Goal: Task Accomplishment & Management: Use online tool/utility

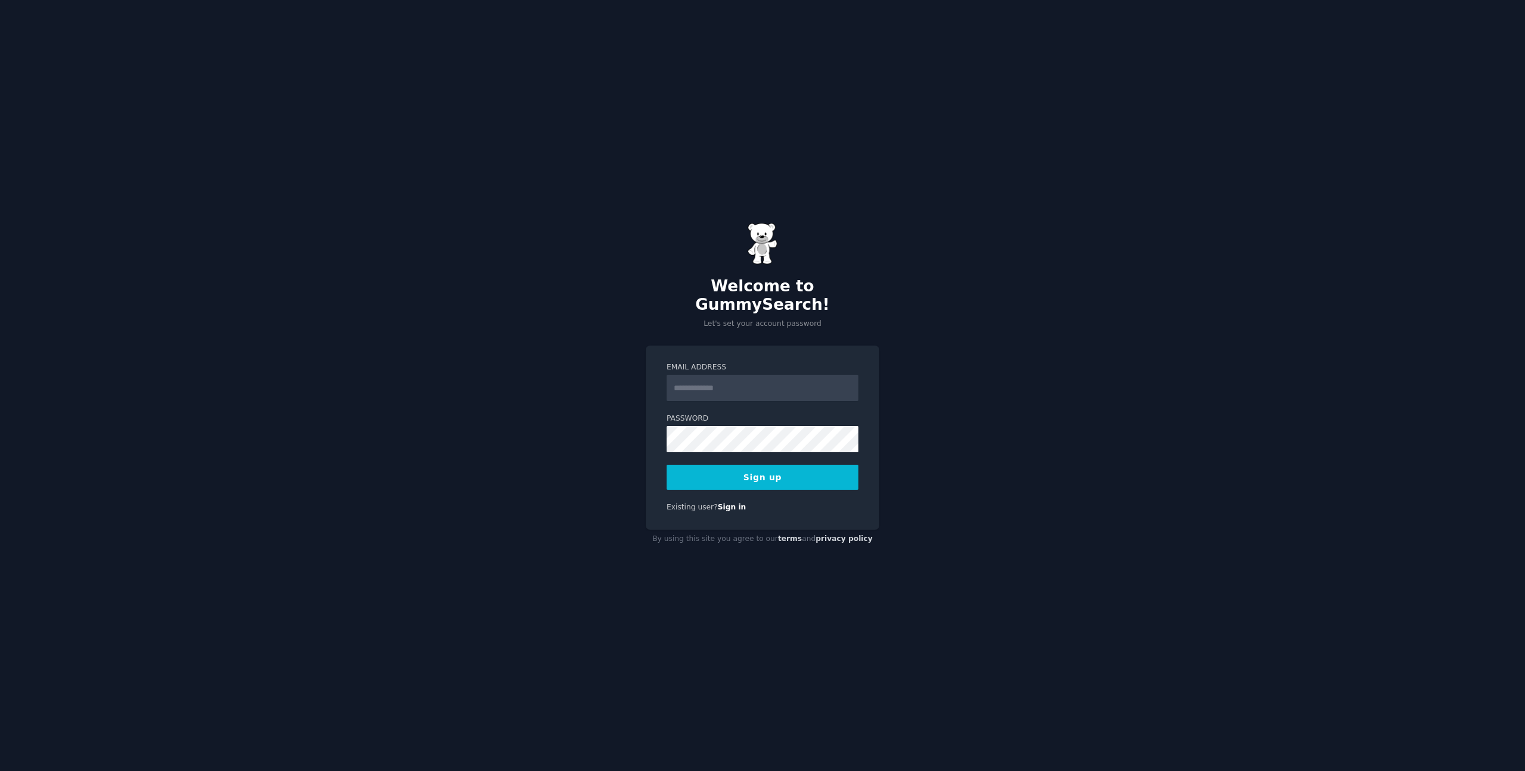
drag, startPoint x: 592, startPoint y: 325, endPoint x: 612, endPoint y: 332, distance: 21.7
click at [592, 325] on div "Welcome to GummySearch! Let's set your account password Email Address Password …" at bounding box center [762, 385] width 1525 height 771
click at [691, 375] on input "Email Address" at bounding box center [763, 388] width 192 height 26
click at [932, 362] on div "Welcome to GummySearch! Let's set your account password Email Address Password …" at bounding box center [762, 385] width 1525 height 771
click at [780, 380] on input "Email Address" at bounding box center [763, 388] width 192 height 26
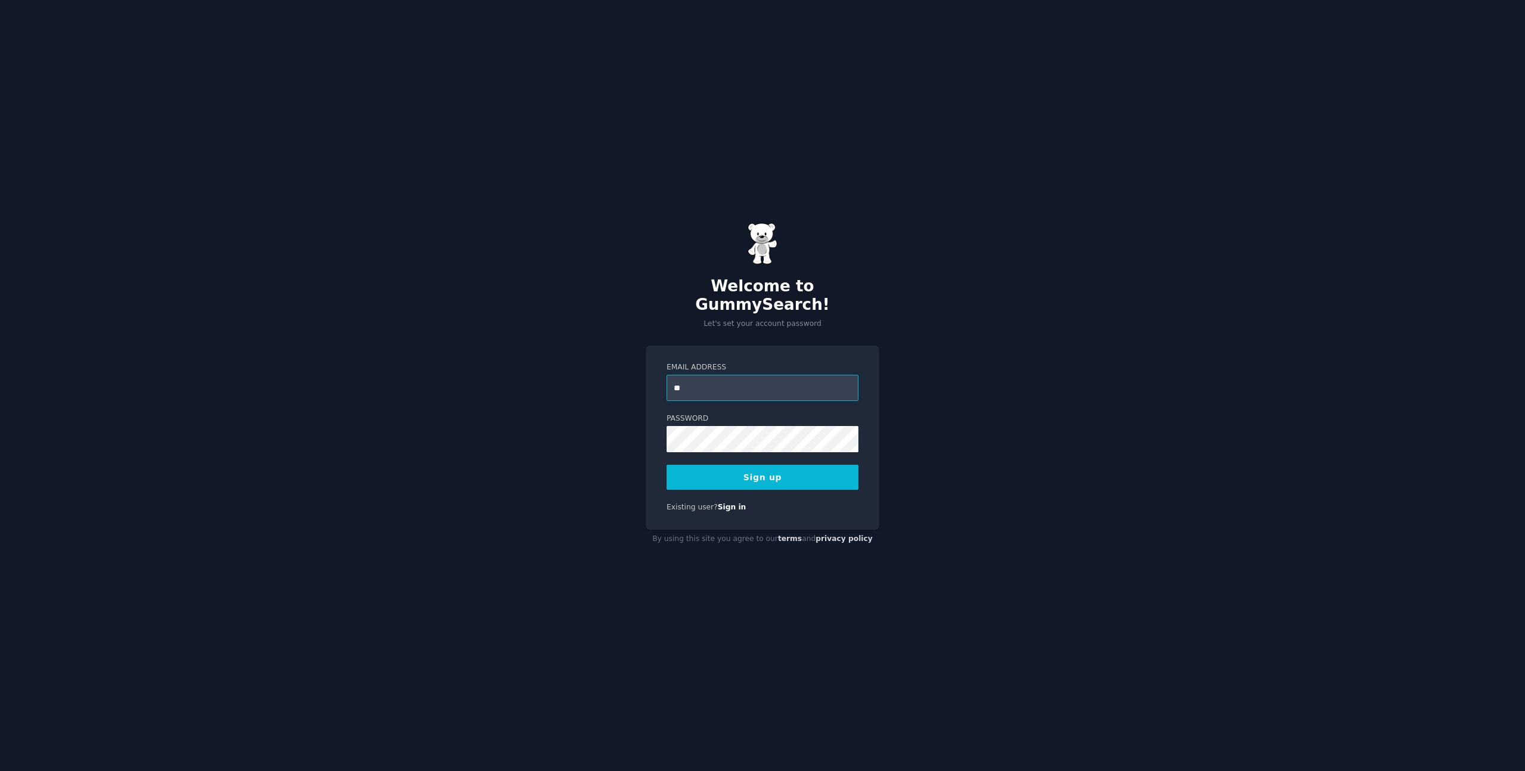
type input "*"
type input "**********"
click at [667, 465] on button "Sign up" at bounding box center [763, 477] width 192 height 25
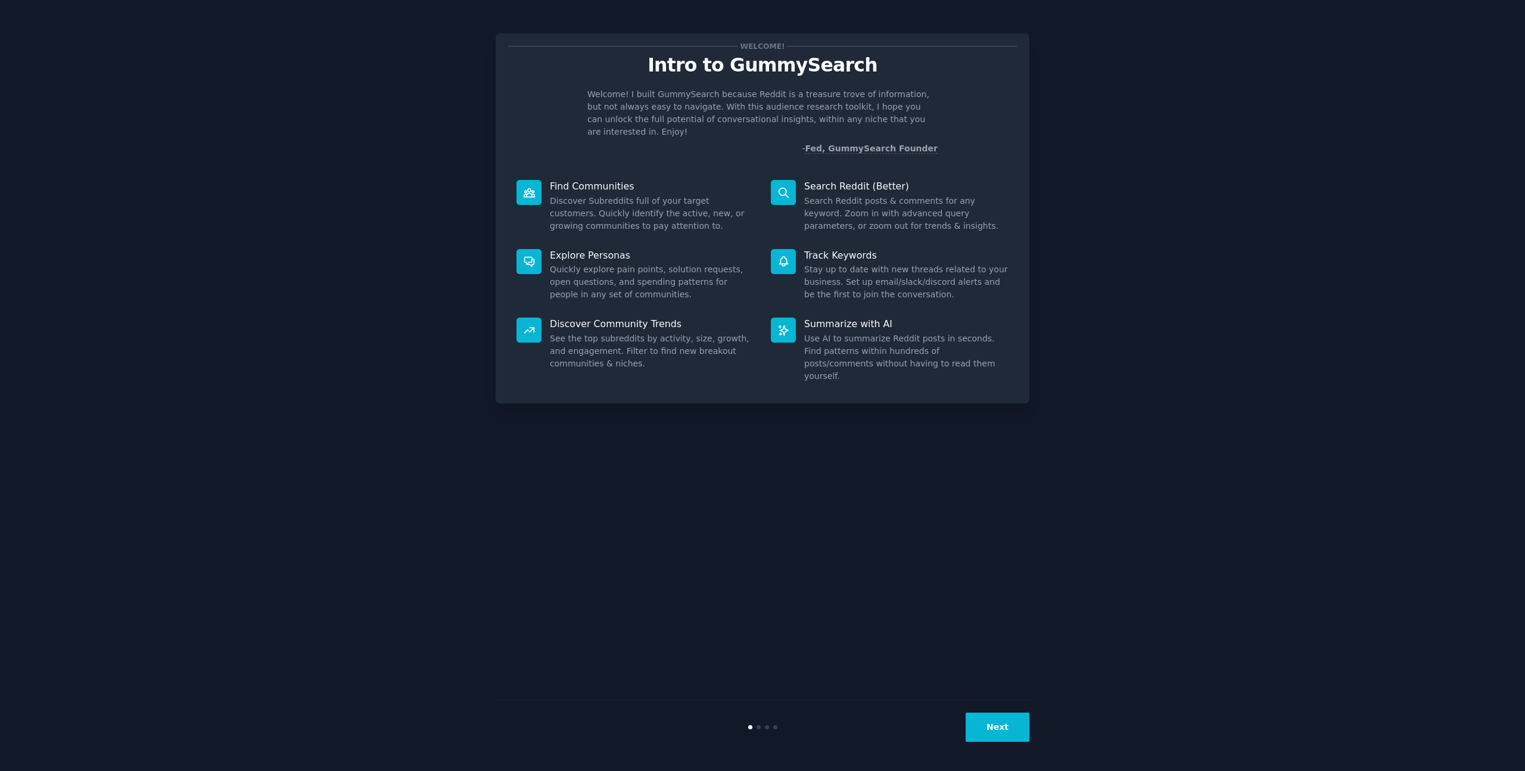
click at [1000, 738] on button "Next" at bounding box center [998, 727] width 64 height 29
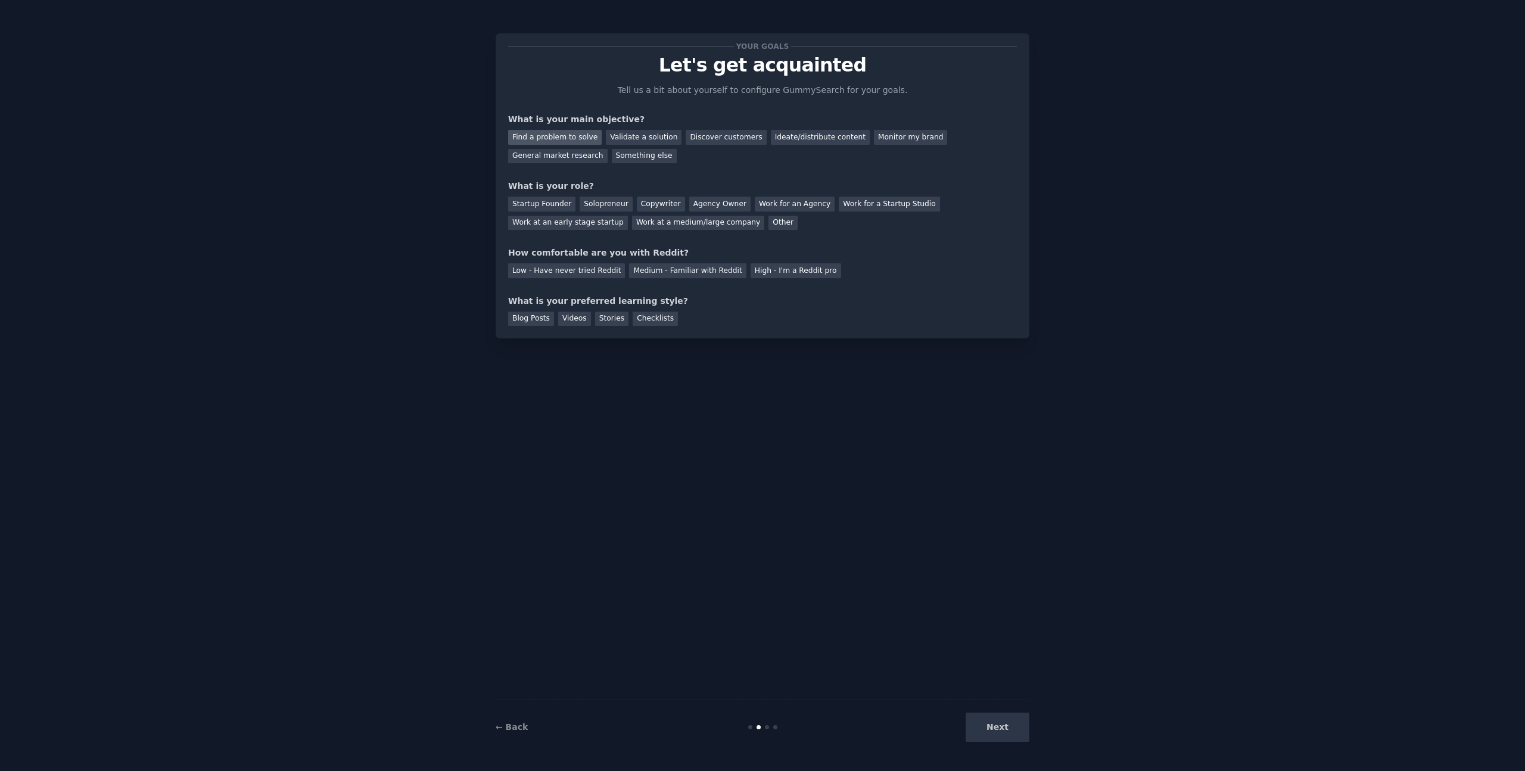
click at [556, 140] on div "Find a problem to solve" at bounding box center [555, 137] width 94 height 15
click at [545, 206] on div "Startup Founder" at bounding box center [541, 204] width 67 height 15
click at [586, 206] on div "Solopreneur" at bounding box center [606, 204] width 52 height 15
click at [695, 271] on div "Medium - Familiar with Reddit" at bounding box center [687, 270] width 117 height 15
click at [570, 317] on div "Videos" at bounding box center [574, 319] width 33 height 15
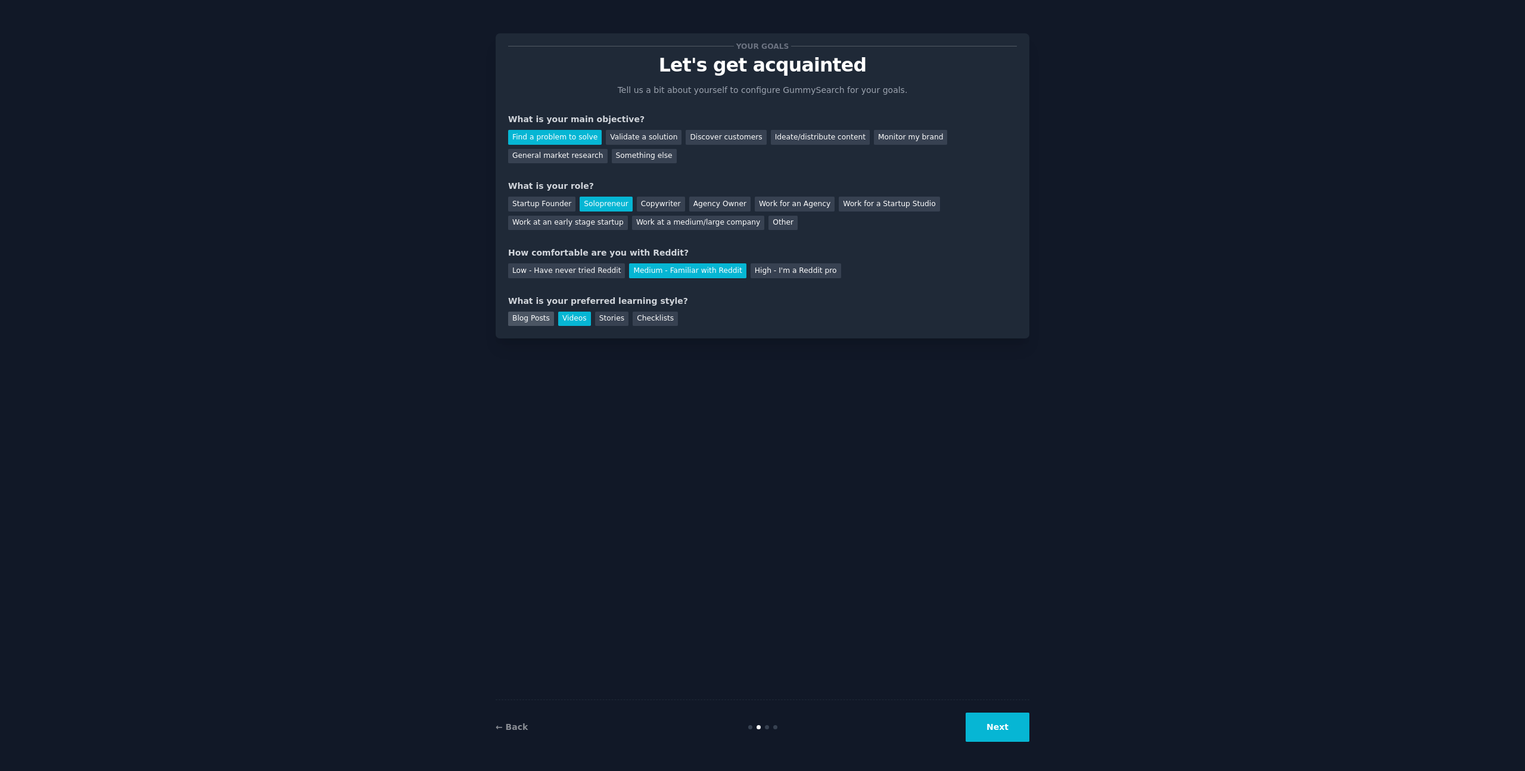
click at [532, 319] on div "Blog Posts" at bounding box center [531, 319] width 46 height 15
click at [563, 319] on div "Videos" at bounding box center [574, 319] width 33 height 15
click at [1002, 730] on button "Next" at bounding box center [998, 727] width 64 height 29
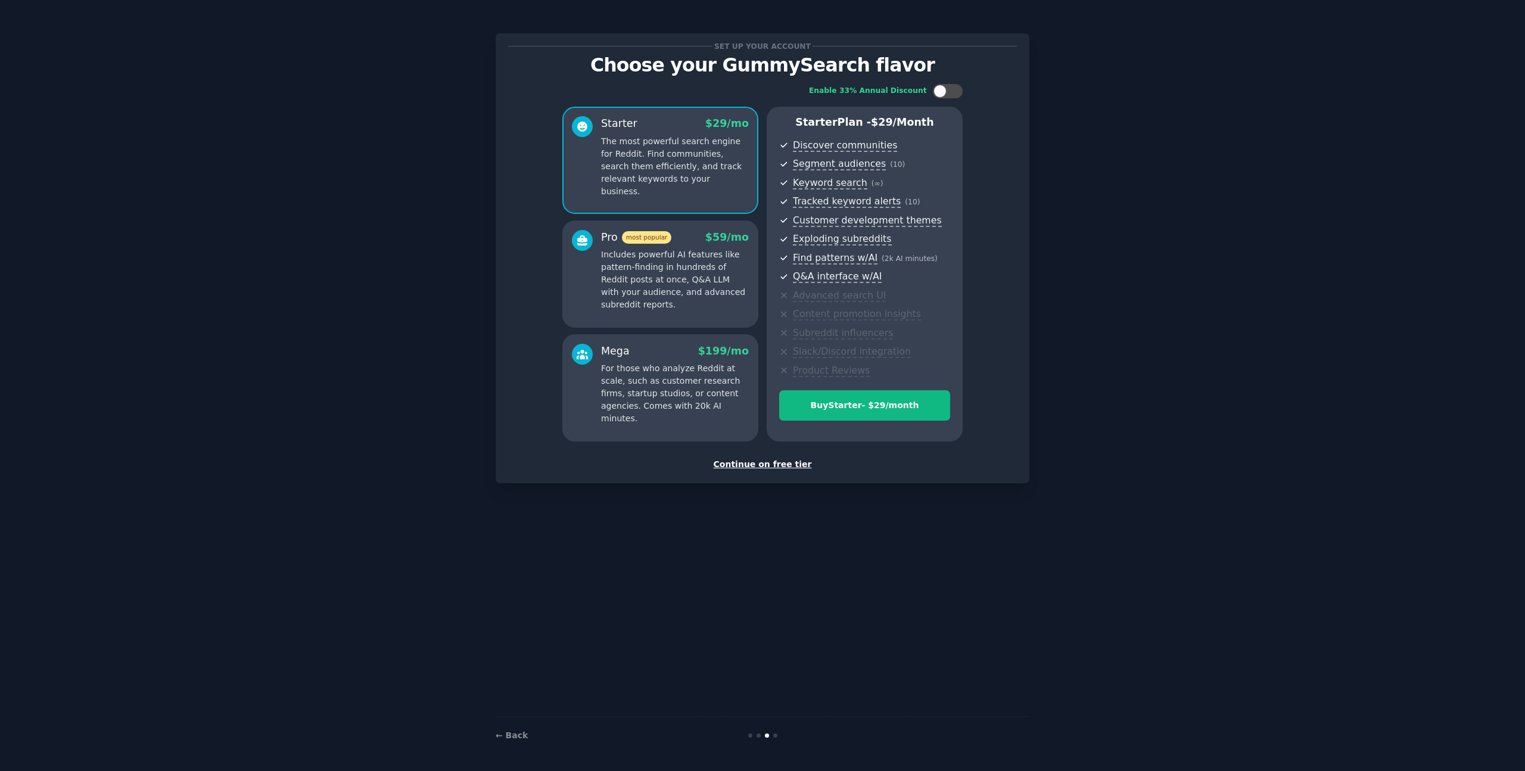
click at [753, 465] on div "Continue on free tier" at bounding box center [762, 464] width 509 height 13
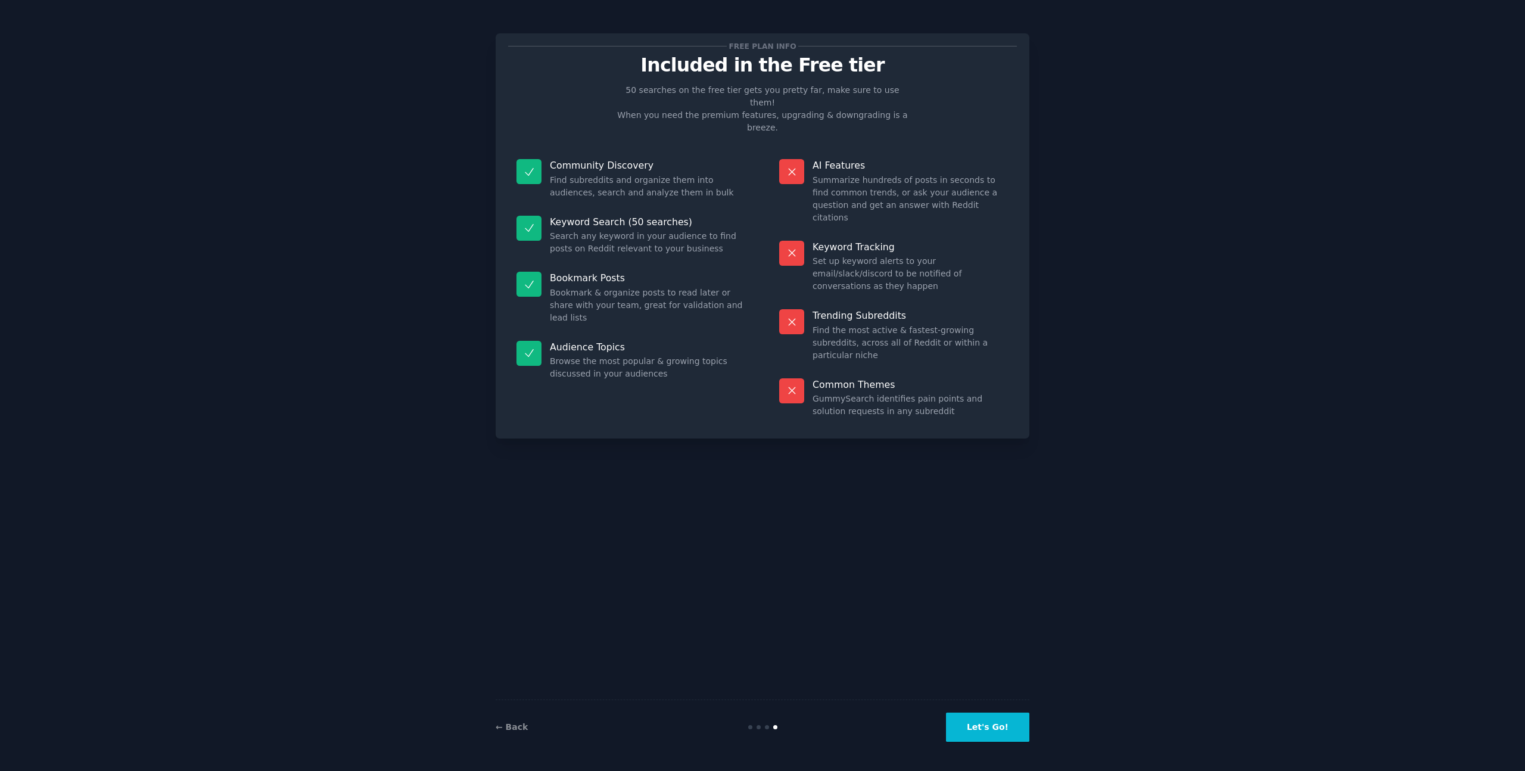
click at [969, 735] on button "Let's Go!" at bounding box center [987, 727] width 83 height 29
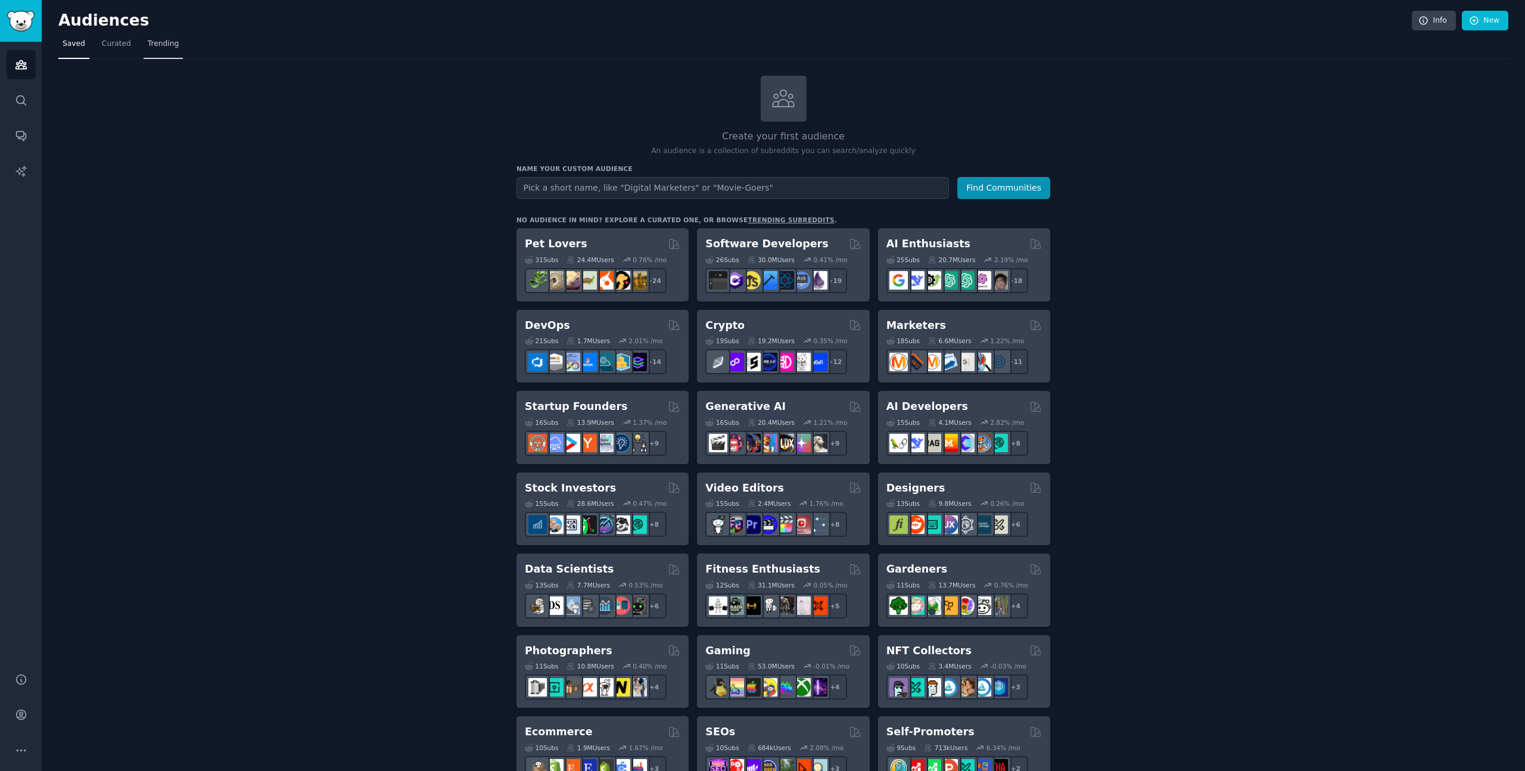
click at [158, 46] on span "Trending" at bounding box center [163, 44] width 31 height 11
click at [708, 191] on input "text" at bounding box center [733, 188] width 433 height 22
click at [989, 185] on button "Find Communities" at bounding box center [1003, 188] width 93 height 22
click at [763, 199] on div "Create your first audience An audience is a collection of subreddits you can se…" at bounding box center [784, 725] width 534 height 1298
click at [766, 196] on input "text" at bounding box center [733, 188] width 433 height 22
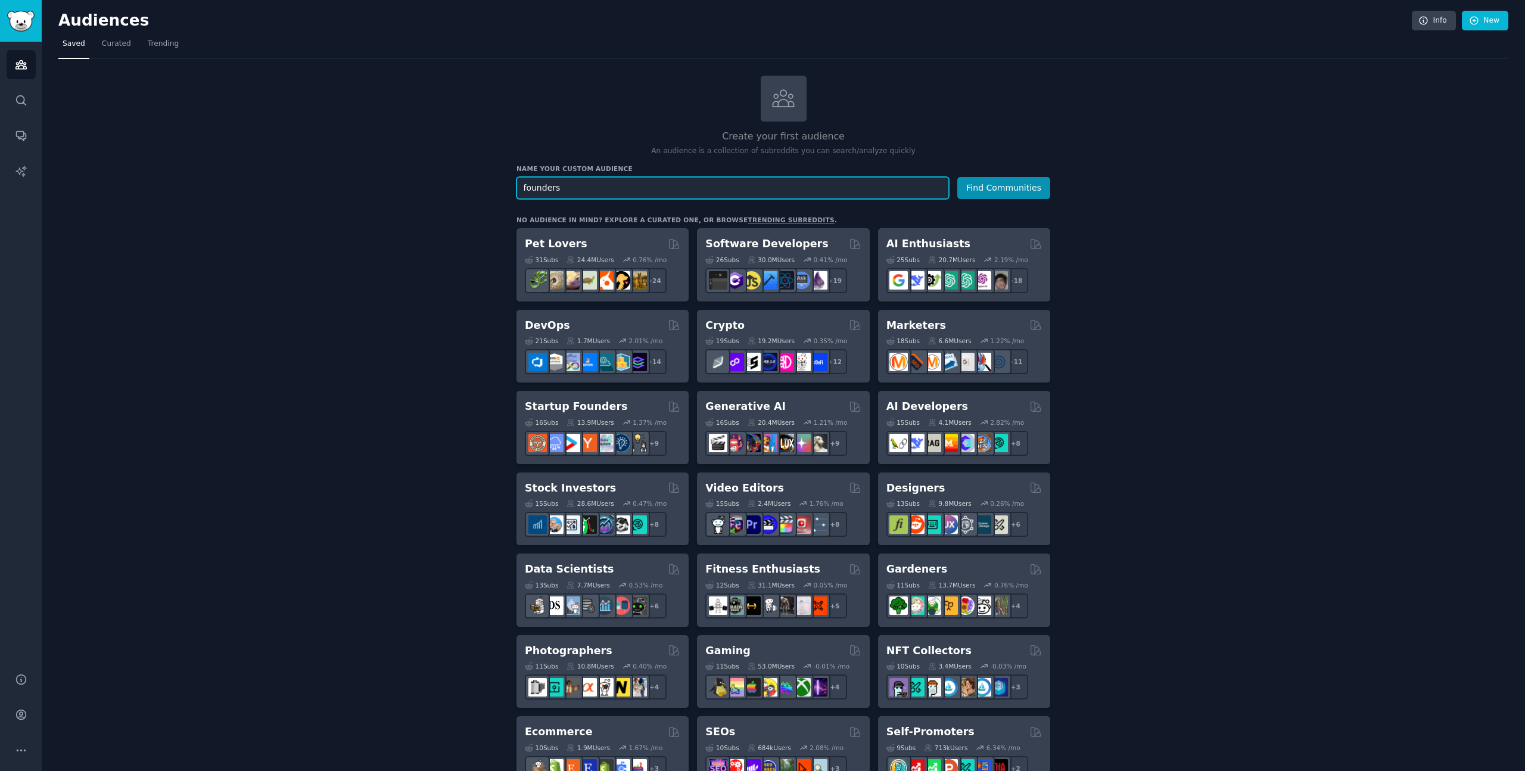
type input "founders"
click at [957, 177] on button "Find Communities" at bounding box center [1003, 188] width 93 height 22
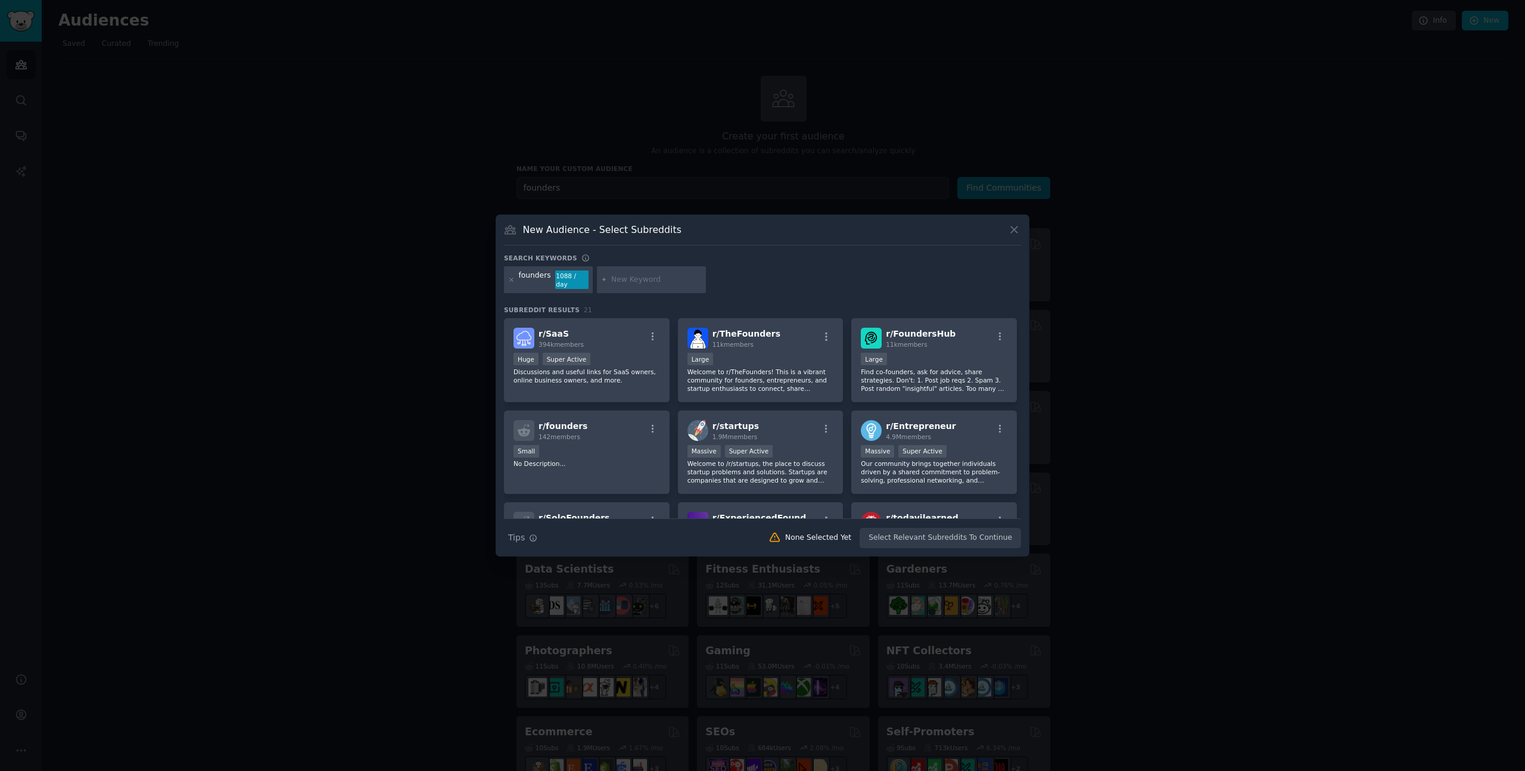
click at [1018, 230] on icon at bounding box center [1014, 229] width 13 height 13
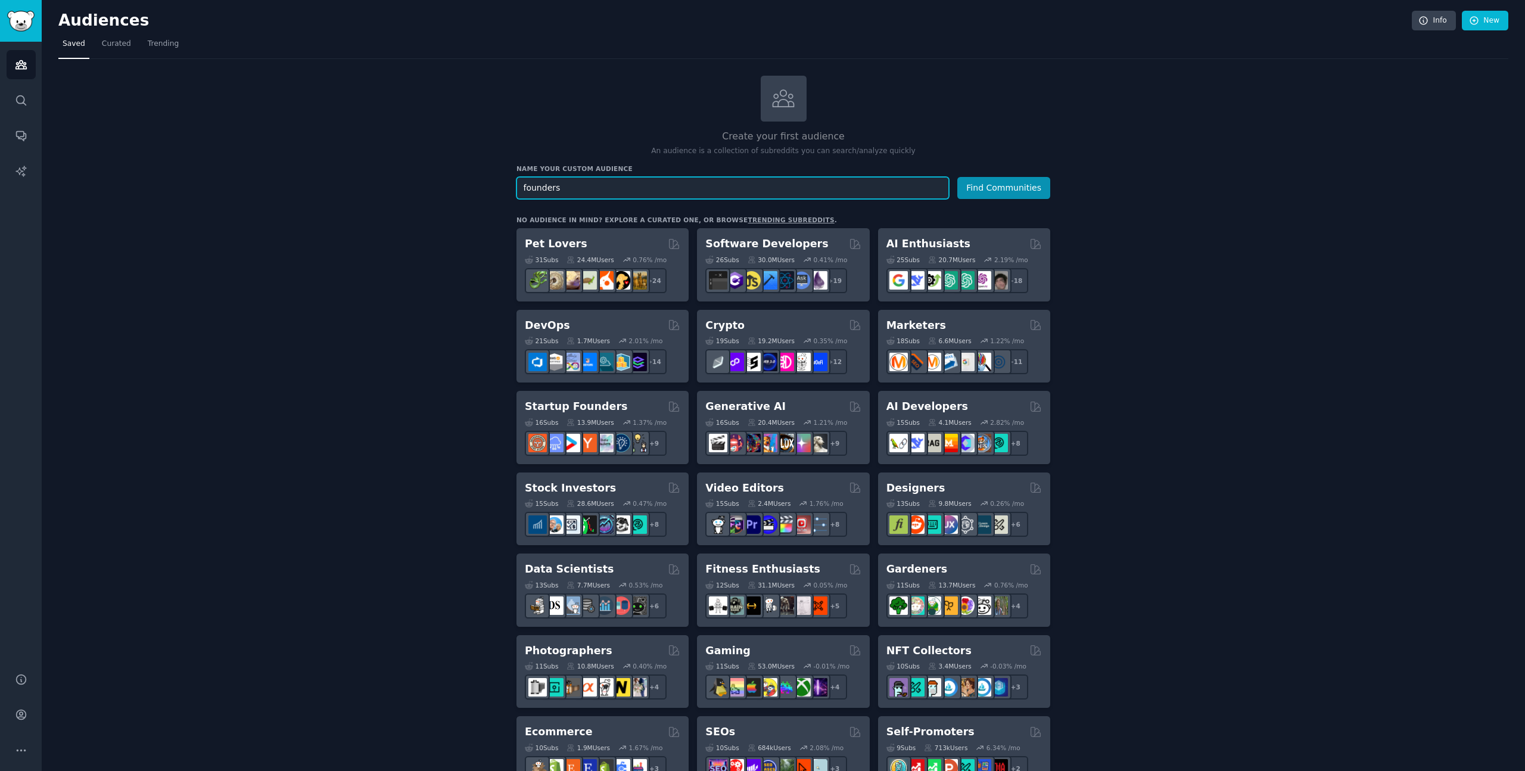
drag, startPoint x: 563, startPoint y: 195, endPoint x: 483, endPoint y: 192, distance: 80.5
click at [483, 192] on div "Create your first audience An audience is a collection of subreddits you can se…" at bounding box center [783, 725] width 1450 height 1298
click at [368, 275] on div "Create your first audience An audience is a collection of subreddits you can se…" at bounding box center [783, 725] width 1450 height 1298
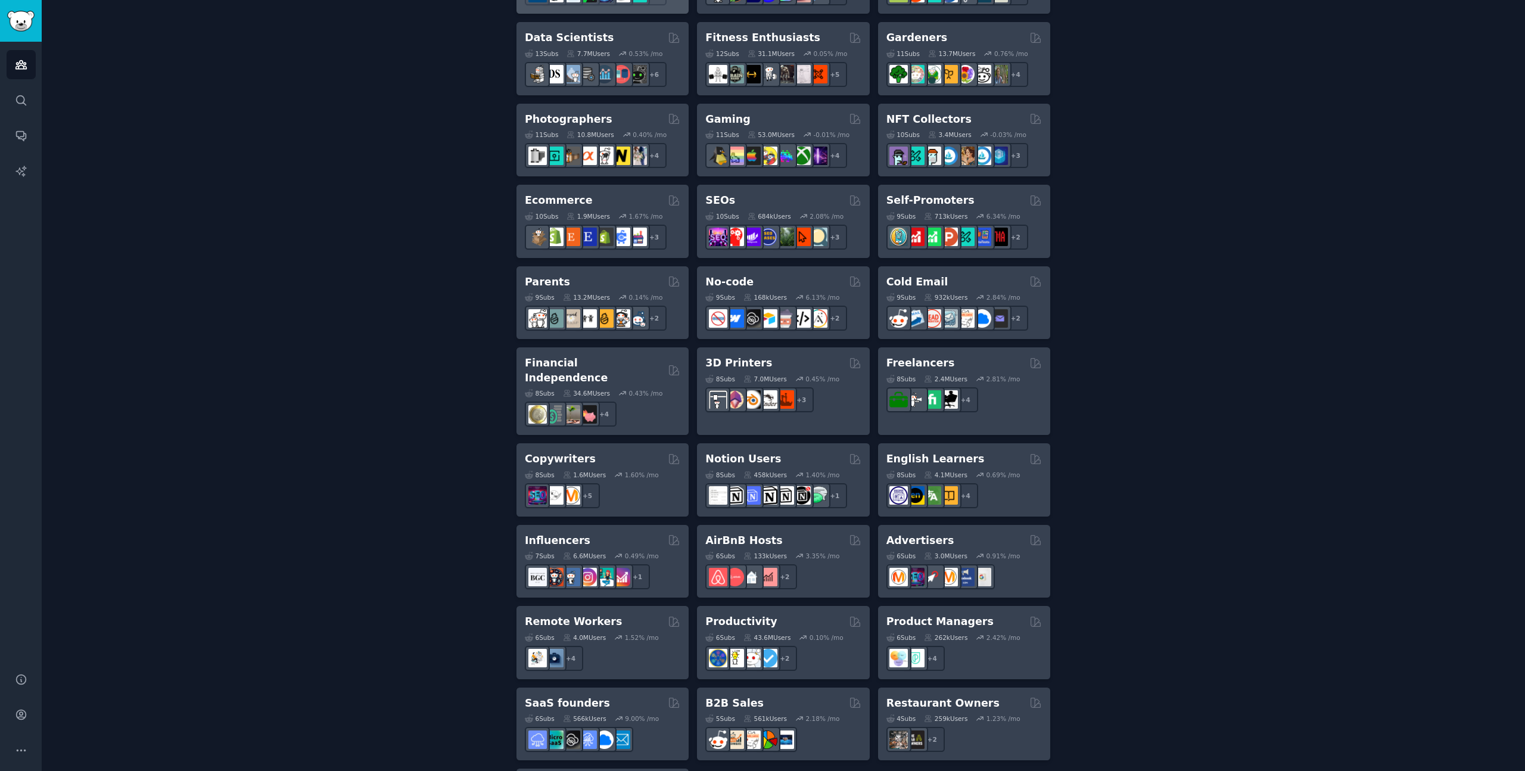
scroll to position [604, 0]
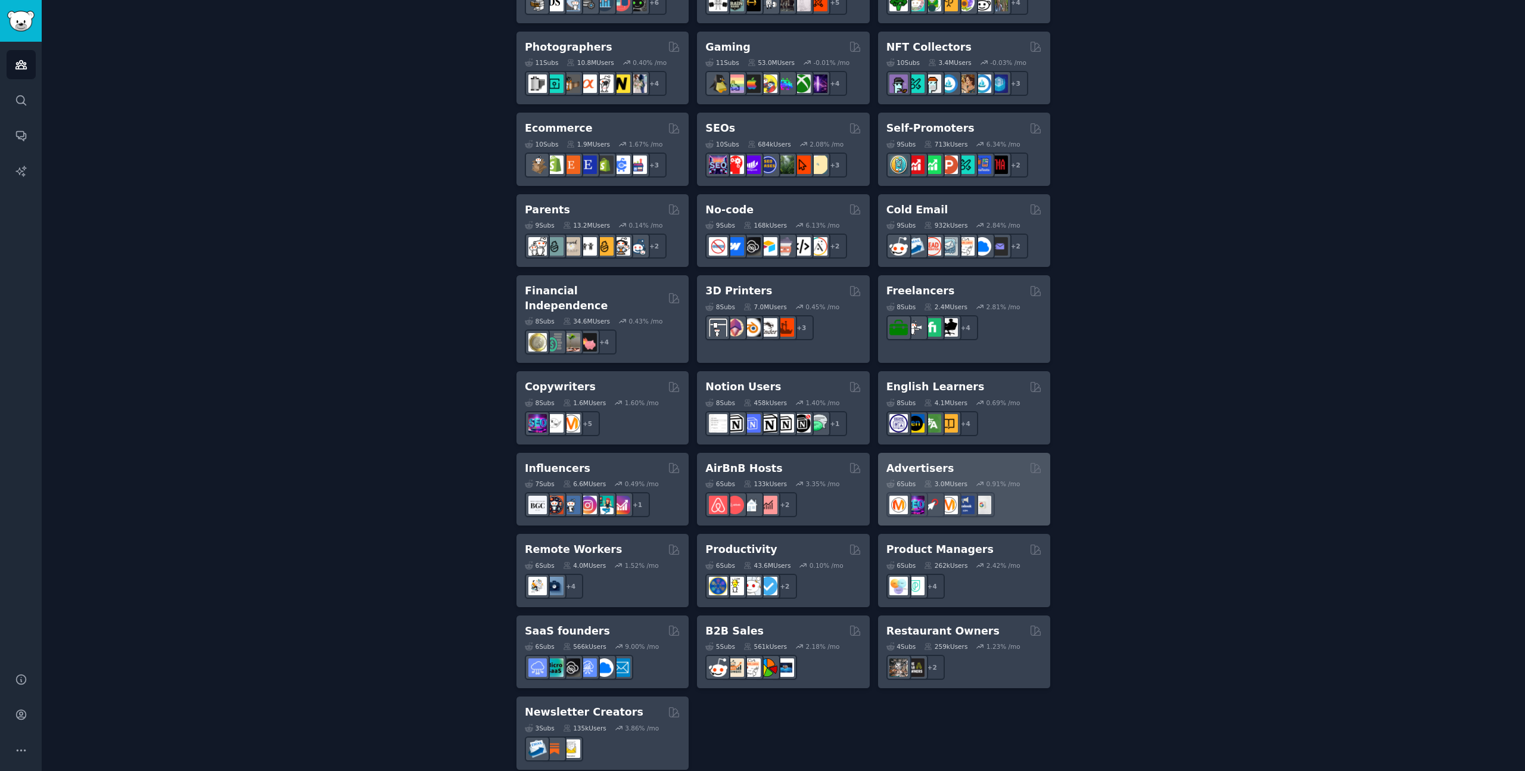
click at [906, 461] on h2 "Advertisers" at bounding box center [921, 468] width 68 height 15
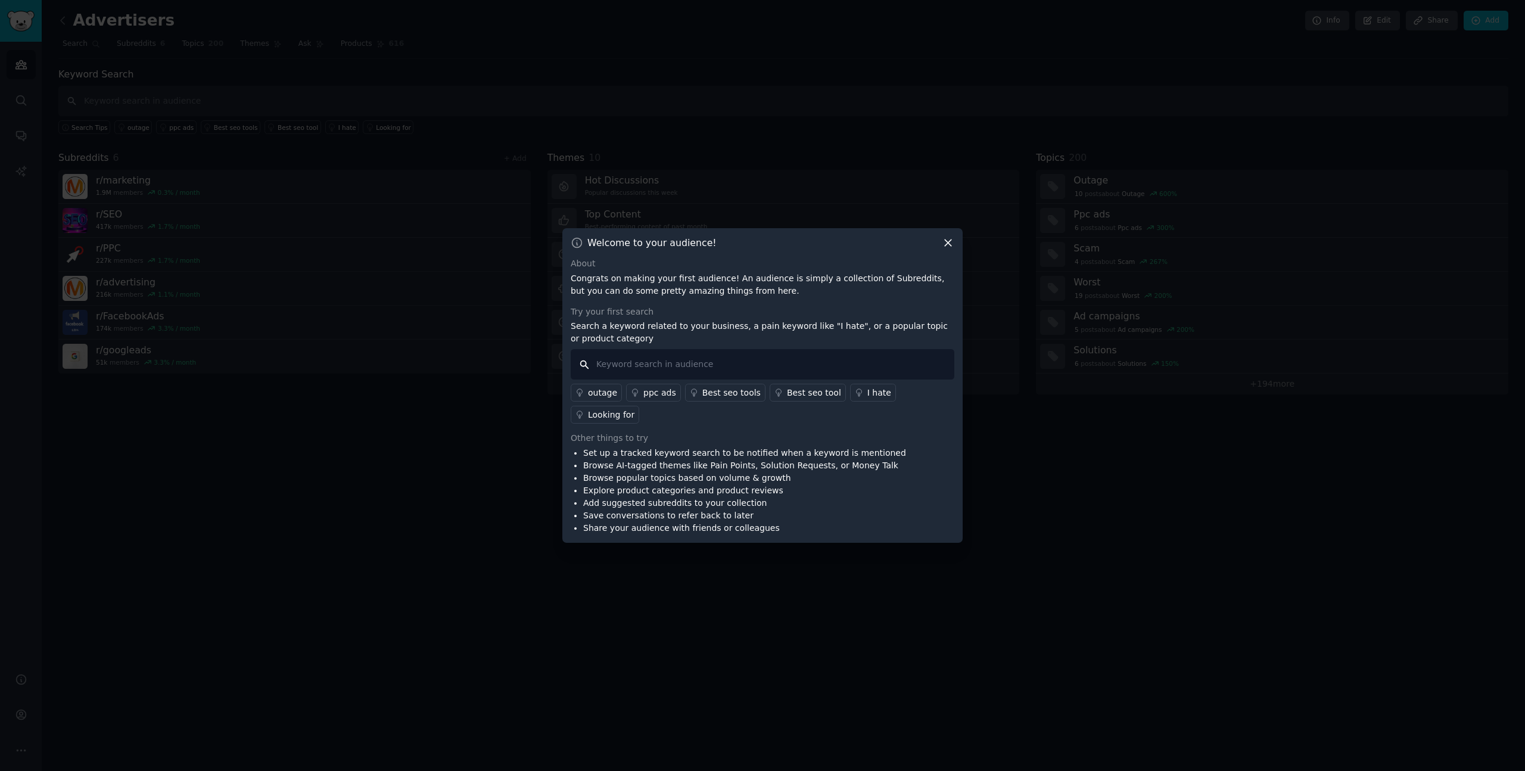
click at [688, 368] on input "text" at bounding box center [763, 364] width 384 height 30
click at [950, 242] on icon at bounding box center [948, 243] width 13 height 13
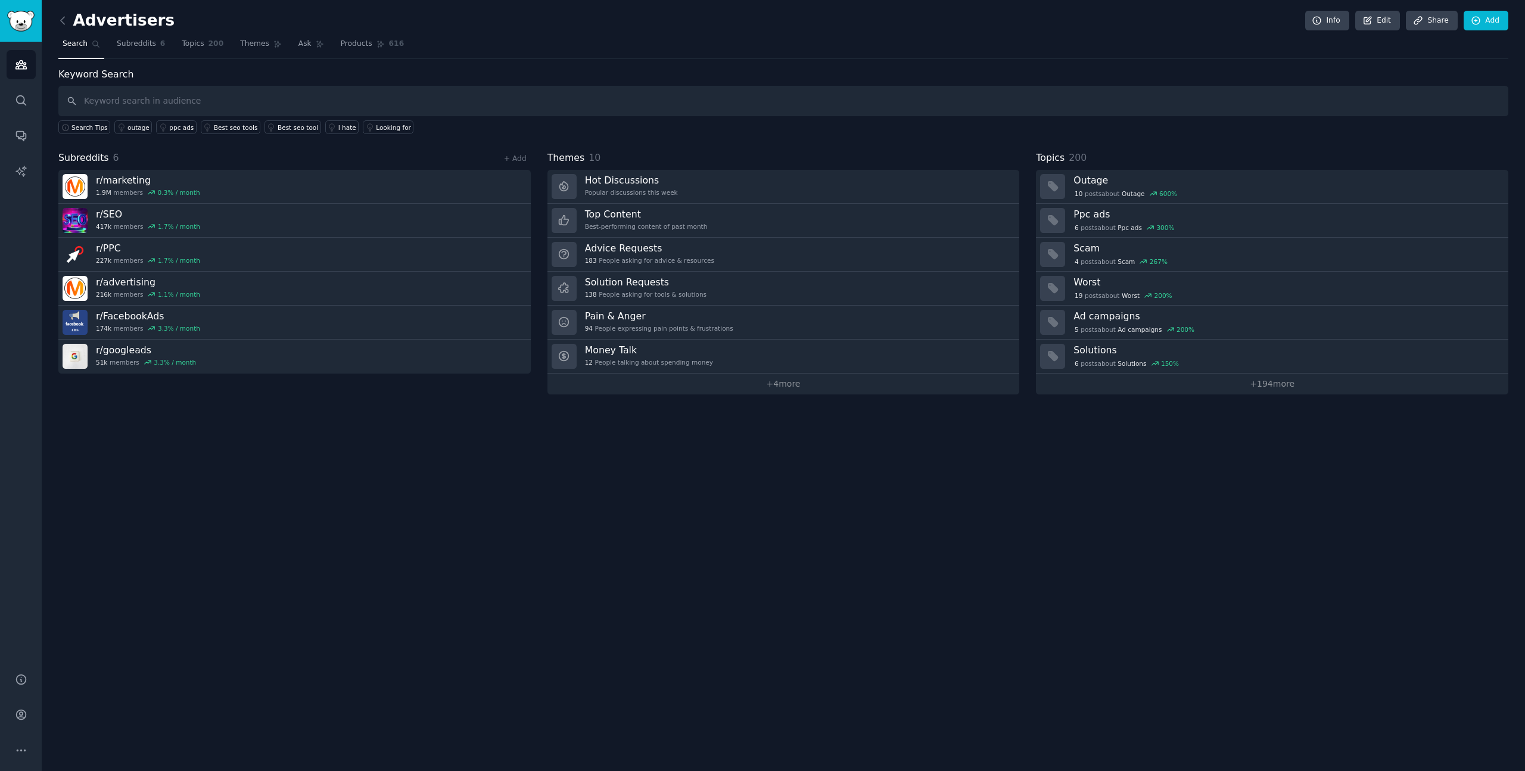
click at [70, 24] on link at bounding box center [65, 20] width 15 height 19
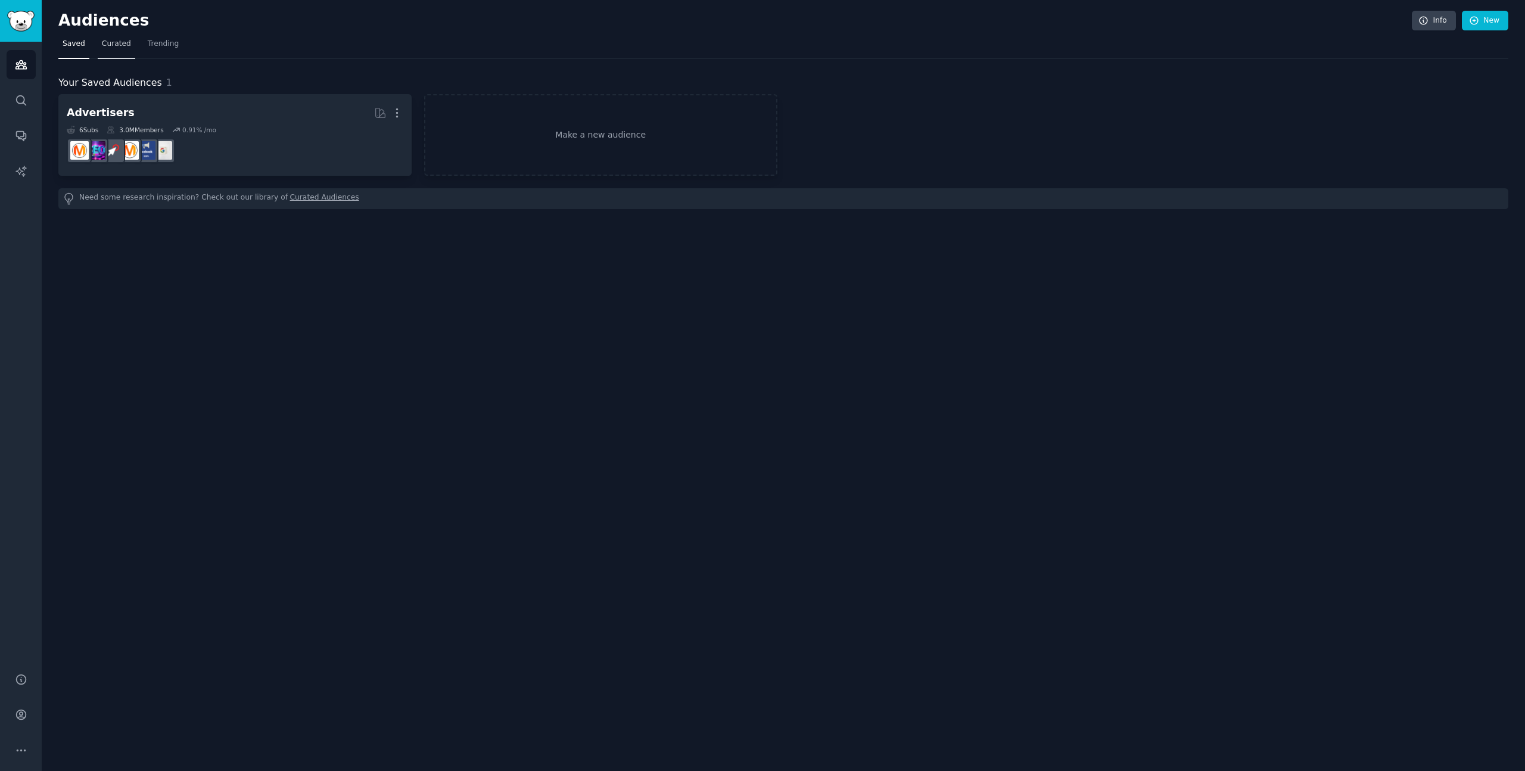
click at [114, 46] on span "Curated" at bounding box center [116, 44] width 29 height 11
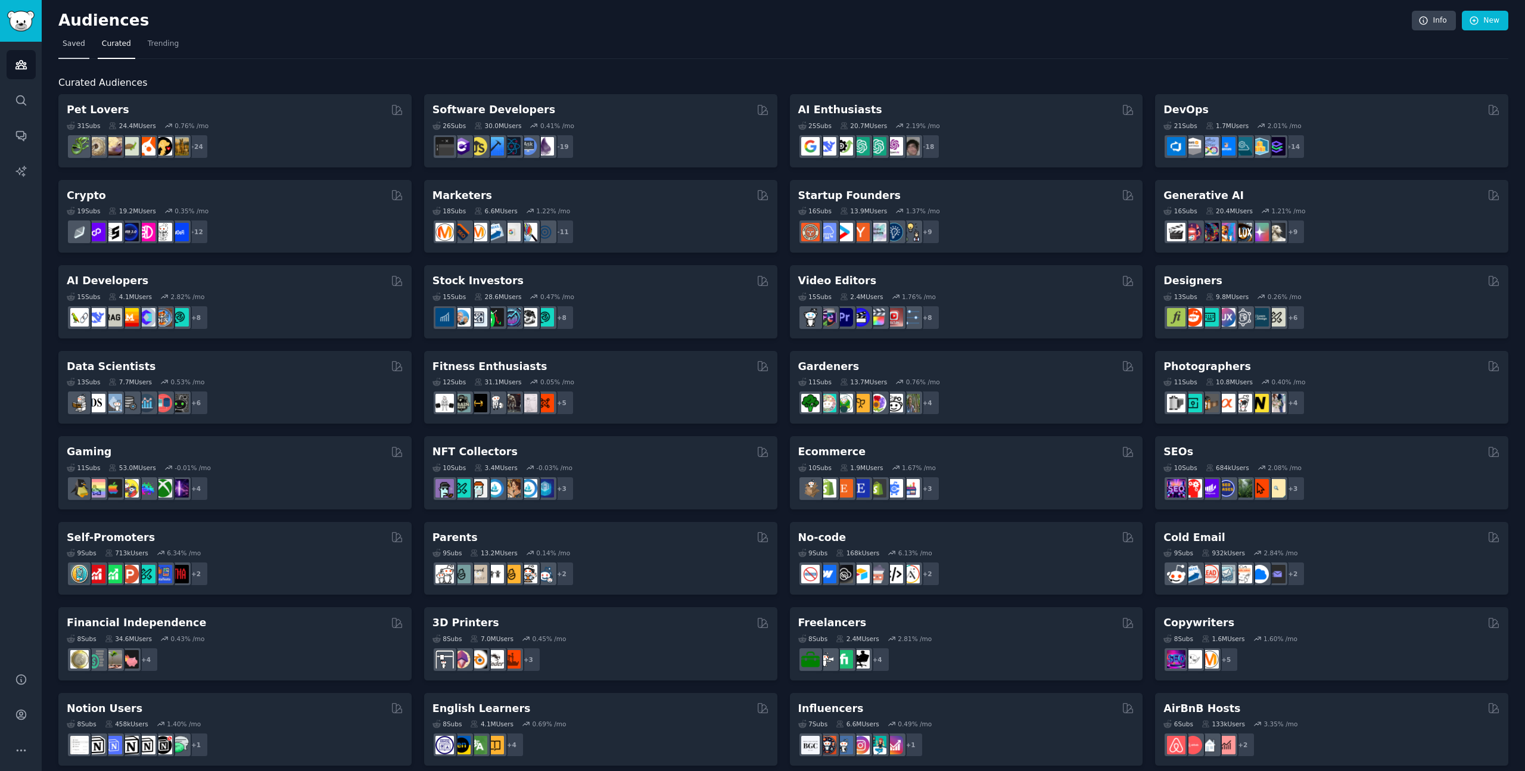
click at [70, 48] on span "Saved" at bounding box center [74, 44] width 23 height 11
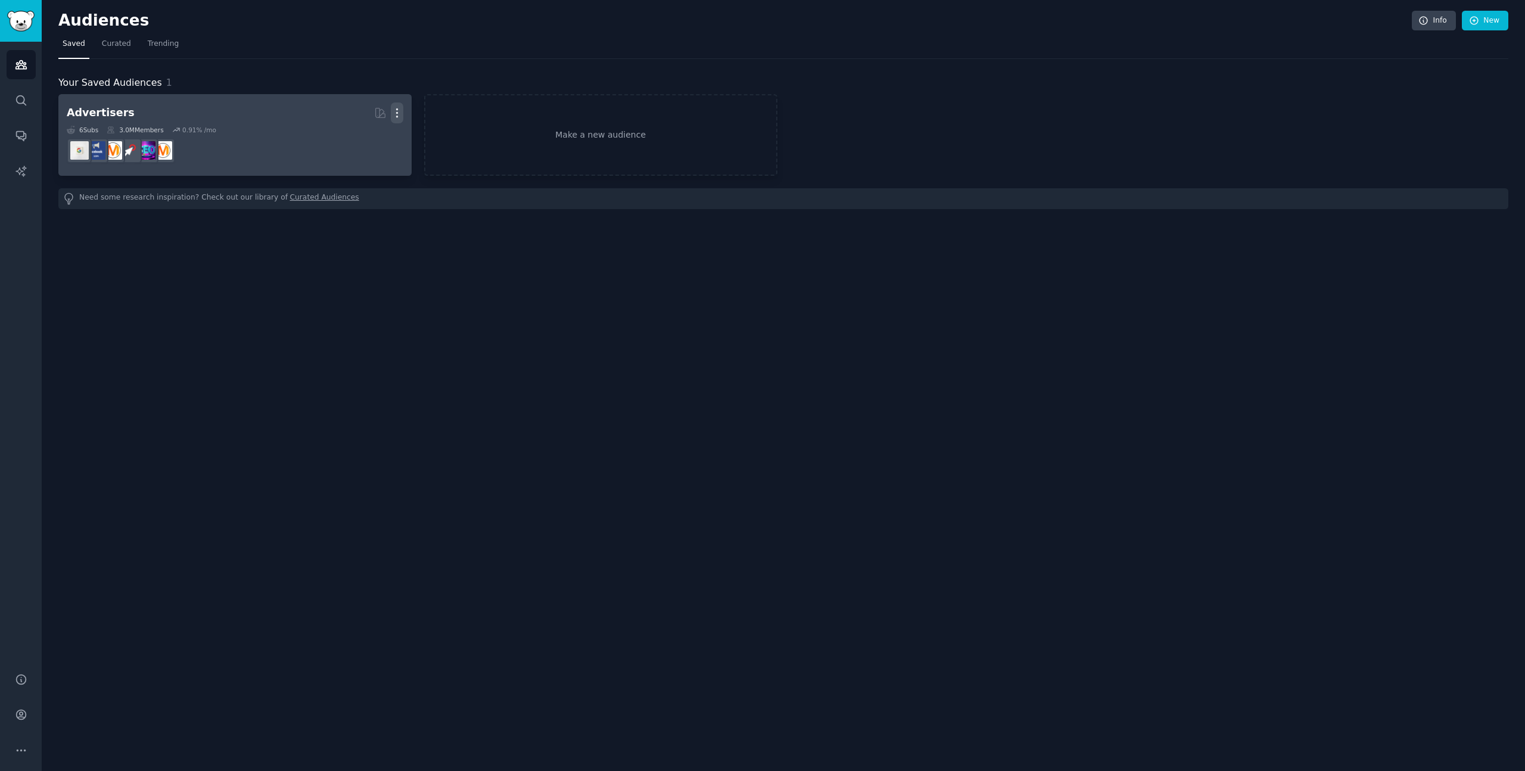
click at [400, 111] on icon "button" at bounding box center [397, 113] width 13 height 13
click at [365, 136] on p "Delete" at bounding box center [364, 138] width 27 height 13
click at [402, 110] on icon "button" at bounding box center [397, 113] width 13 height 13
click at [245, 137] on dd at bounding box center [235, 150] width 337 height 33
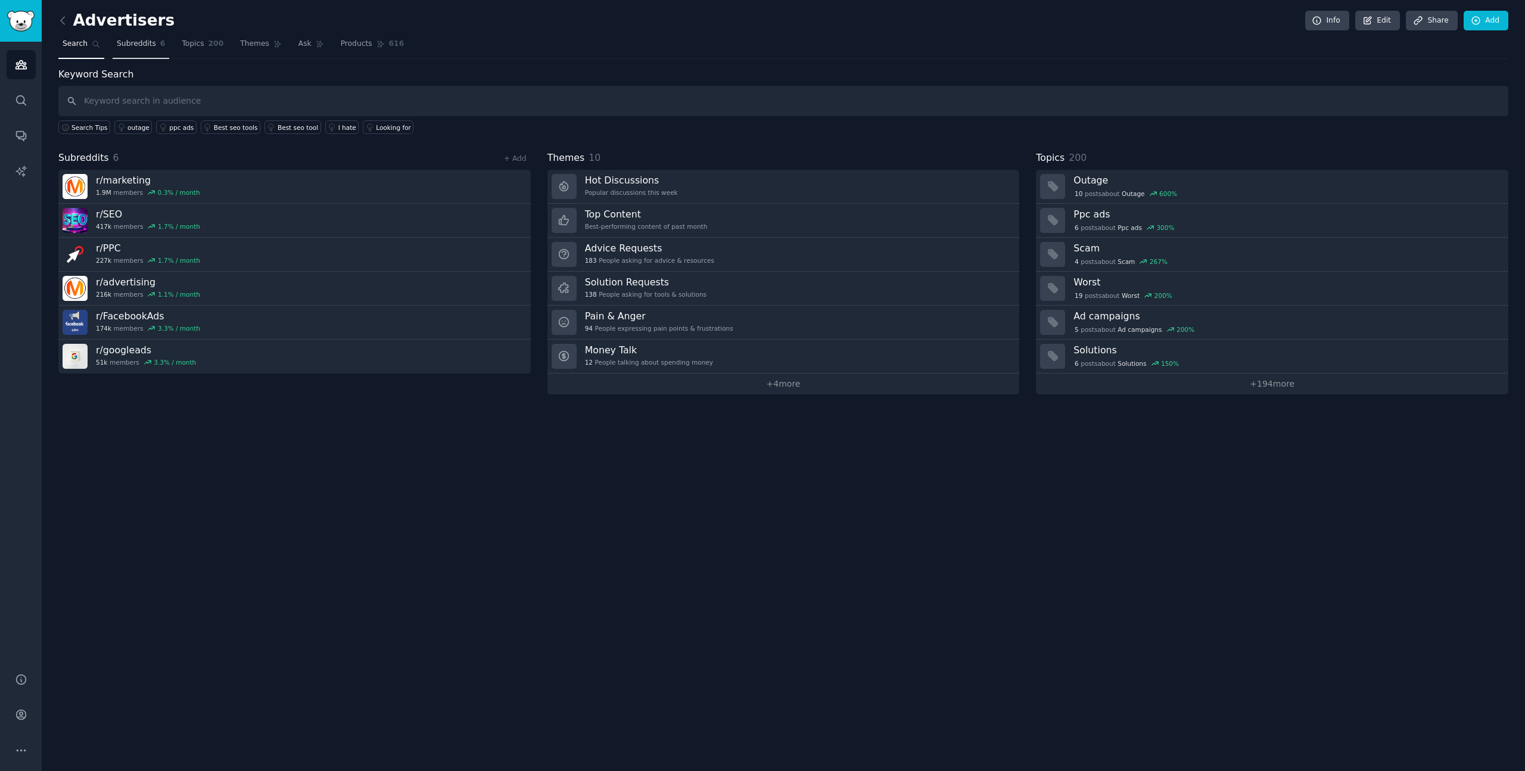
click at [135, 39] on span "Subreddits" at bounding box center [136, 44] width 39 height 11
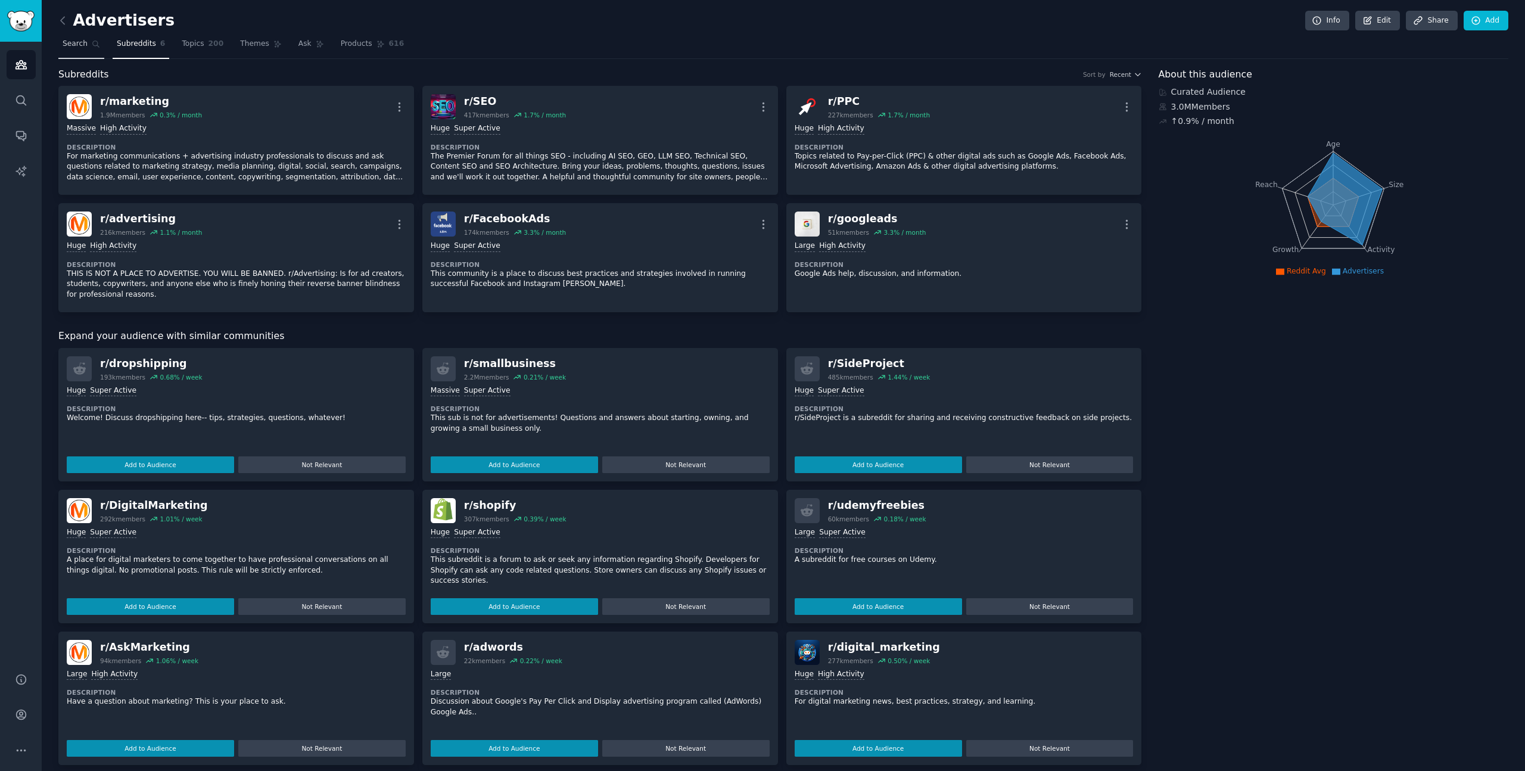
click at [70, 41] on span "Search" at bounding box center [75, 44] width 25 height 11
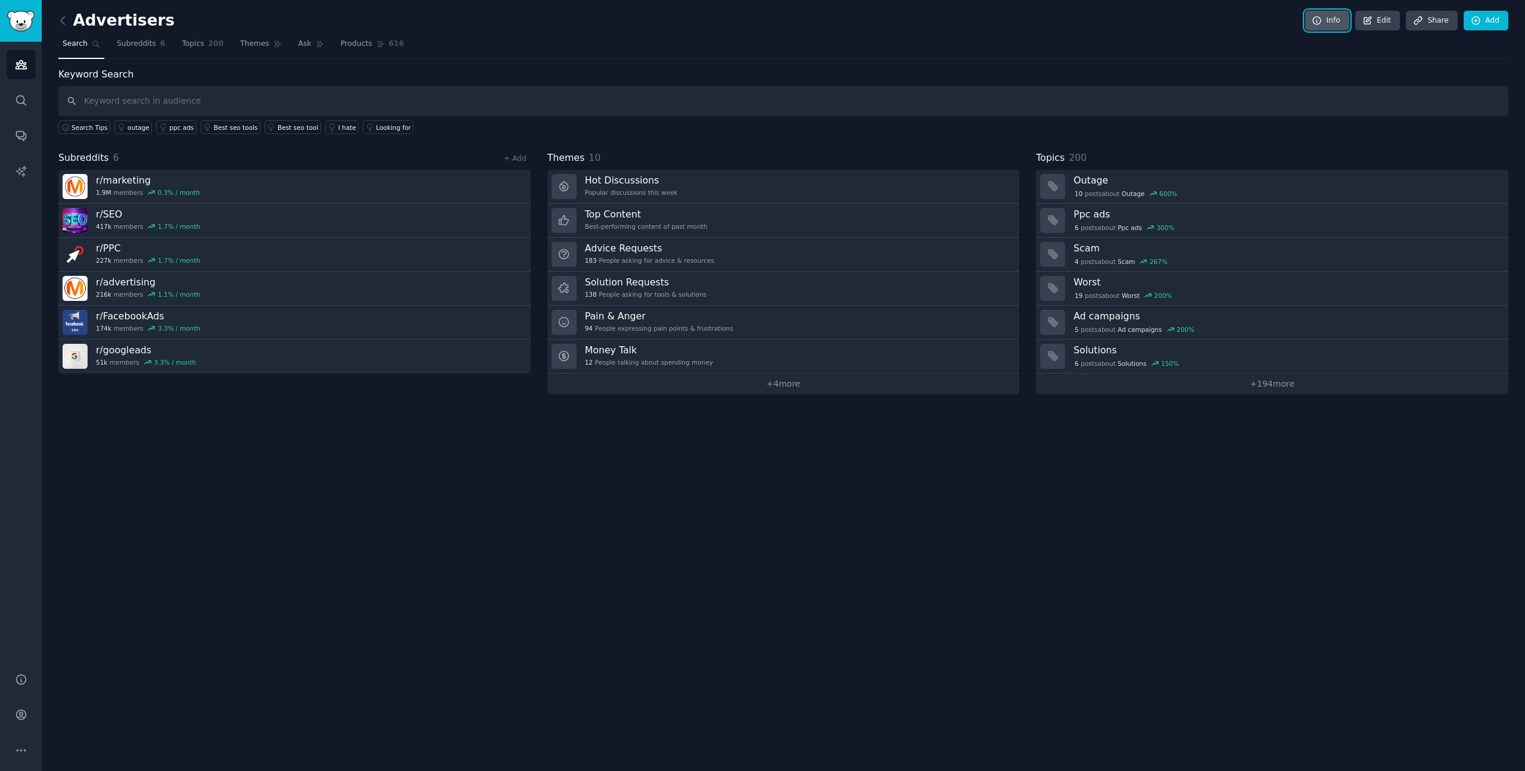
click at [1335, 27] on link "Info" at bounding box center [1327, 21] width 44 height 20
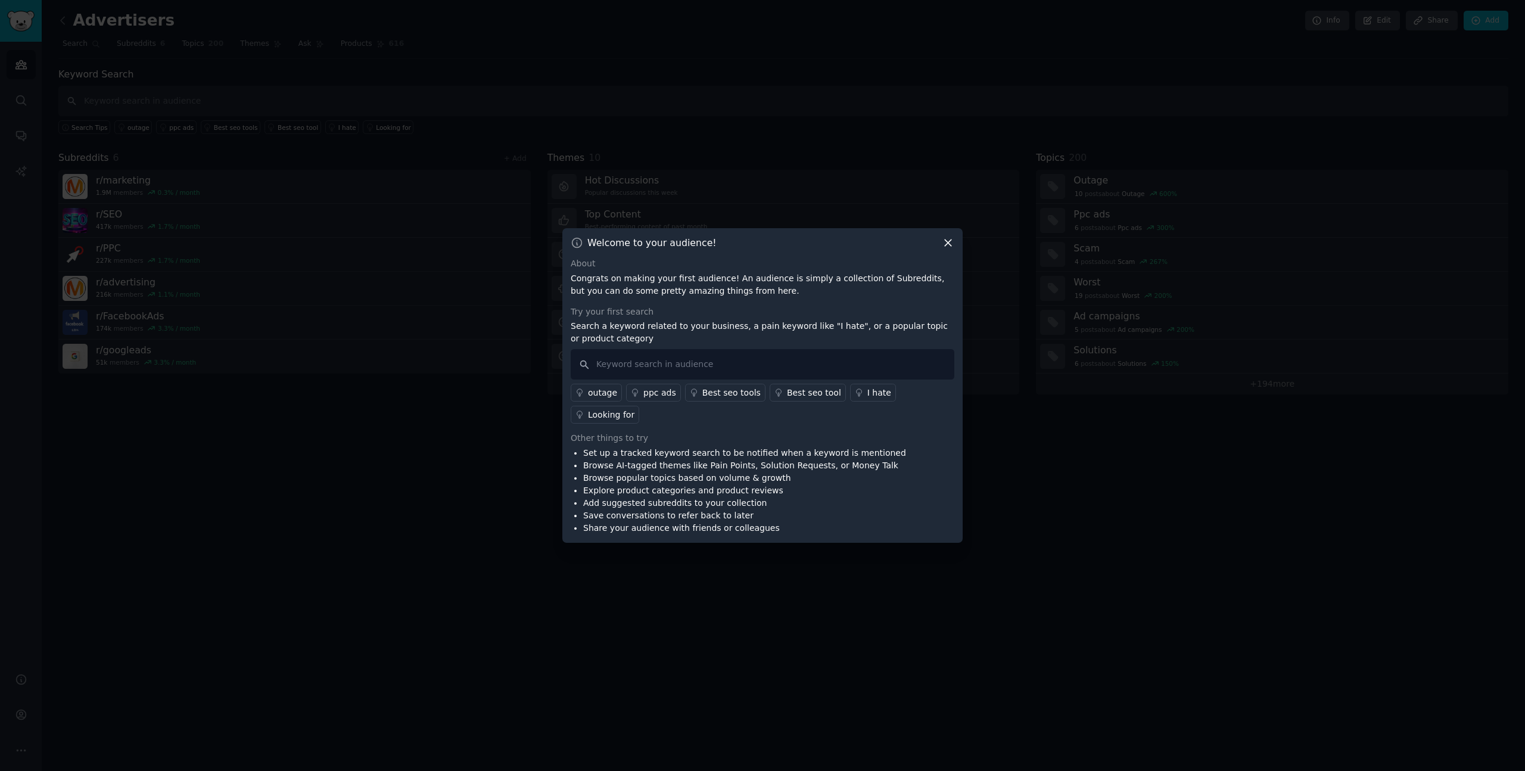
drag, startPoint x: 946, startPoint y: 243, endPoint x: 1129, endPoint y: 148, distance: 206.0
click at [947, 242] on icon at bounding box center [948, 243] width 13 height 13
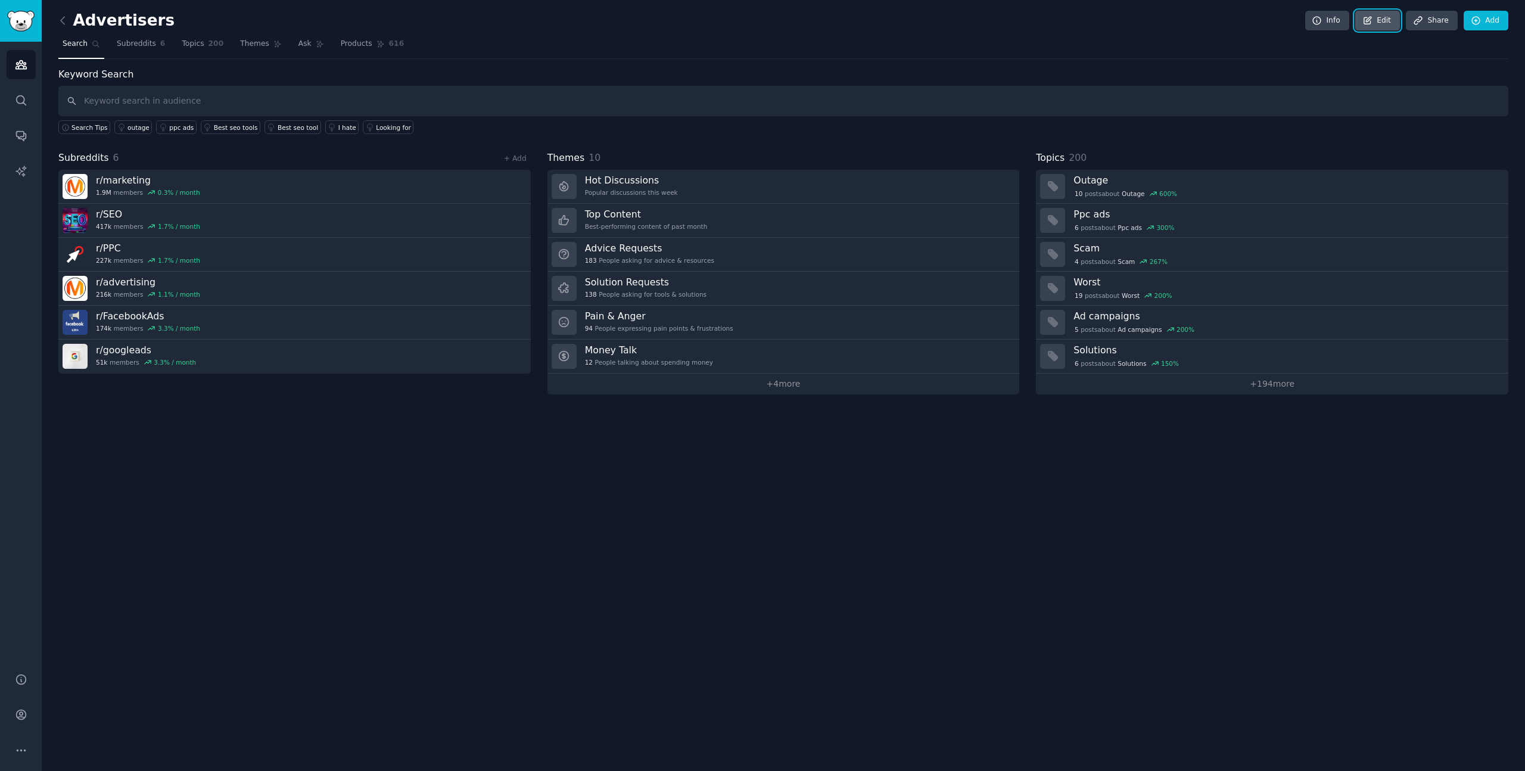
click at [1392, 20] on link "Edit" at bounding box center [1377, 21] width 45 height 20
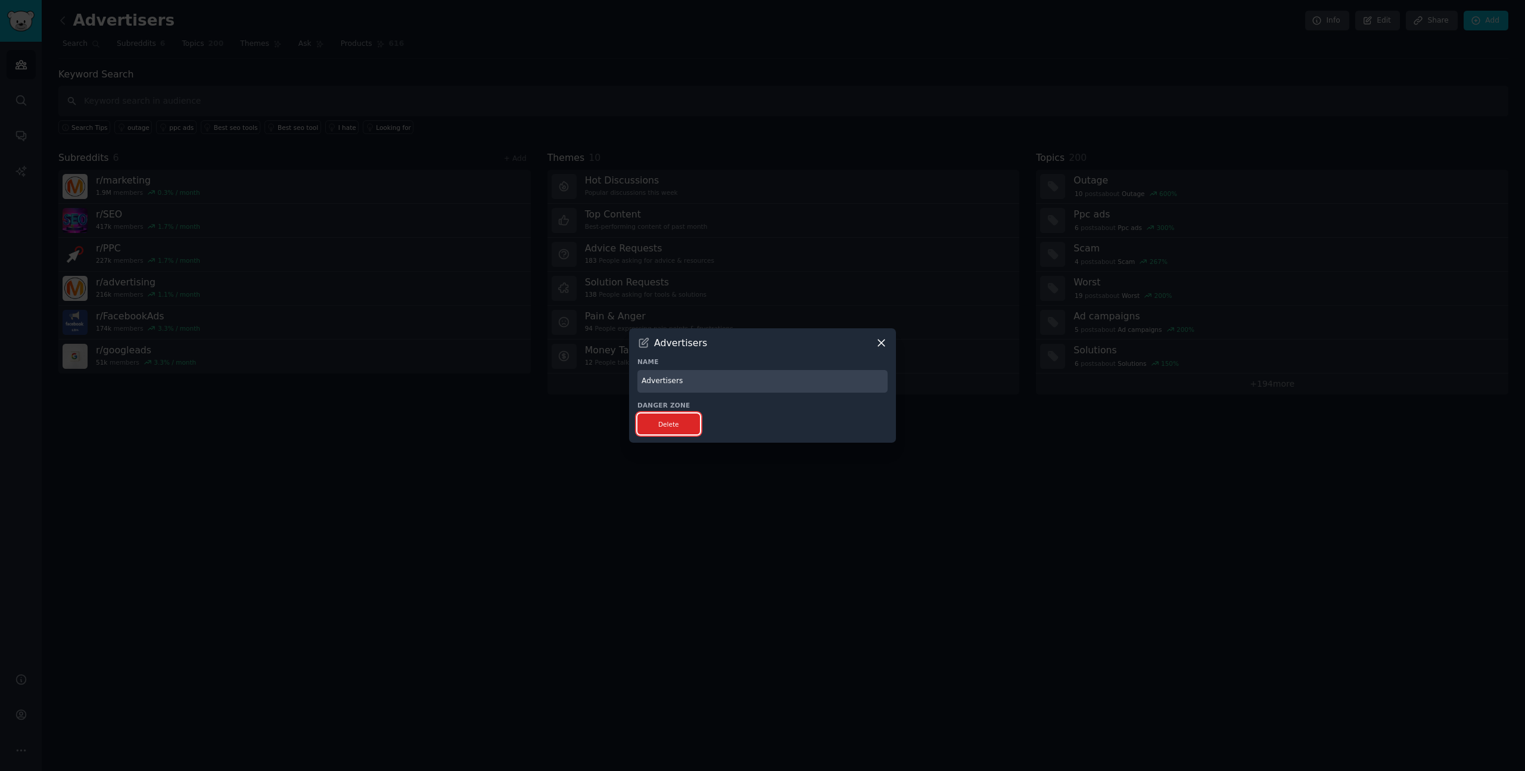
click at [678, 429] on button "Delete" at bounding box center [669, 423] width 63 height 21
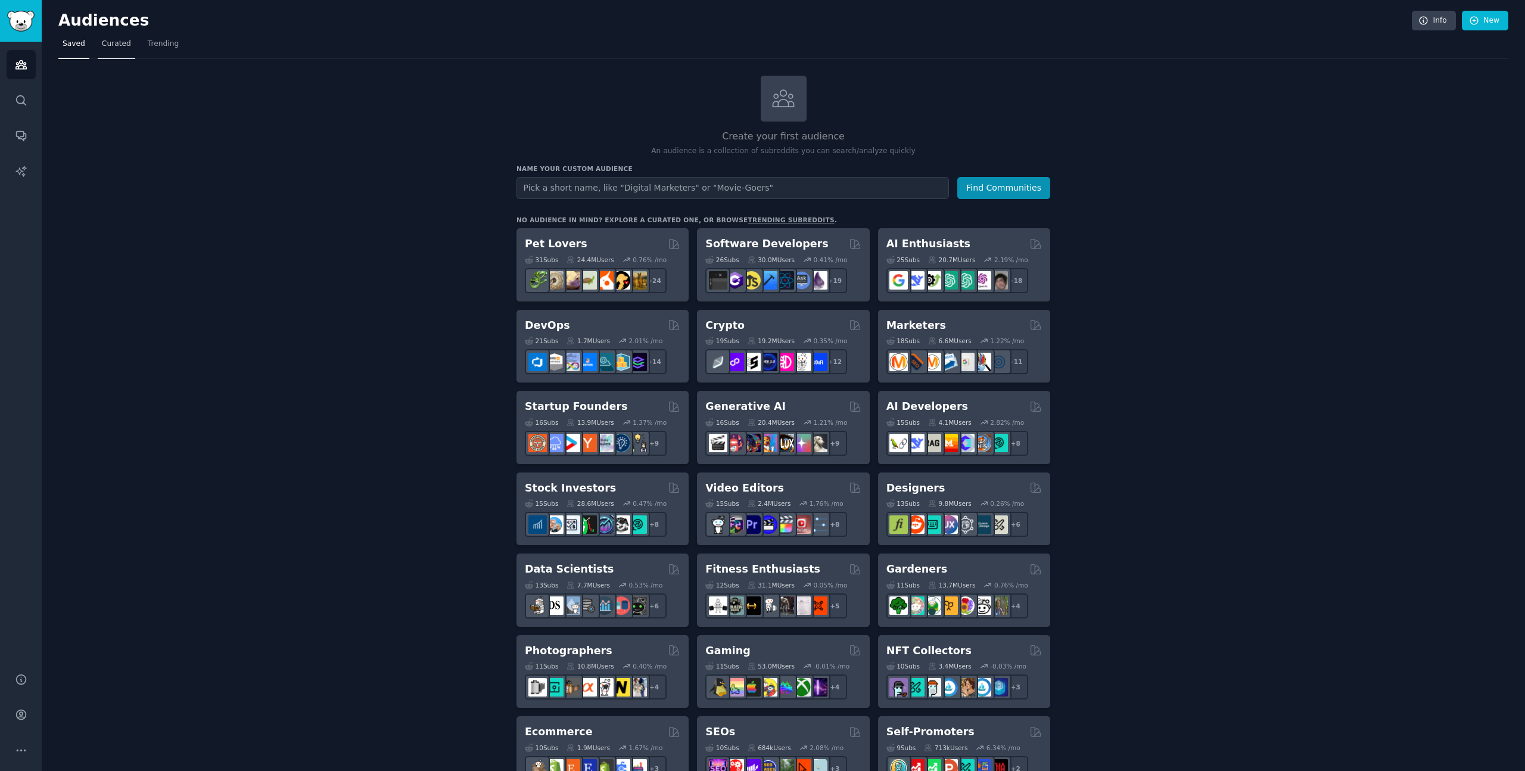
click at [132, 48] on link "Curated" at bounding box center [117, 47] width 38 height 24
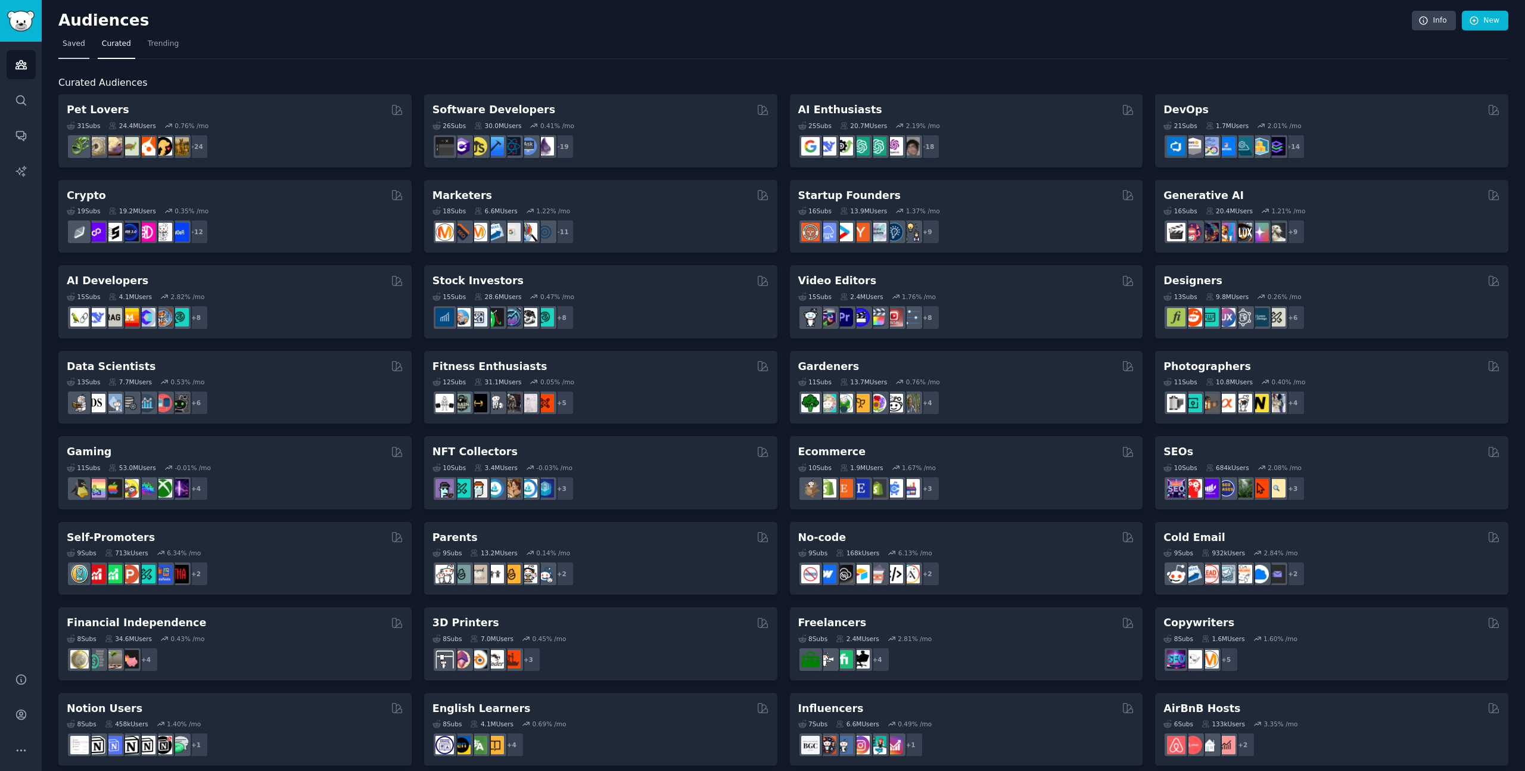
click at [73, 48] on span "Saved" at bounding box center [74, 44] width 23 height 11
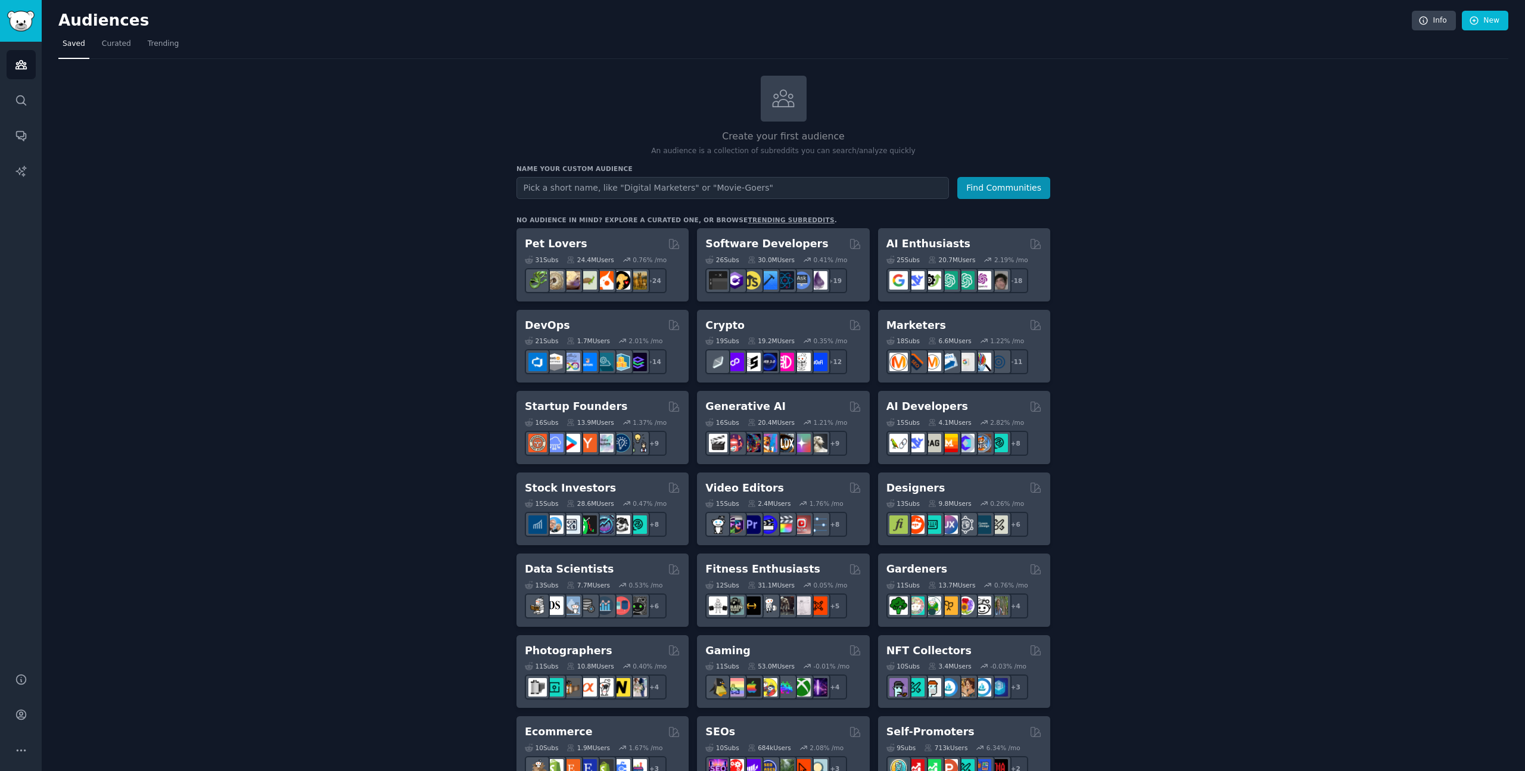
click at [1343, 241] on div "Create your first audience An audience is a collection of subreddits you can se…" at bounding box center [783, 725] width 1450 height 1298
click at [1148, 329] on div "Create your first audience An audience is a collection of subreddits you can se…" at bounding box center [783, 725] width 1450 height 1298
click at [144, 49] on link "Trending" at bounding box center [163, 47] width 39 height 24
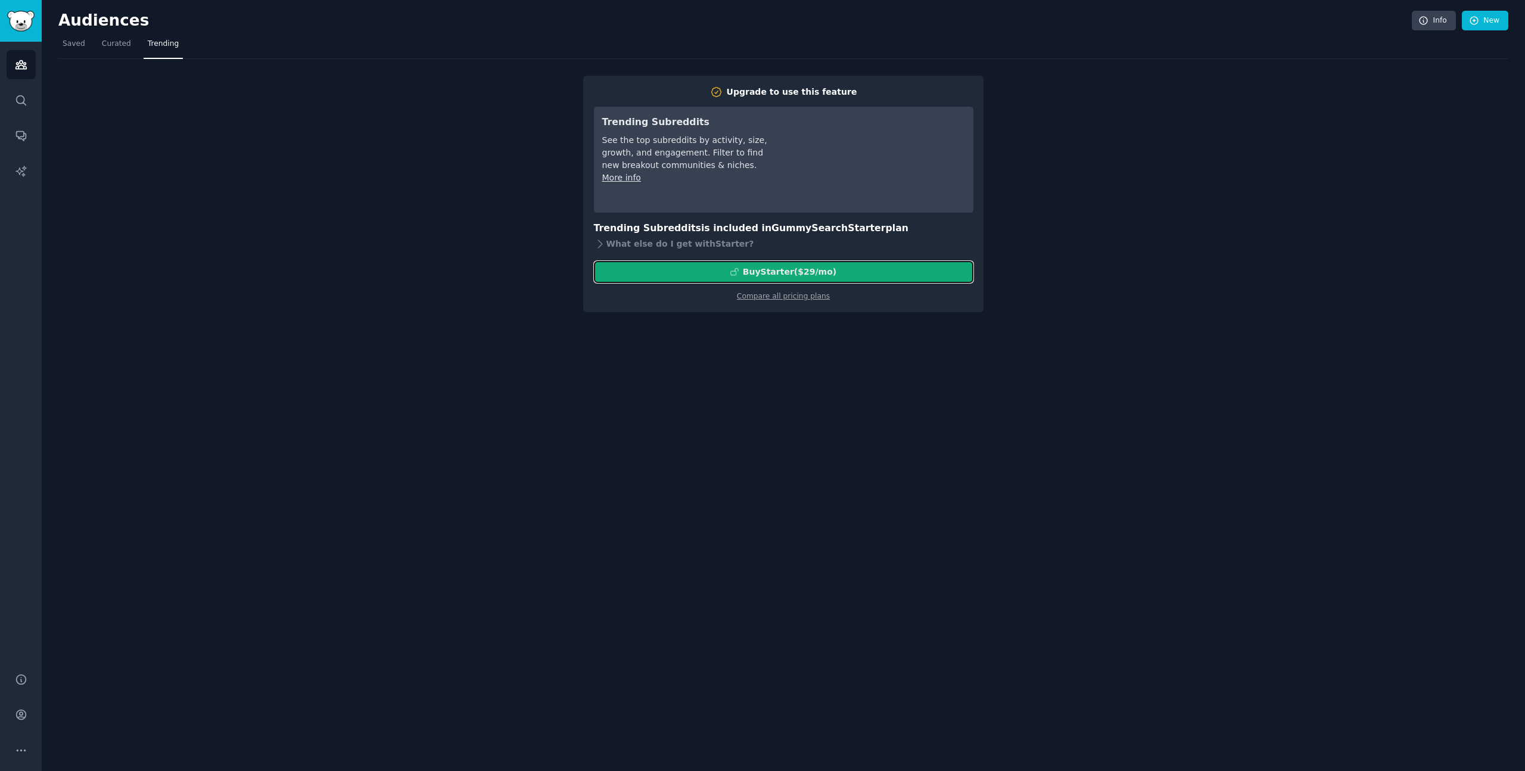
click at [785, 272] on div "Buy Starter ($ 29 /mo )" at bounding box center [790, 272] width 94 height 13
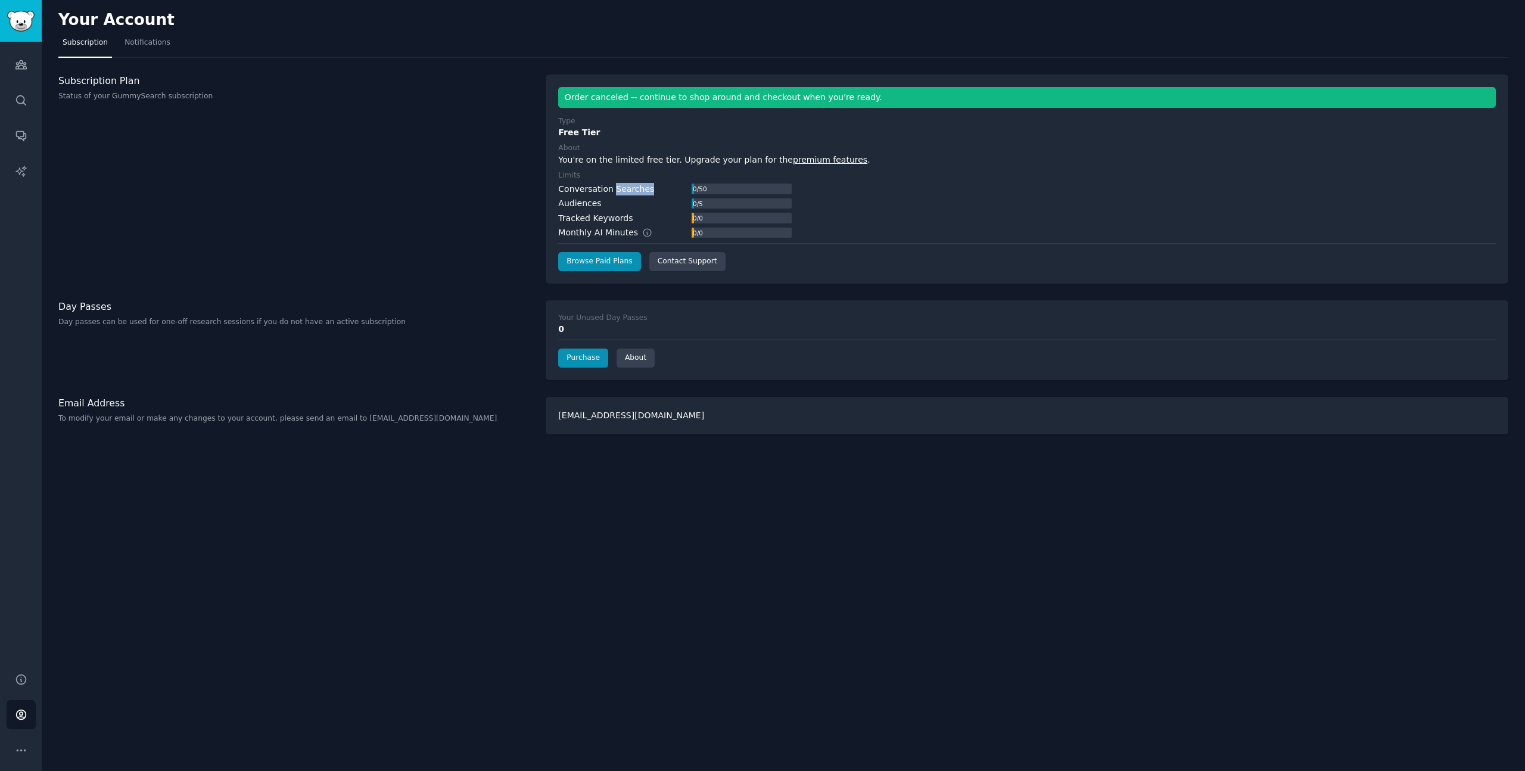
drag, startPoint x: 612, startPoint y: 186, endPoint x: 668, endPoint y: 188, distance: 55.4
click at [657, 187] on div "Conversation Searches 0 / 50" at bounding box center [675, 189] width 234 height 13
drag, startPoint x: 686, startPoint y: 188, endPoint x: 708, endPoint y: 186, distance: 22.7
click at [686, 188] on div "Conversation Searches 0 / 50" at bounding box center [675, 189] width 234 height 13
drag, startPoint x: 570, startPoint y: 135, endPoint x: 598, endPoint y: 135, distance: 28.6
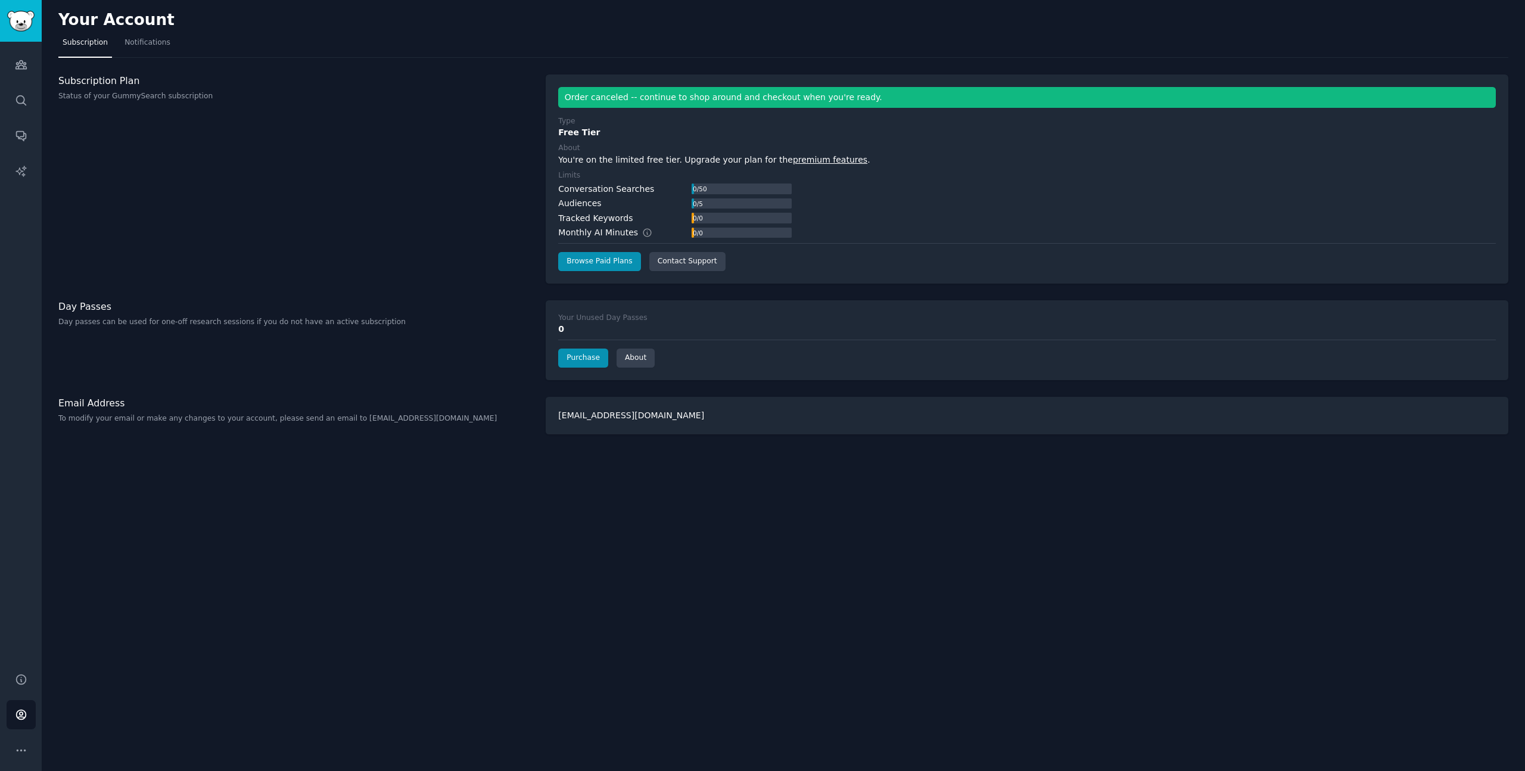
click at [586, 135] on div "Free Tier" at bounding box center [1027, 132] width 938 height 13
click at [598, 135] on div "Free Tier" at bounding box center [1027, 132] width 938 height 13
click at [18, 172] on icon "Sidebar" at bounding box center [21, 171] width 13 height 13
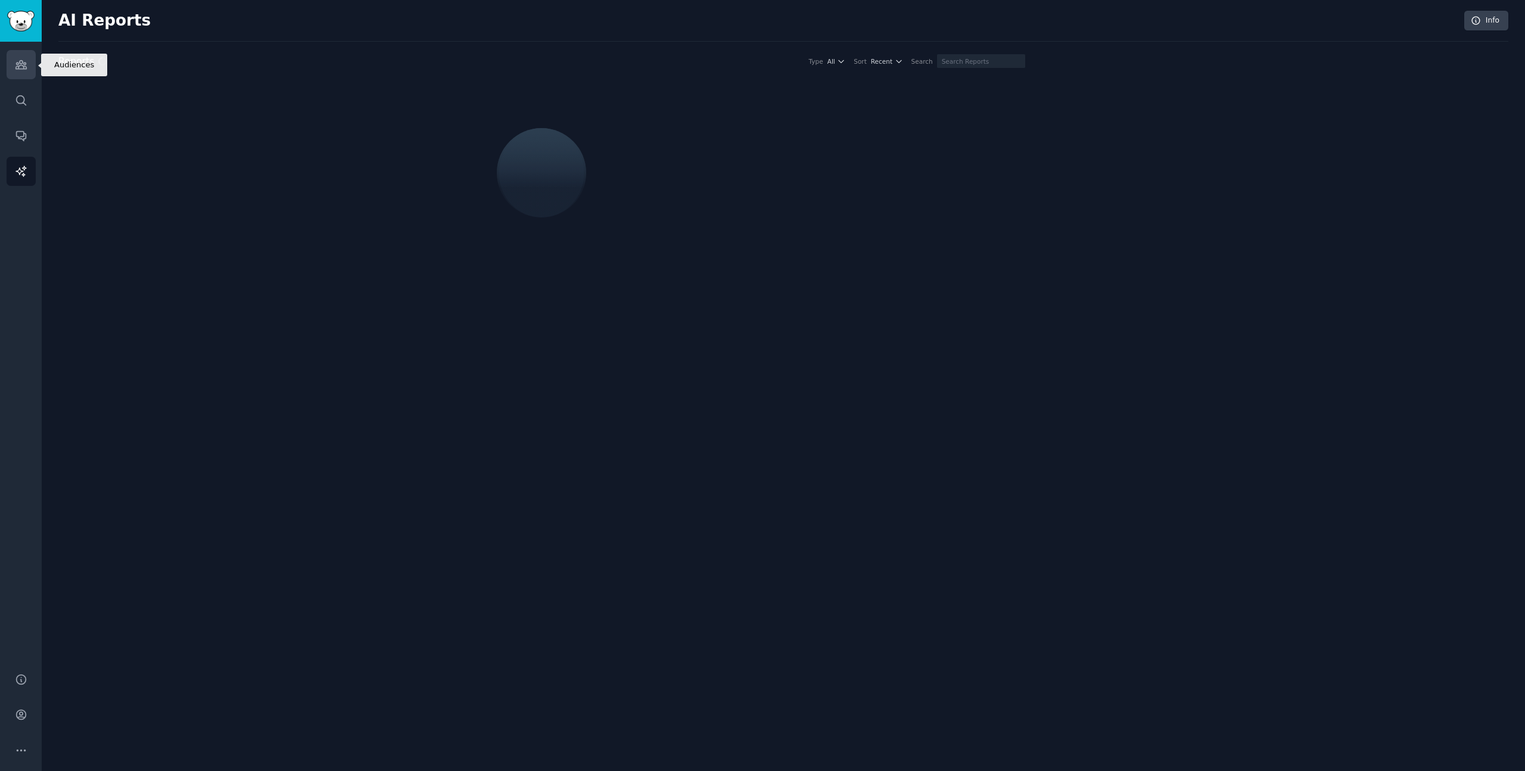
click at [18, 70] on icon "Sidebar" at bounding box center [21, 64] width 13 height 13
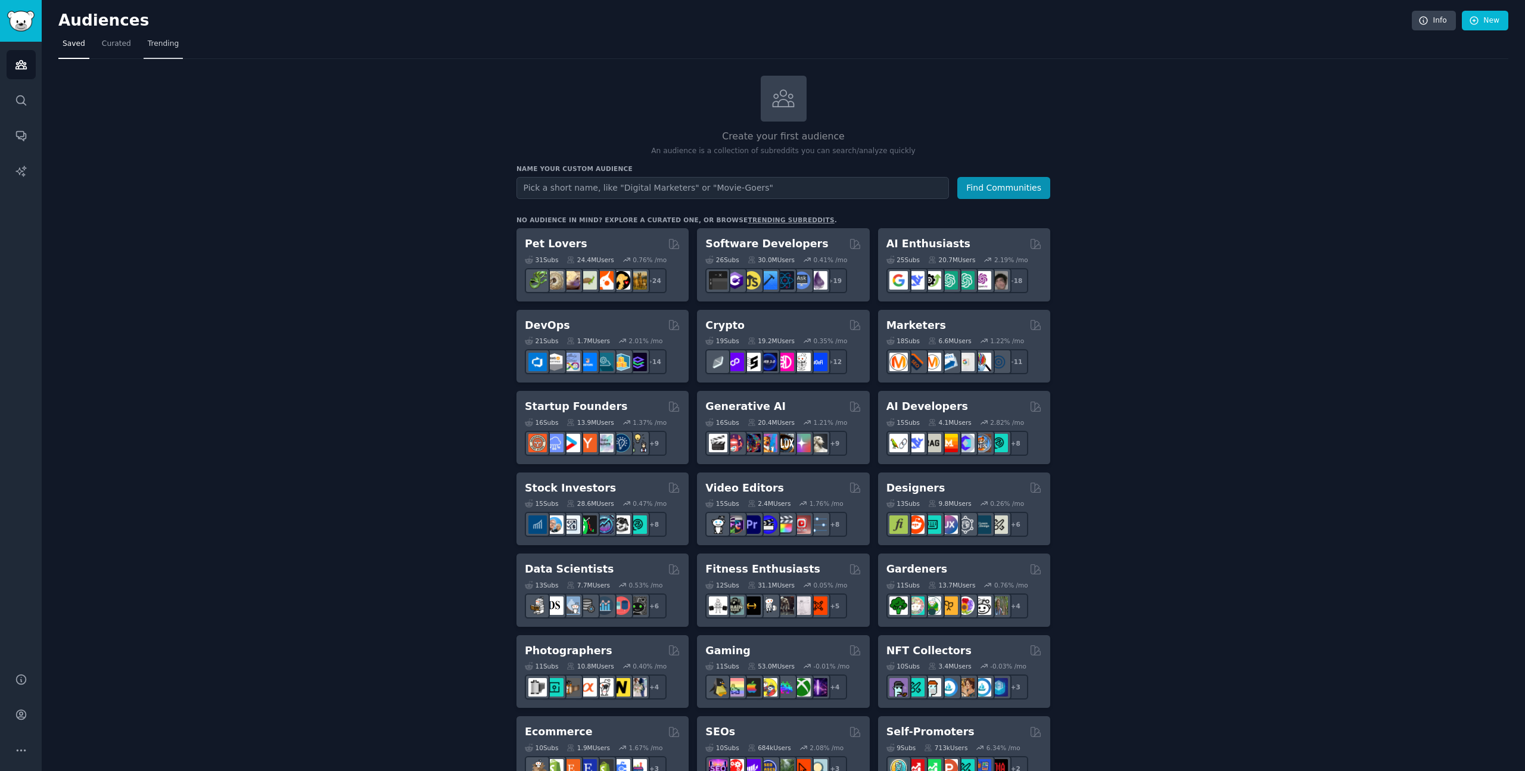
click at [160, 46] on span "Trending" at bounding box center [163, 44] width 31 height 11
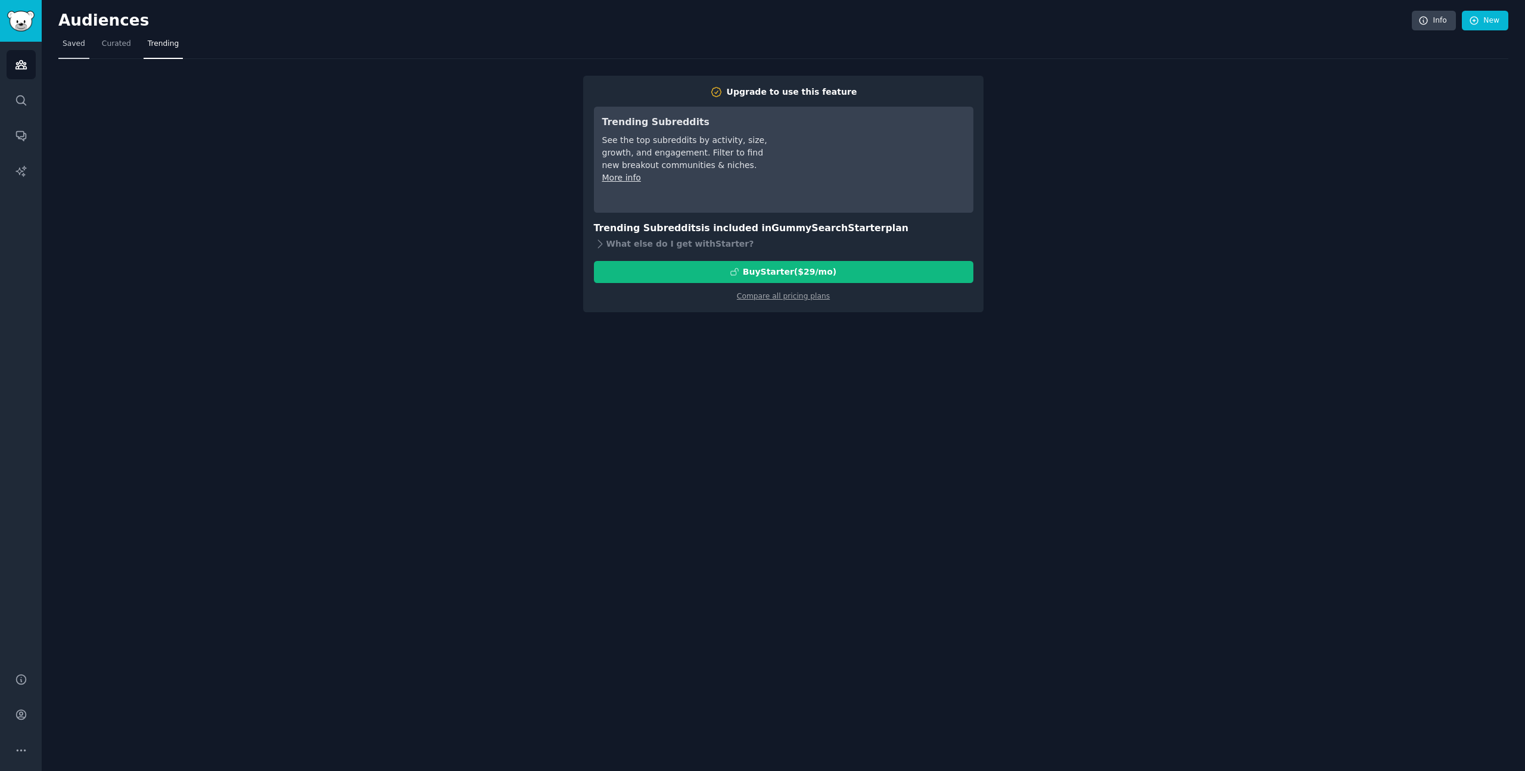
click at [75, 51] on link "Saved" at bounding box center [73, 47] width 31 height 24
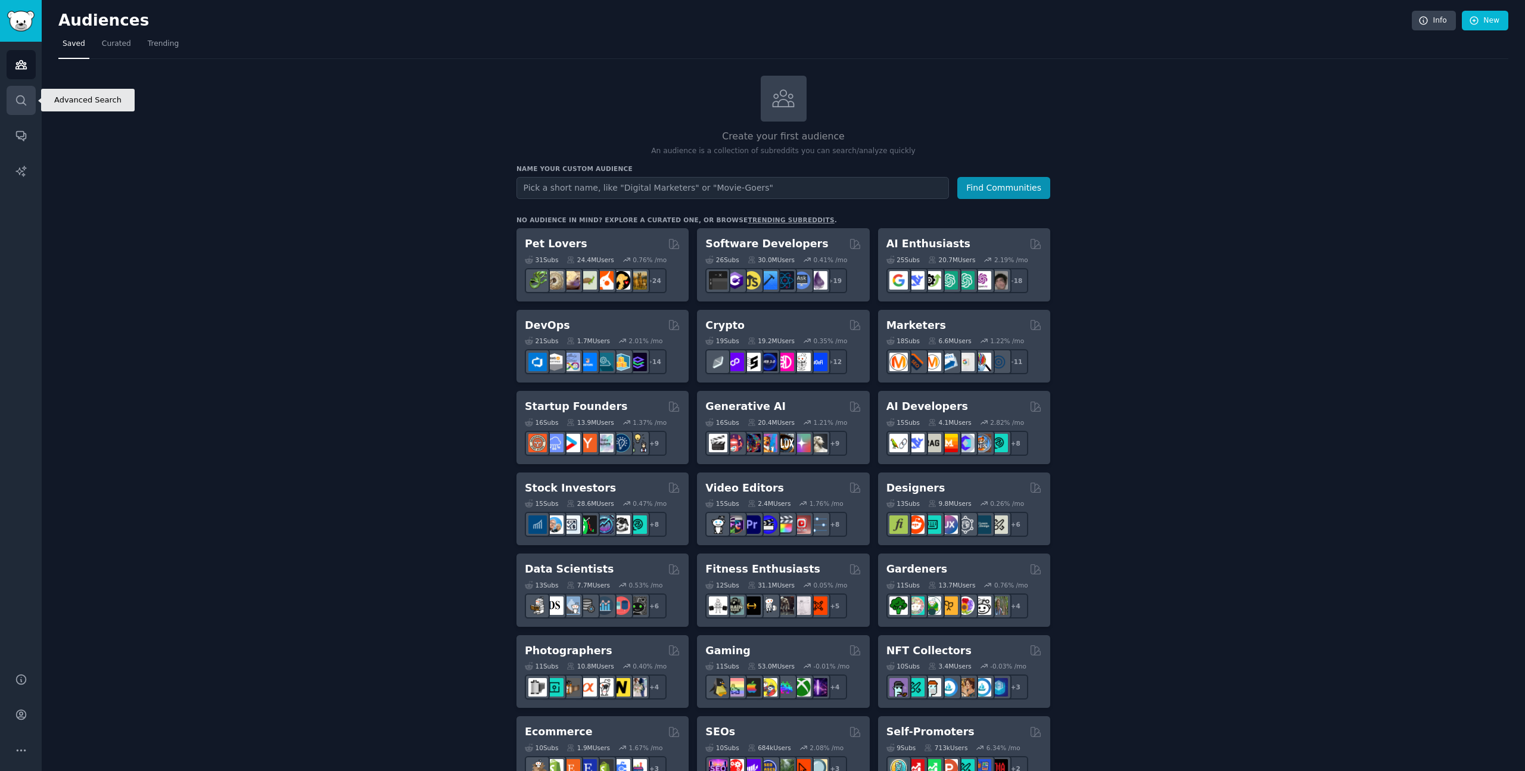
click at [29, 100] on link "Search" at bounding box center [21, 100] width 29 height 29
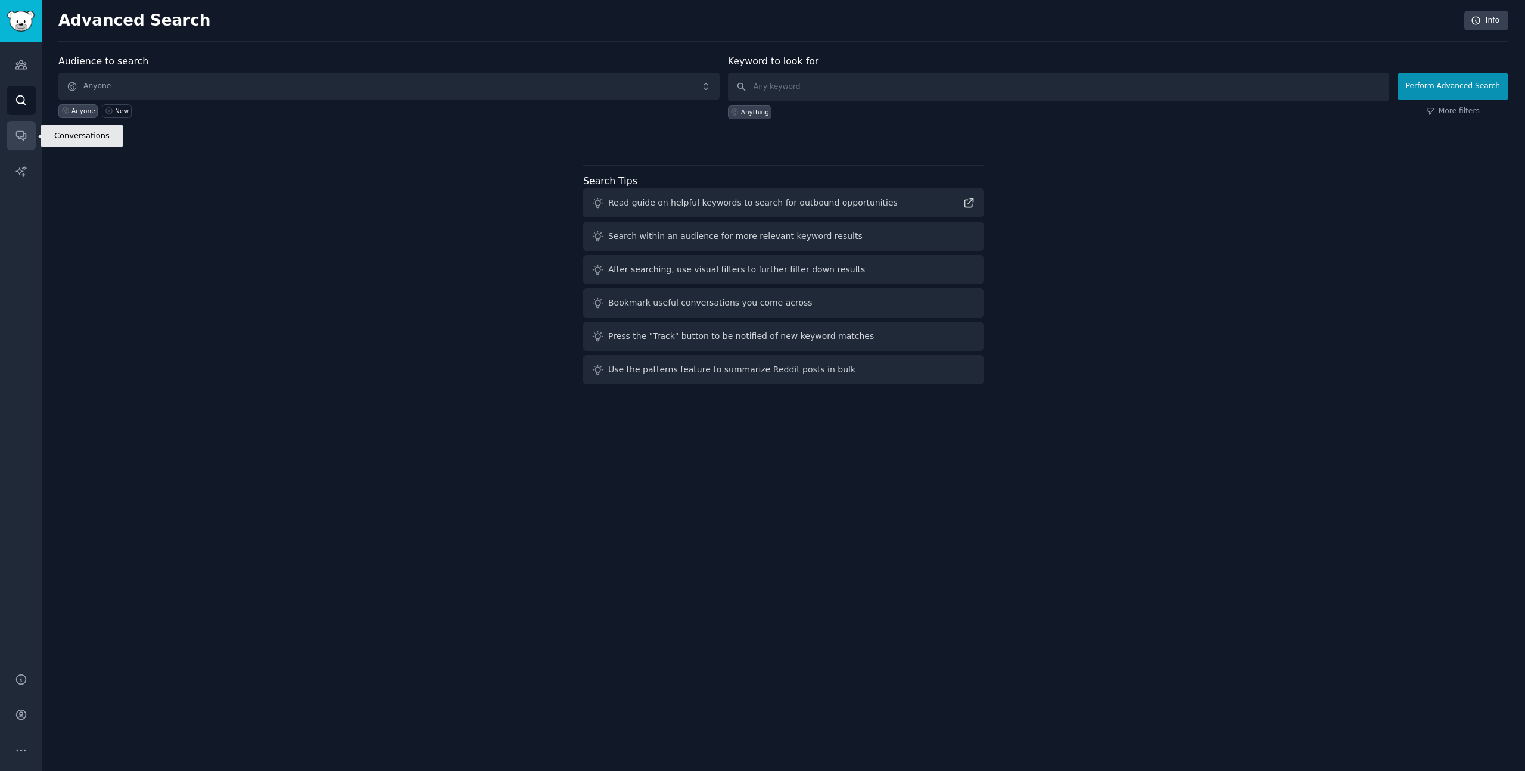
click at [23, 129] on link "Conversations" at bounding box center [21, 135] width 29 height 29
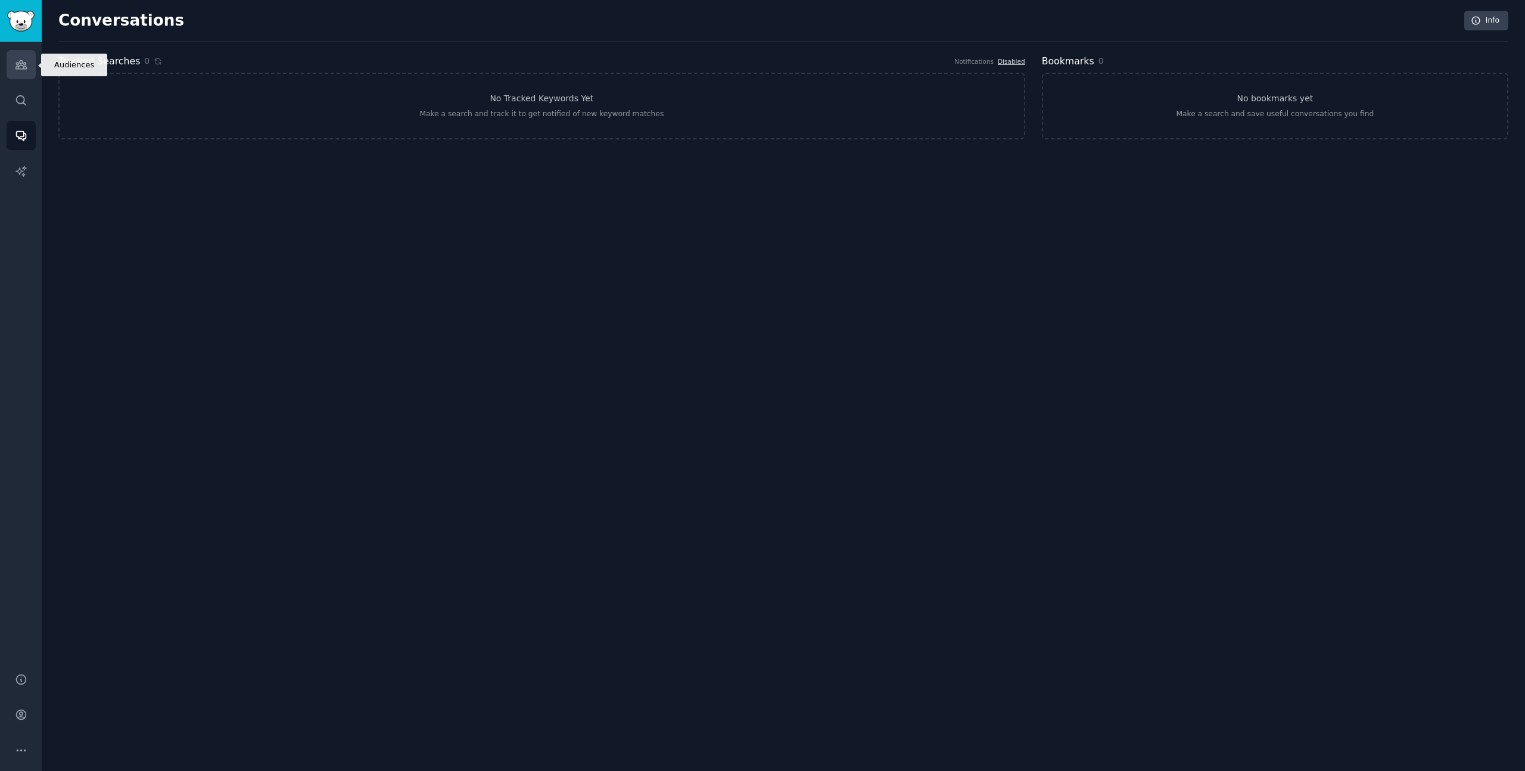
click at [27, 70] on link "Audiences" at bounding box center [21, 64] width 29 height 29
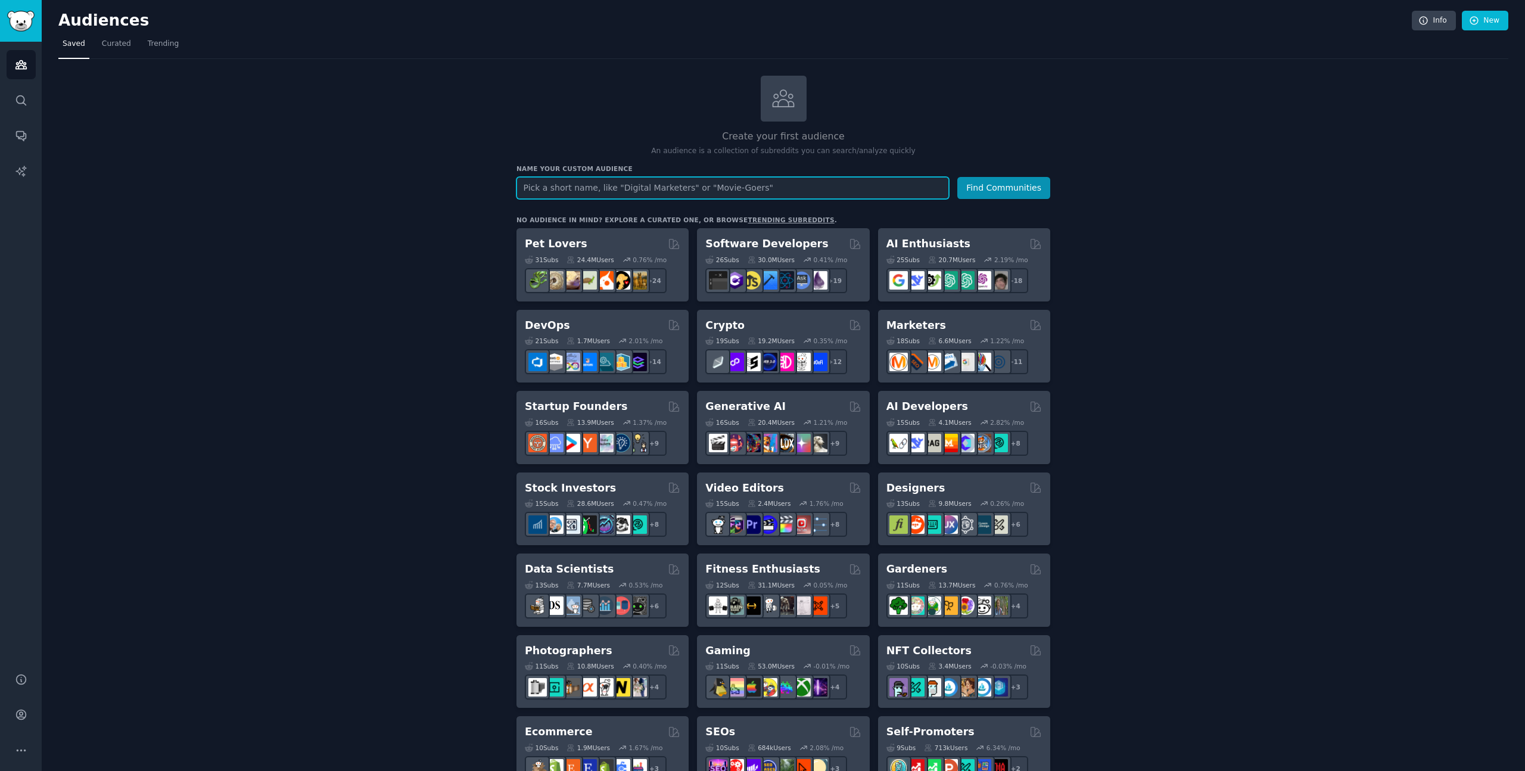
click at [649, 187] on input "text" at bounding box center [733, 188] width 433 height 22
type input "Founders"
click at [957, 177] on button "Find Communities" at bounding box center [1003, 188] width 93 height 22
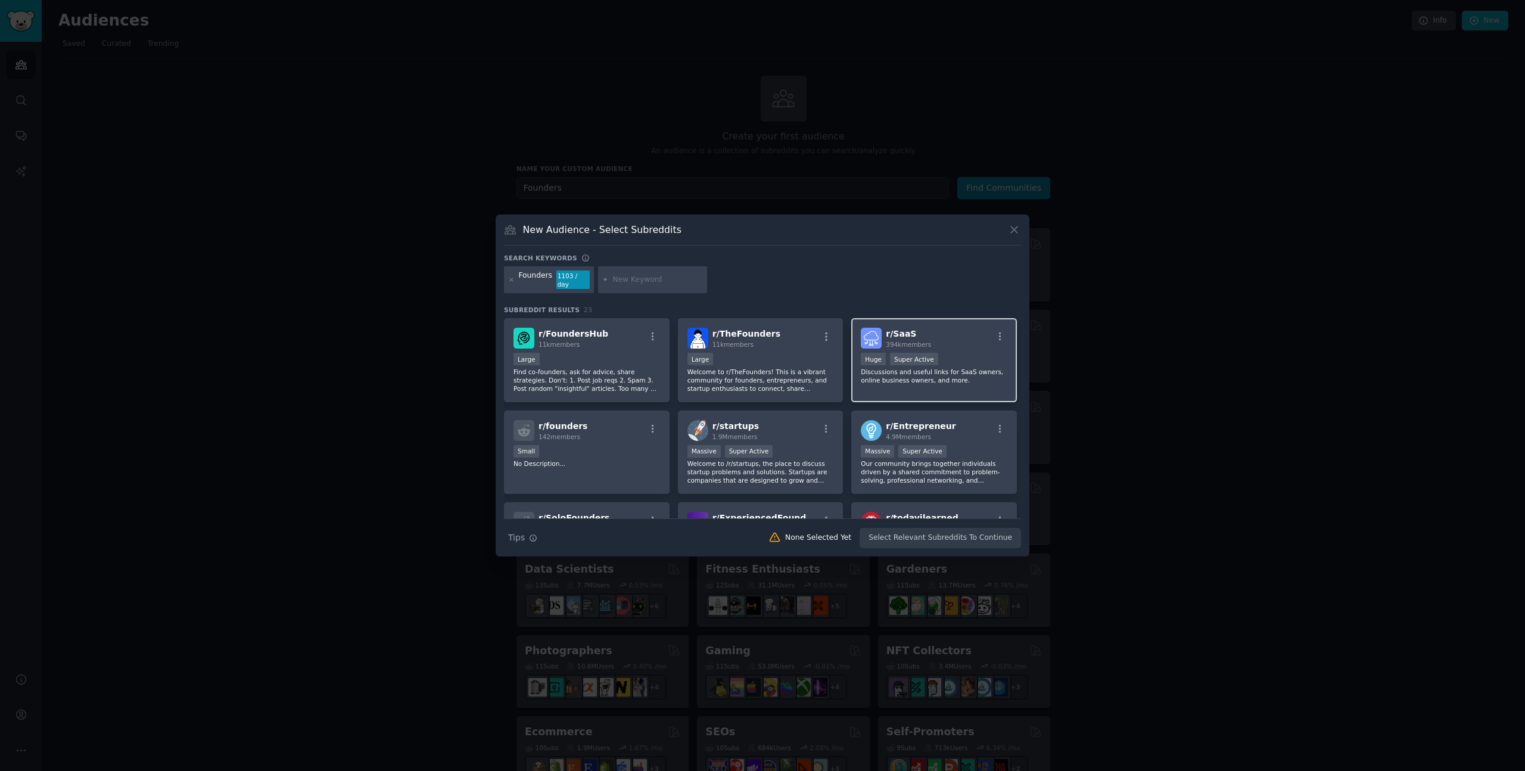
click at [956, 353] on div ">= 95th percentile for submissions / day Huge Super Active" at bounding box center [934, 360] width 147 height 15
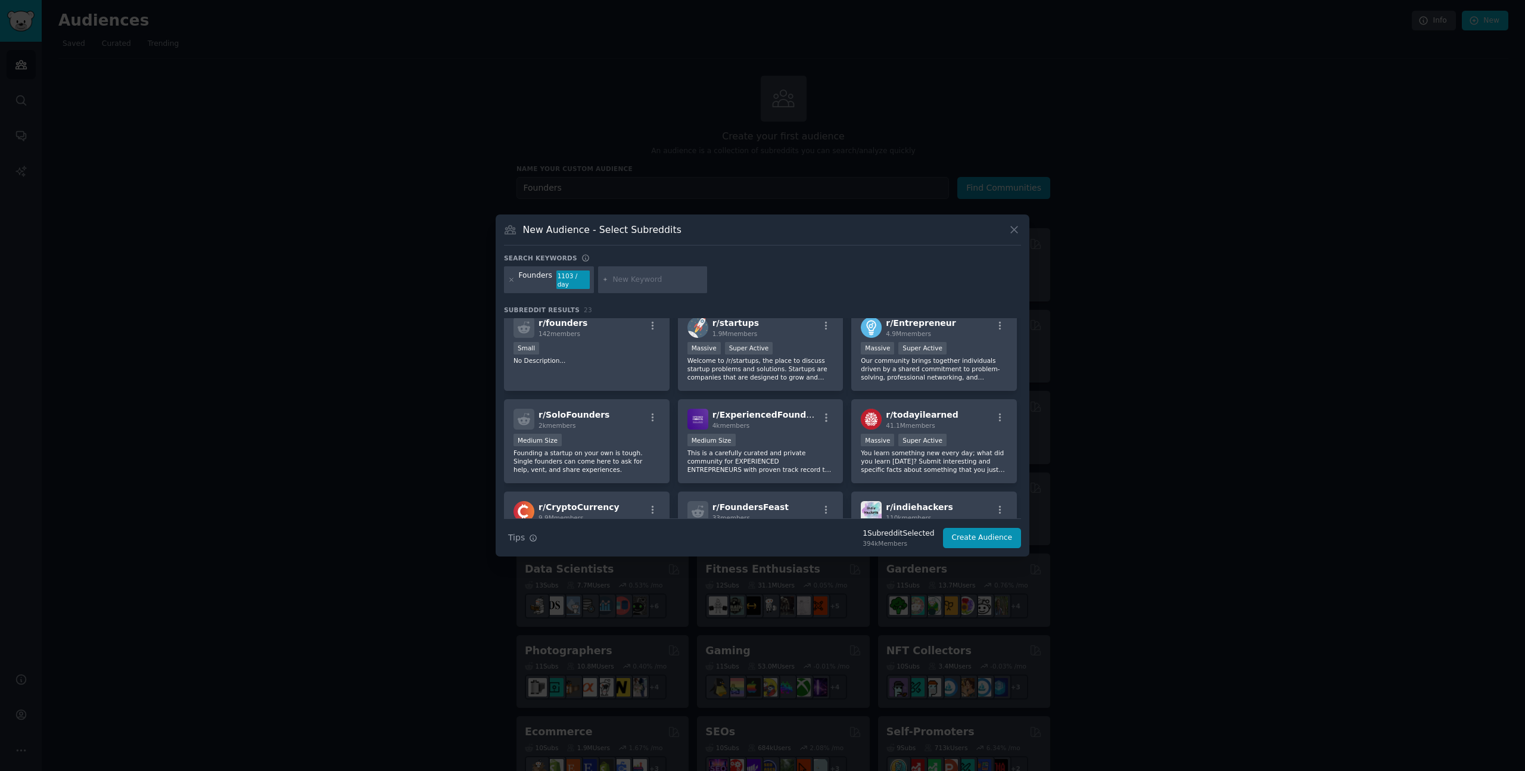
scroll to position [104, 0]
click at [621, 416] on div "r/ SoloFounders 2k members" at bounding box center [587, 418] width 147 height 21
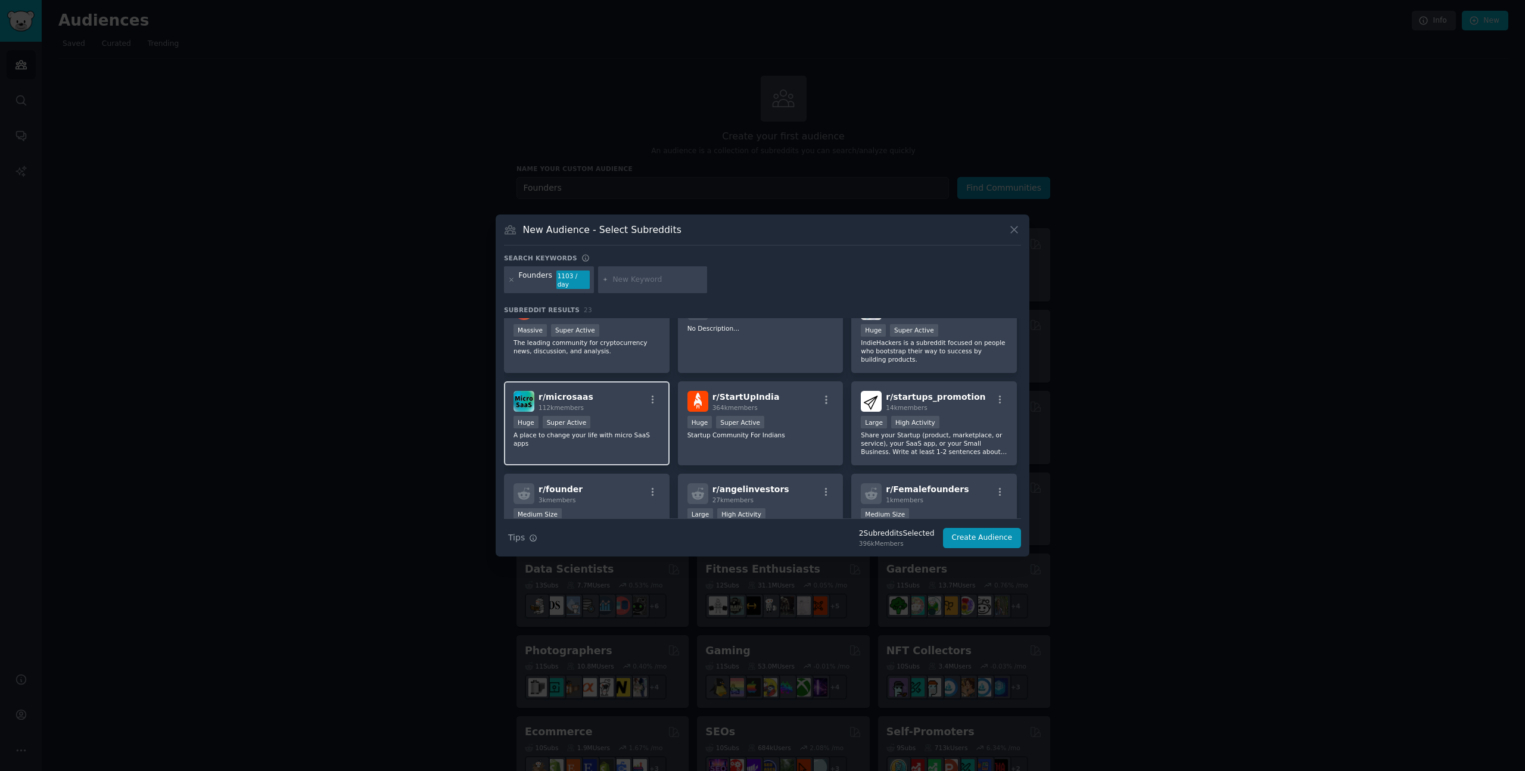
click at [632, 416] on div "Huge Super Active" at bounding box center [587, 423] width 147 height 15
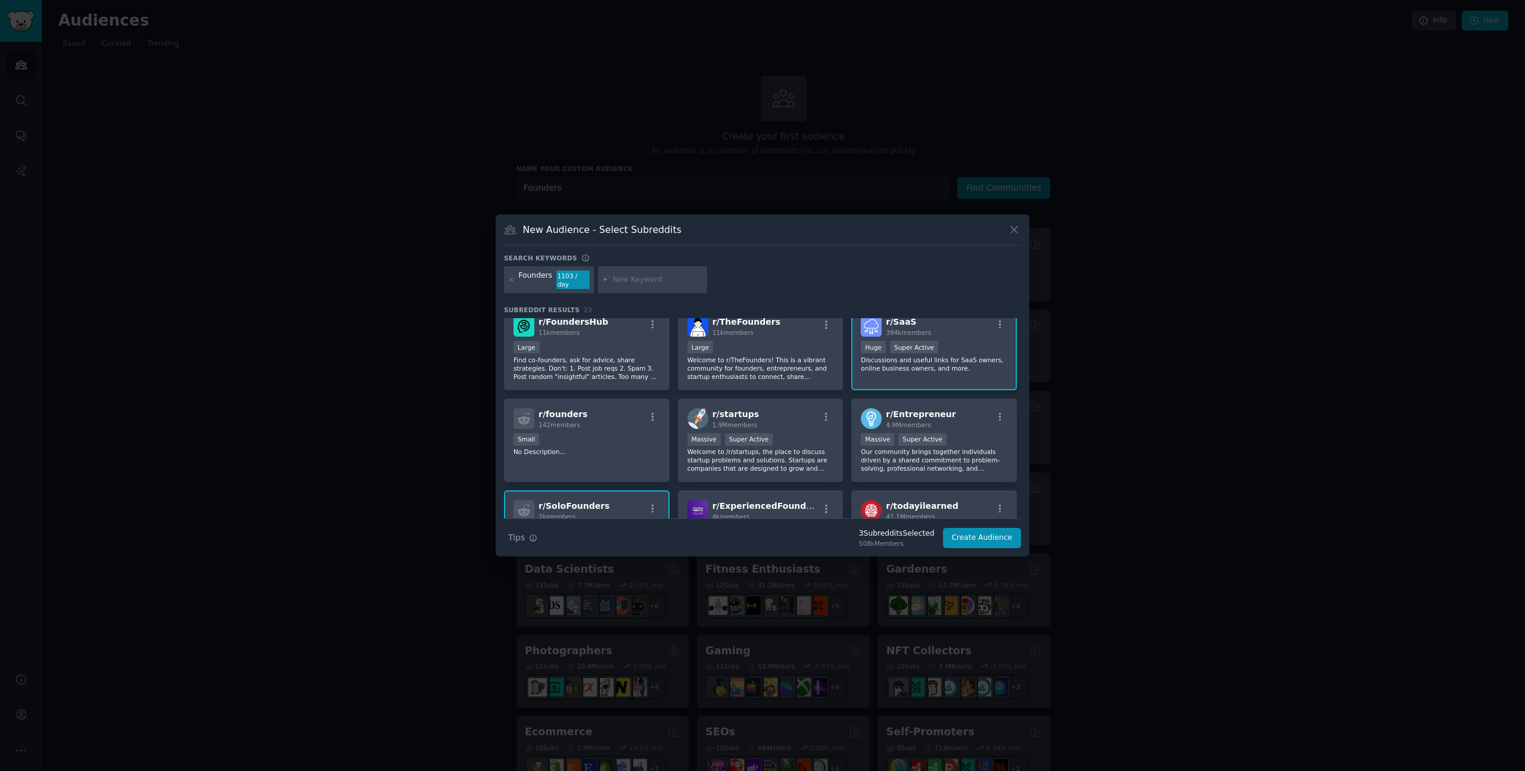
scroll to position [0, 0]
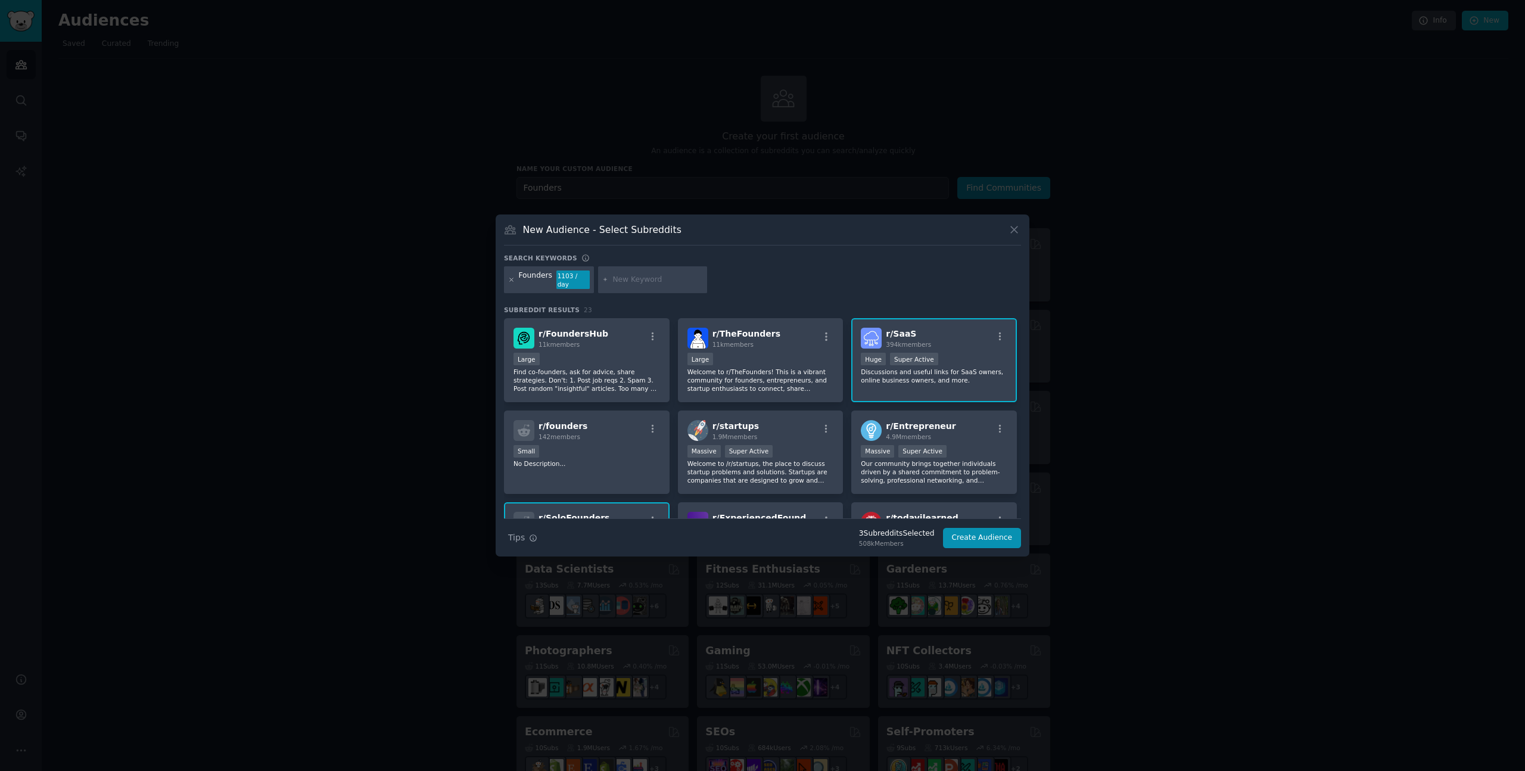
click at [512, 279] on icon at bounding box center [511, 279] width 7 height 7
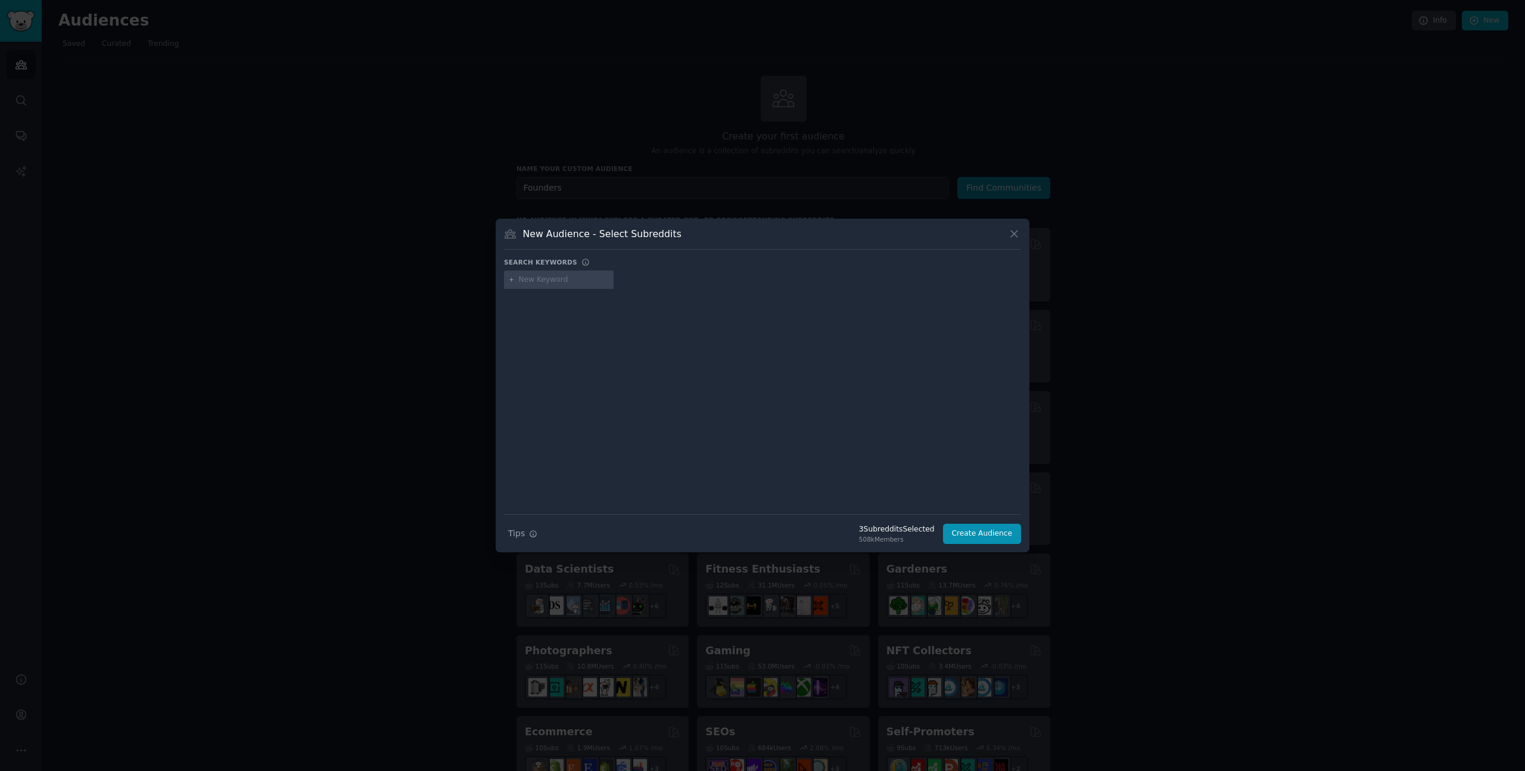
click at [554, 280] on input "text" at bounding box center [564, 280] width 91 height 11
type input "s"
type input "side hustle"
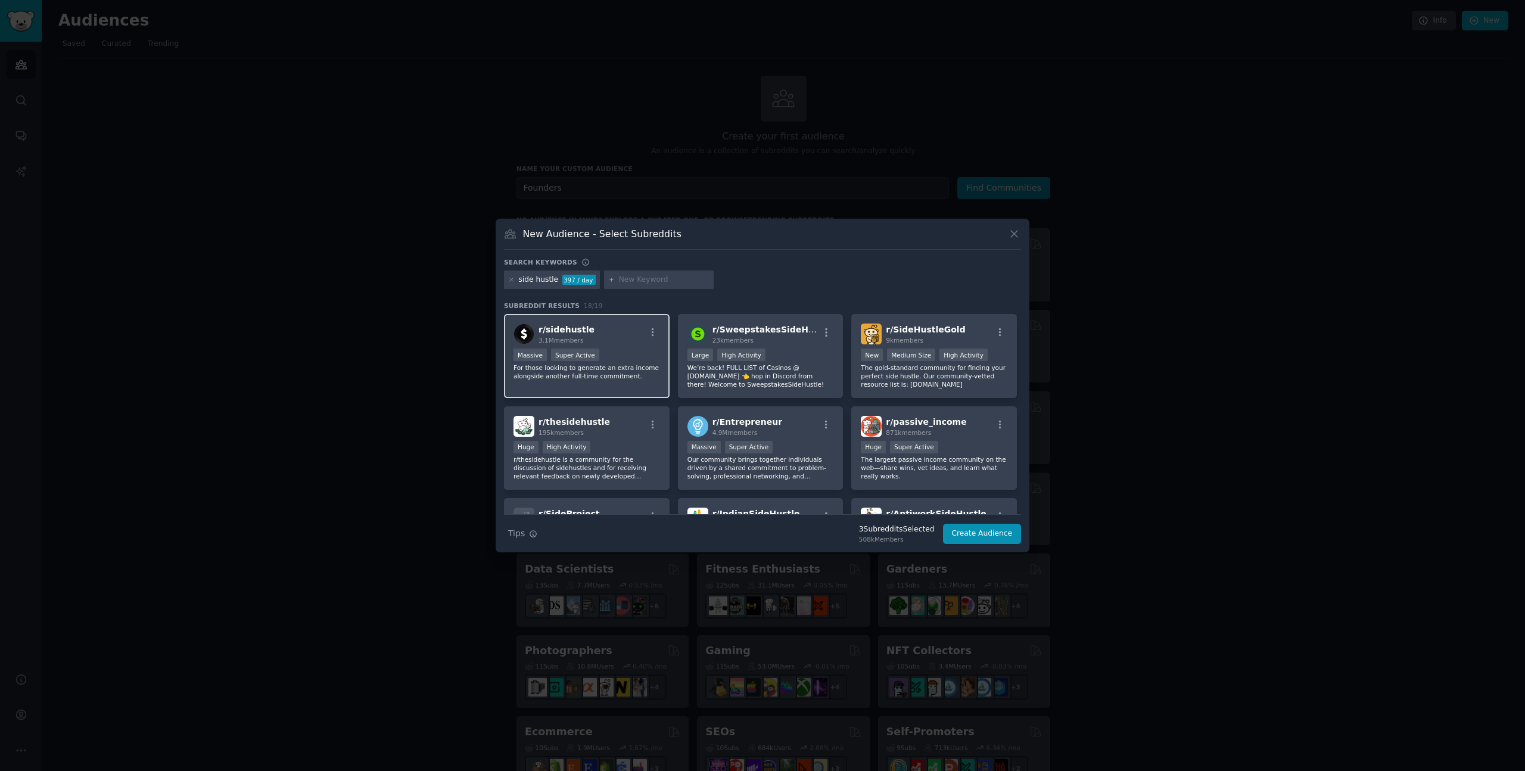
click at [633, 356] on div "Massive Super Active" at bounding box center [587, 356] width 147 height 15
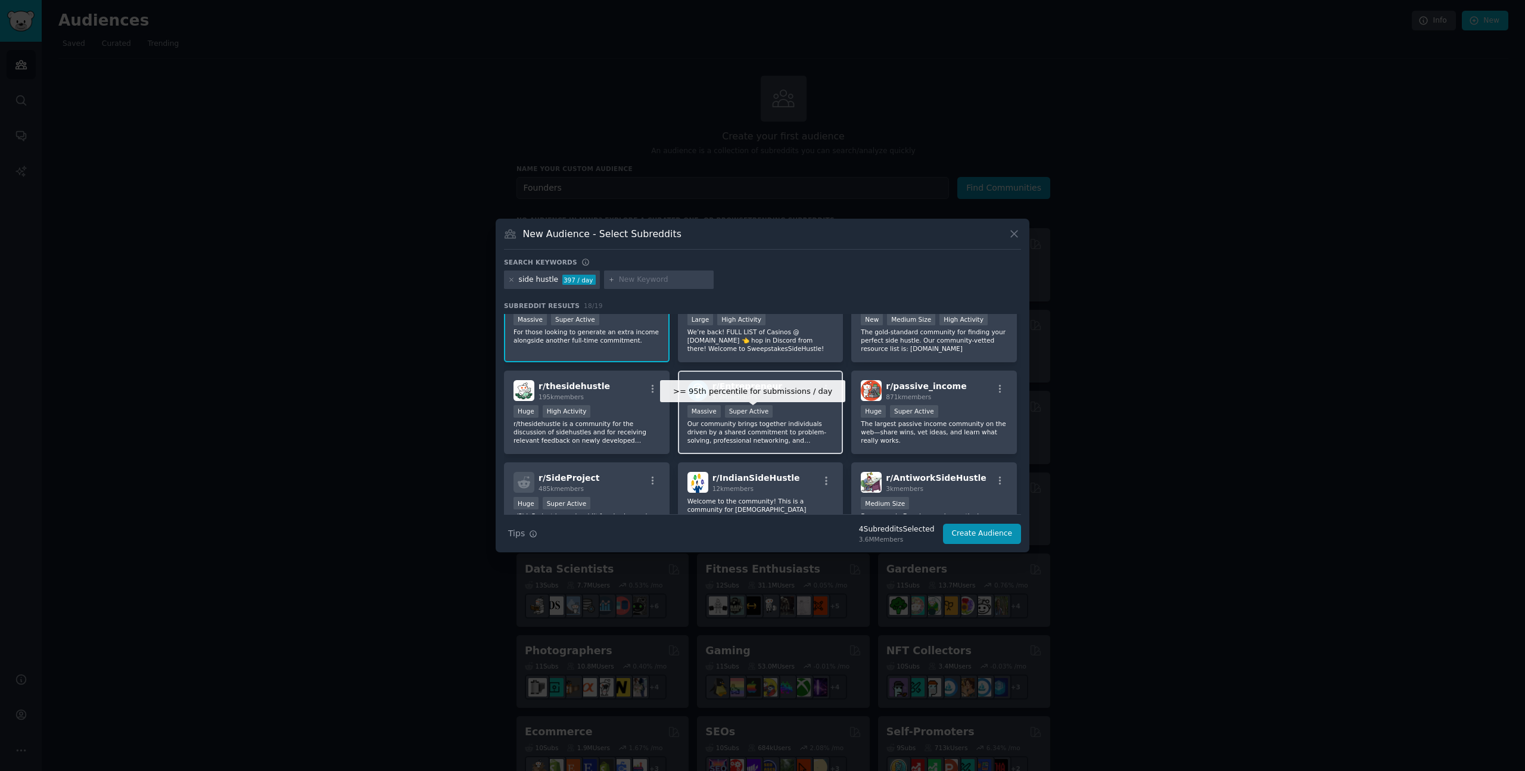
scroll to position [42, 0]
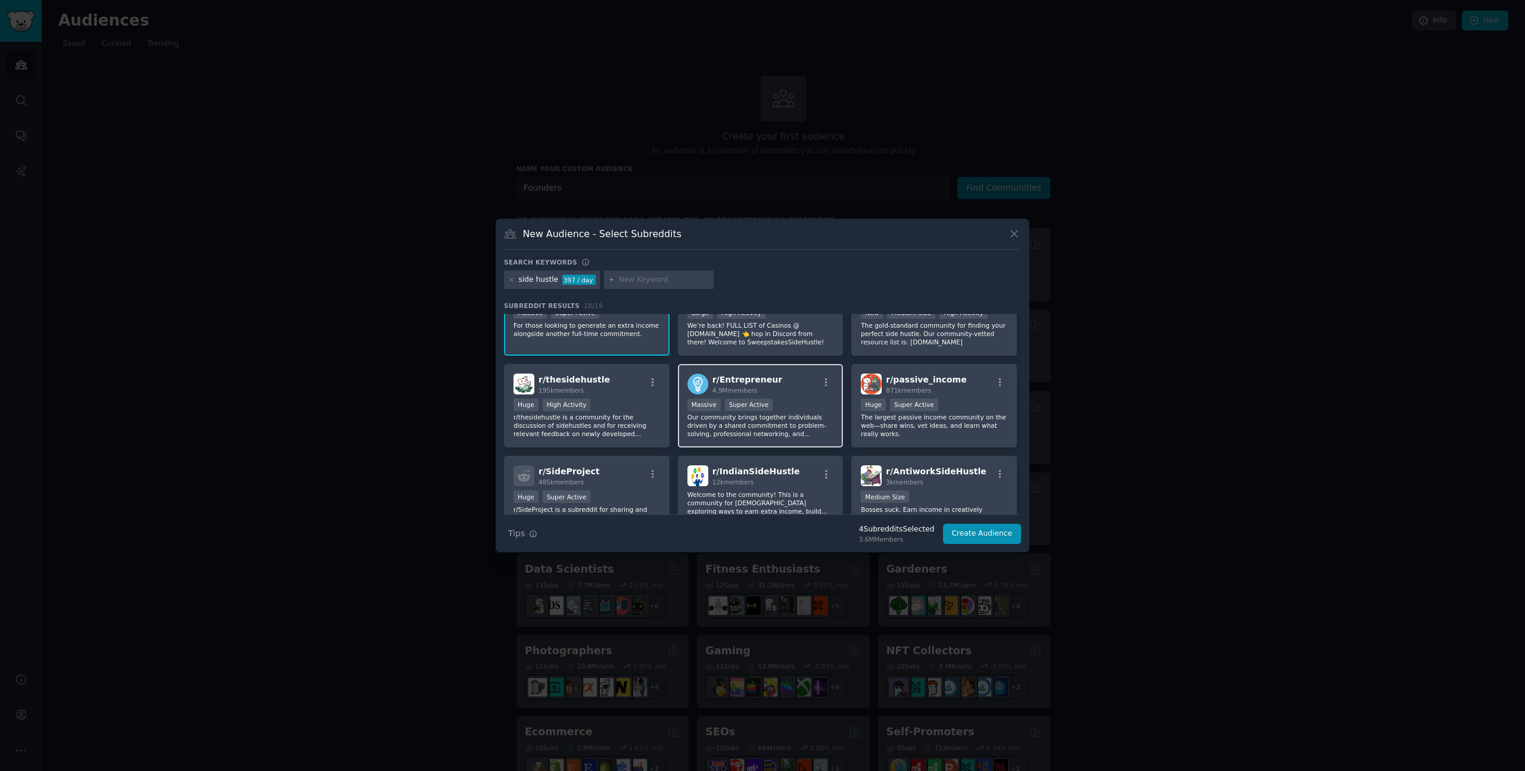
click at [774, 416] on p "Our community brings together individuals driven by a shared commitment to prob…" at bounding box center [761, 425] width 147 height 25
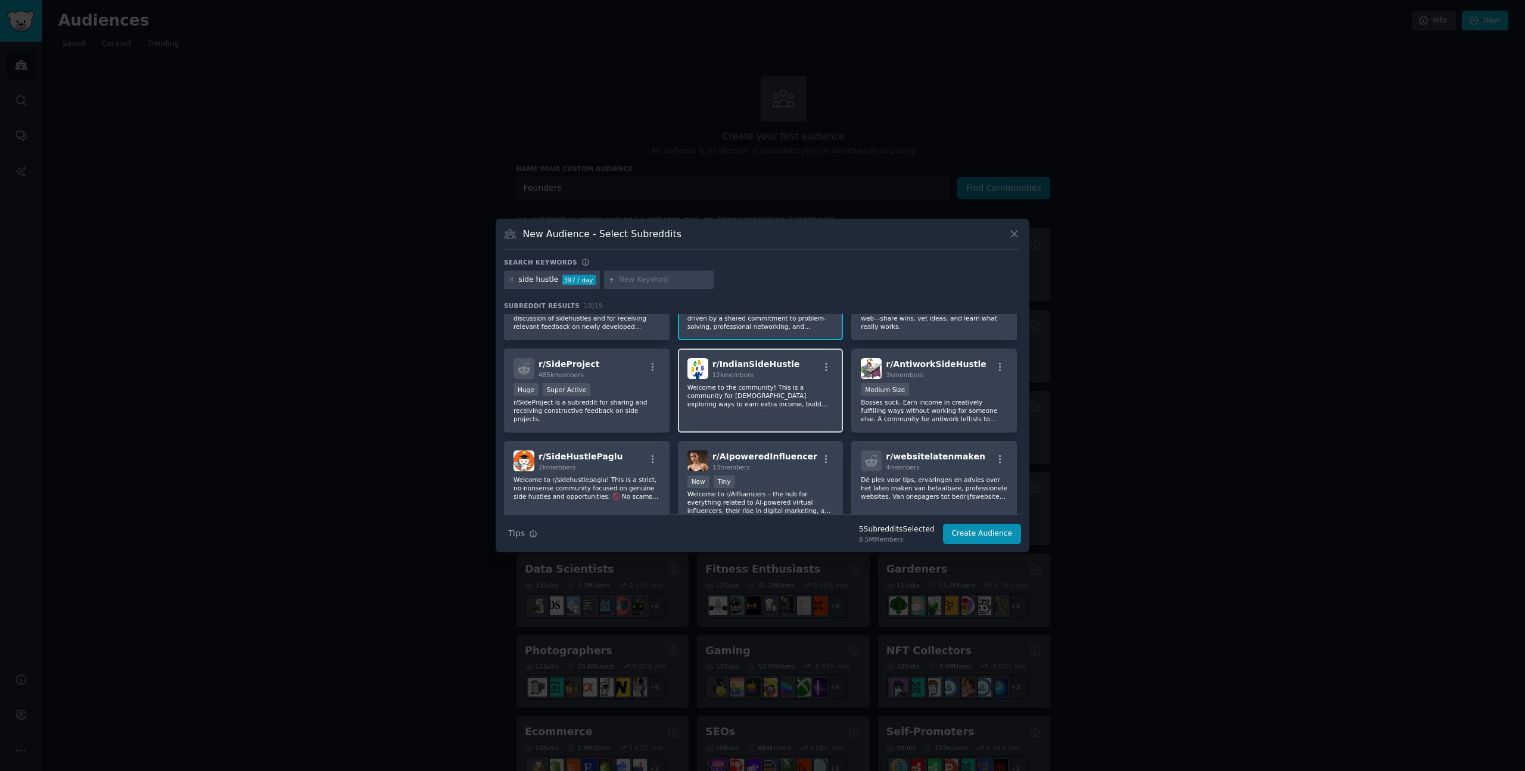
scroll to position [154, 0]
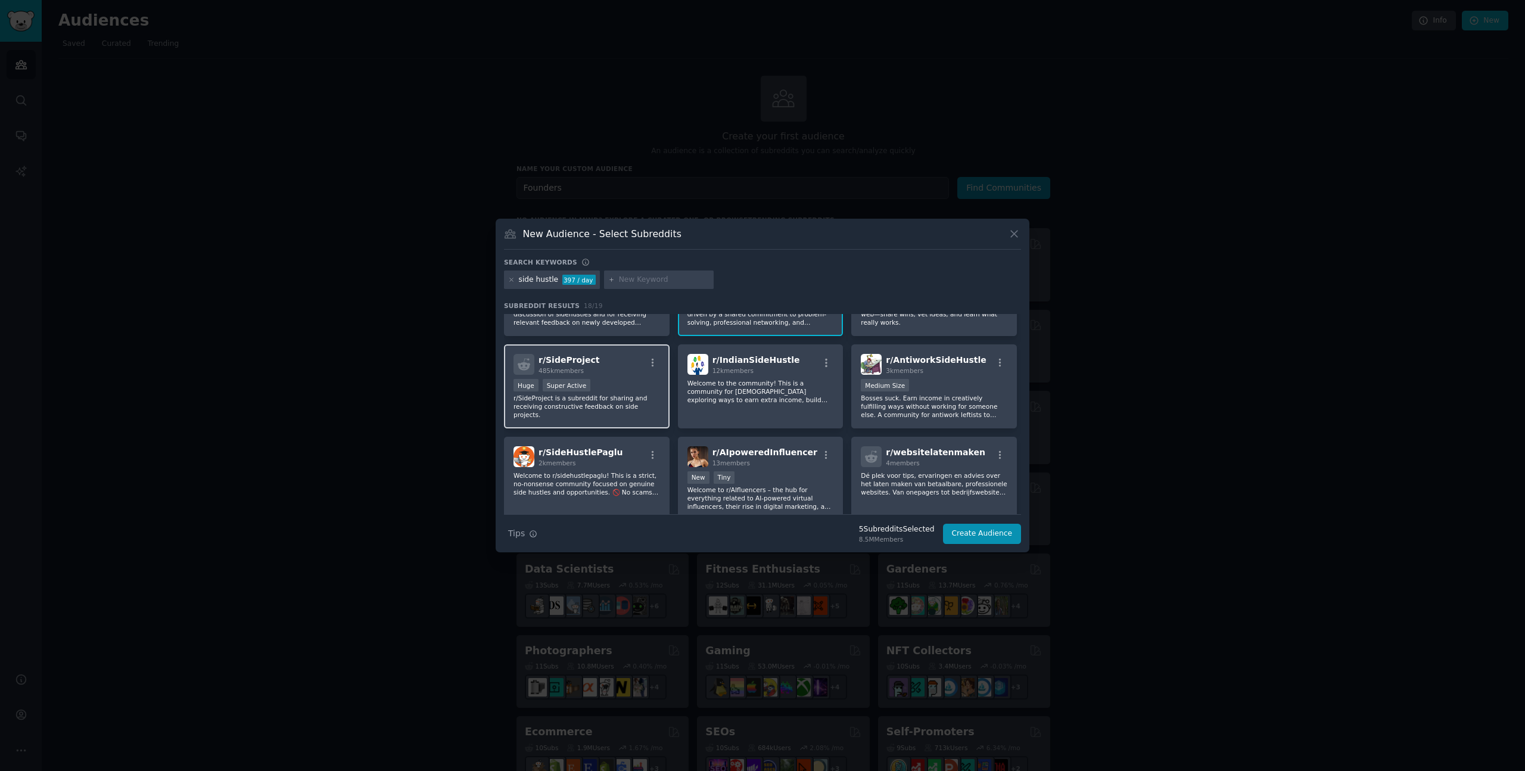
click at [612, 380] on div "Huge Super Active" at bounding box center [587, 386] width 147 height 15
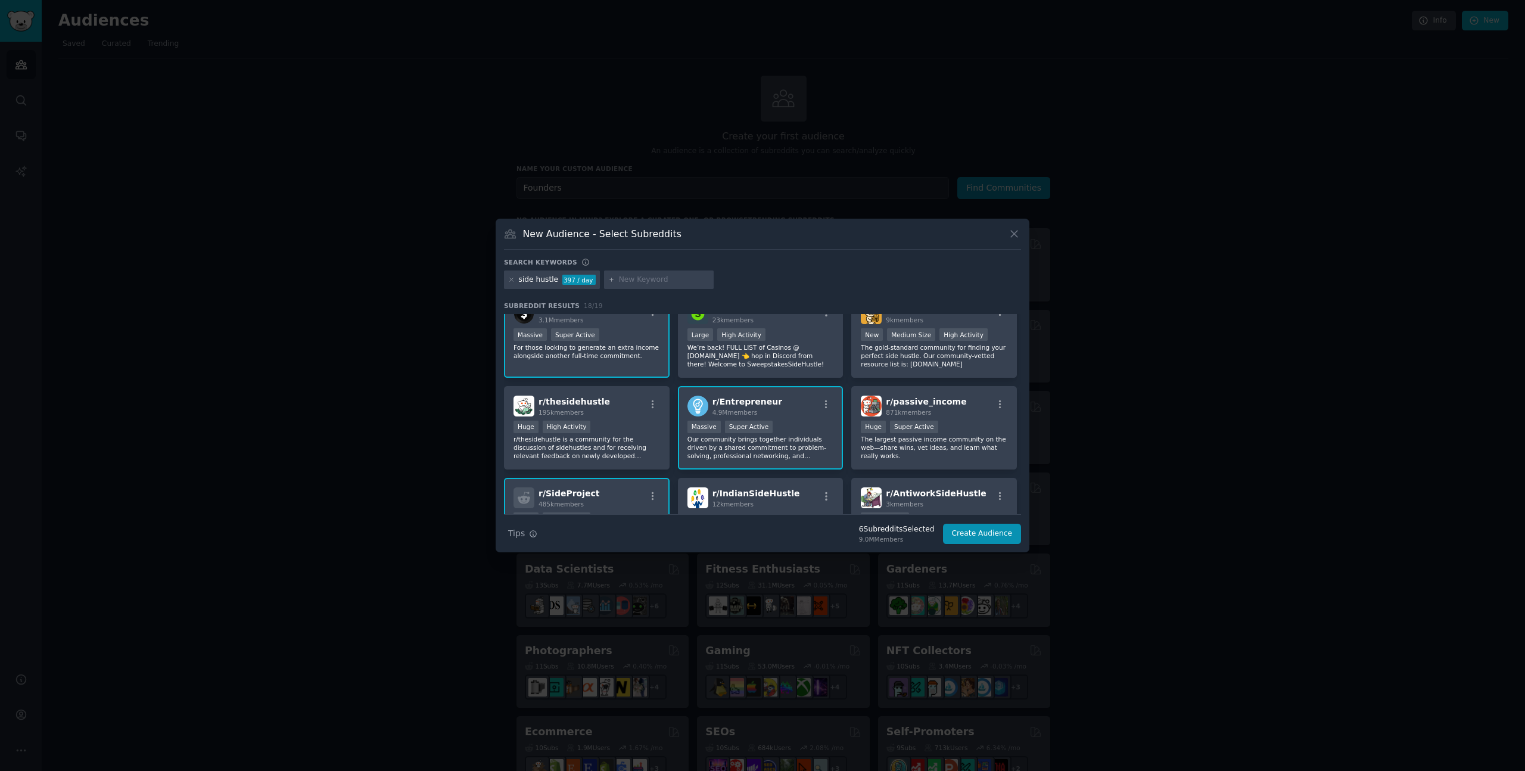
scroll to position [0, 0]
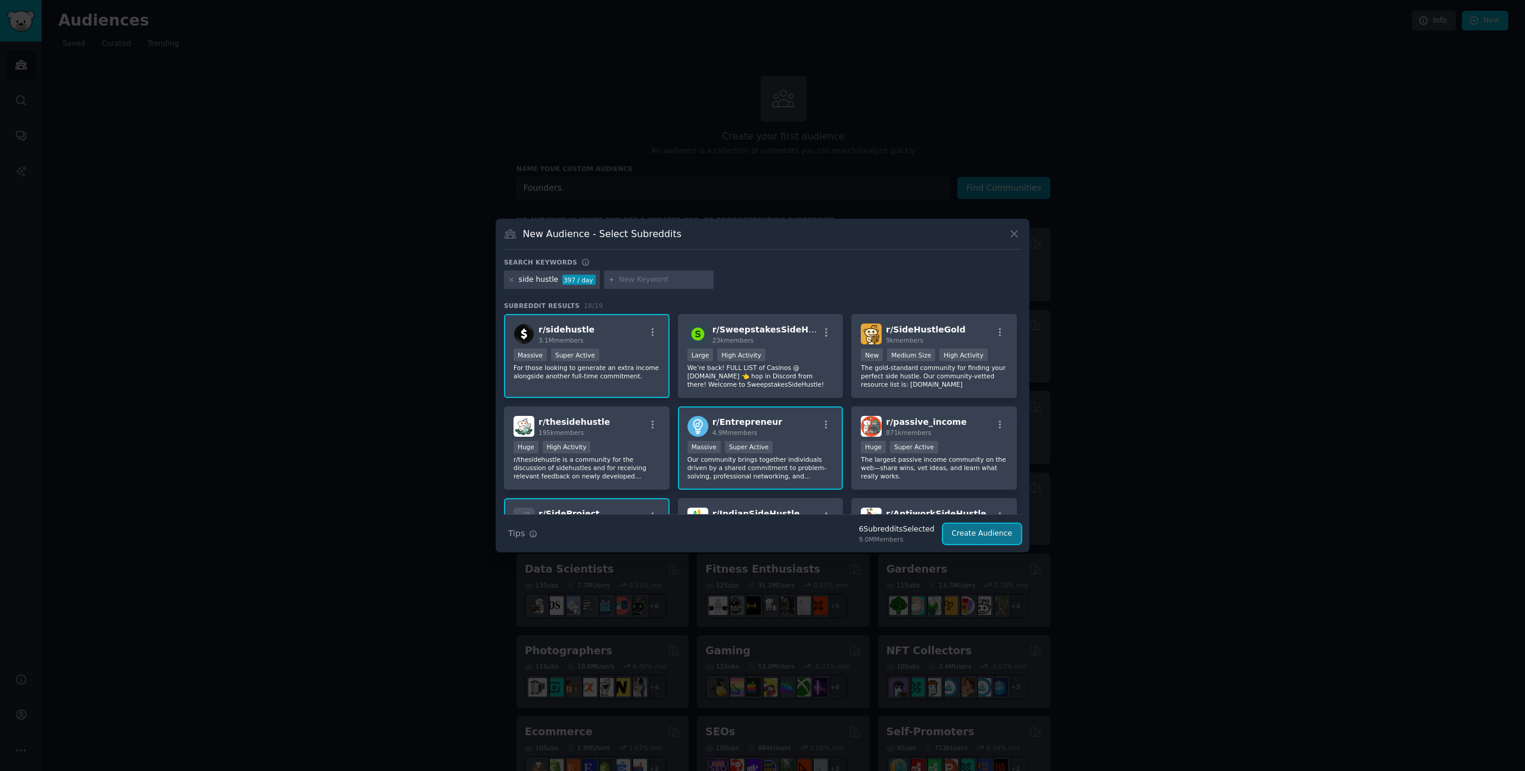
click at [974, 535] on button "Create Audience" at bounding box center [982, 534] width 79 height 20
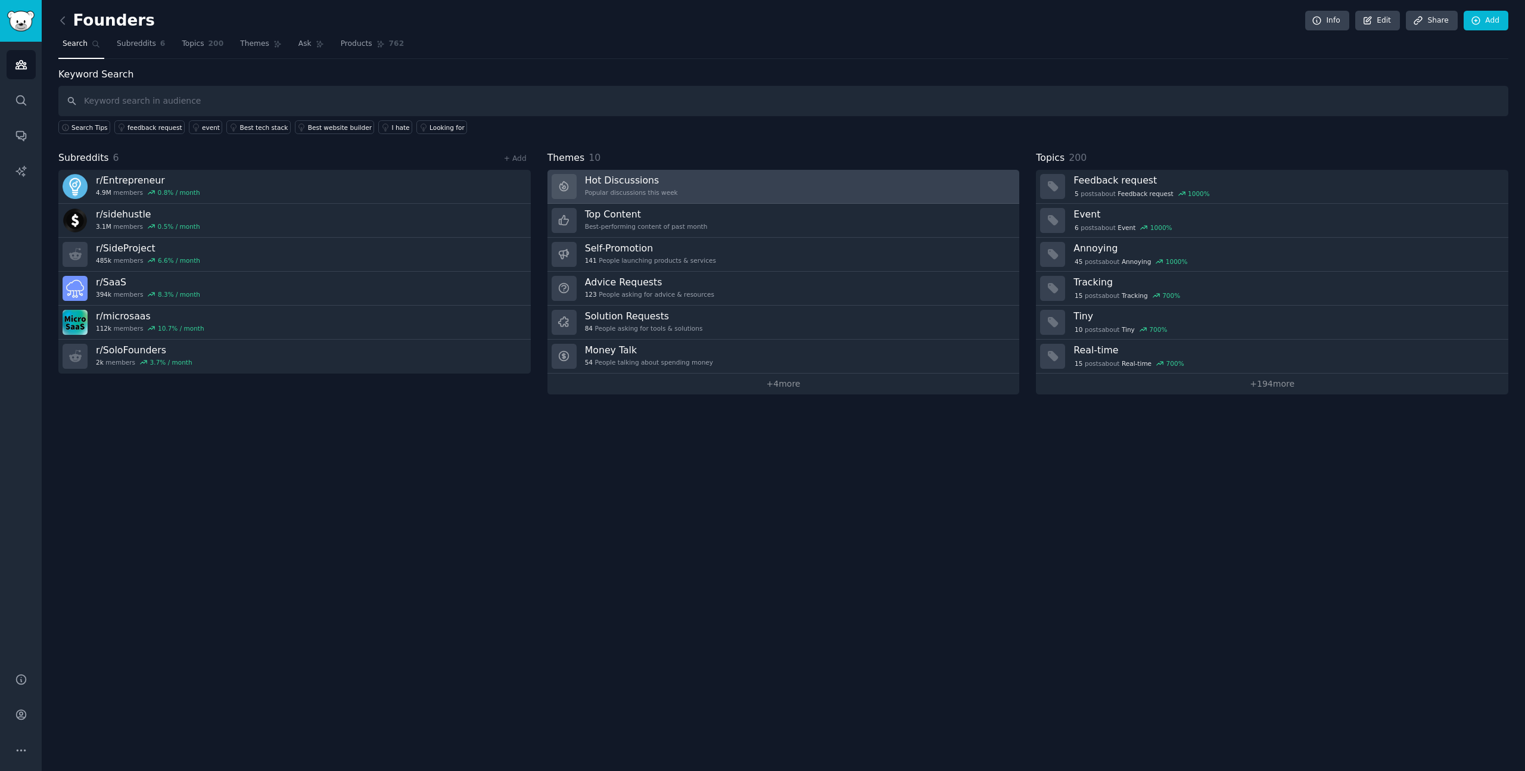
click at [668, 184] on h3 "Hot Discussions" at bounding box center [631, 180] width 93 height 13
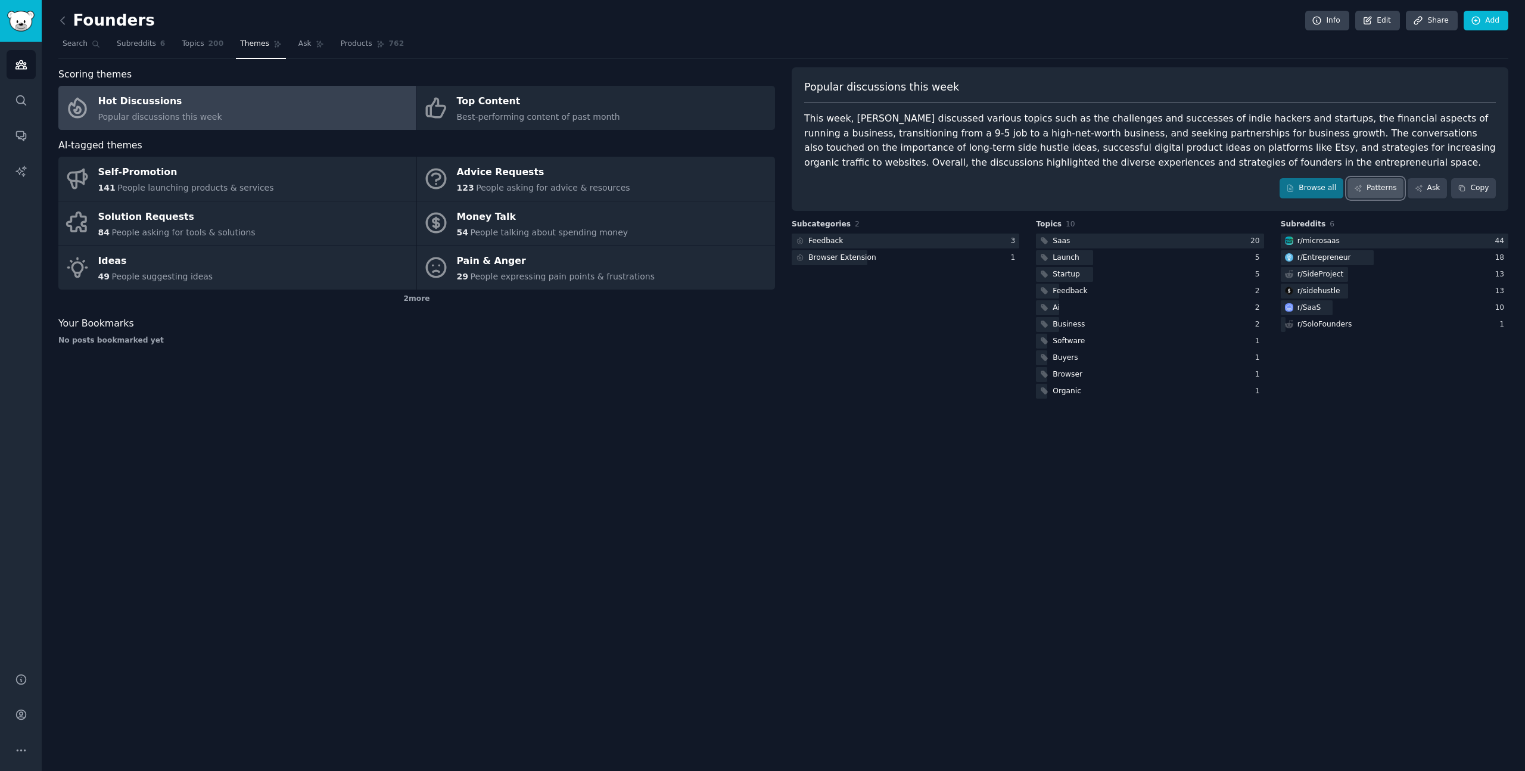
click at [1373, 188] on link "Patterns" at bounding box center [1376, 188] width 56 height 20
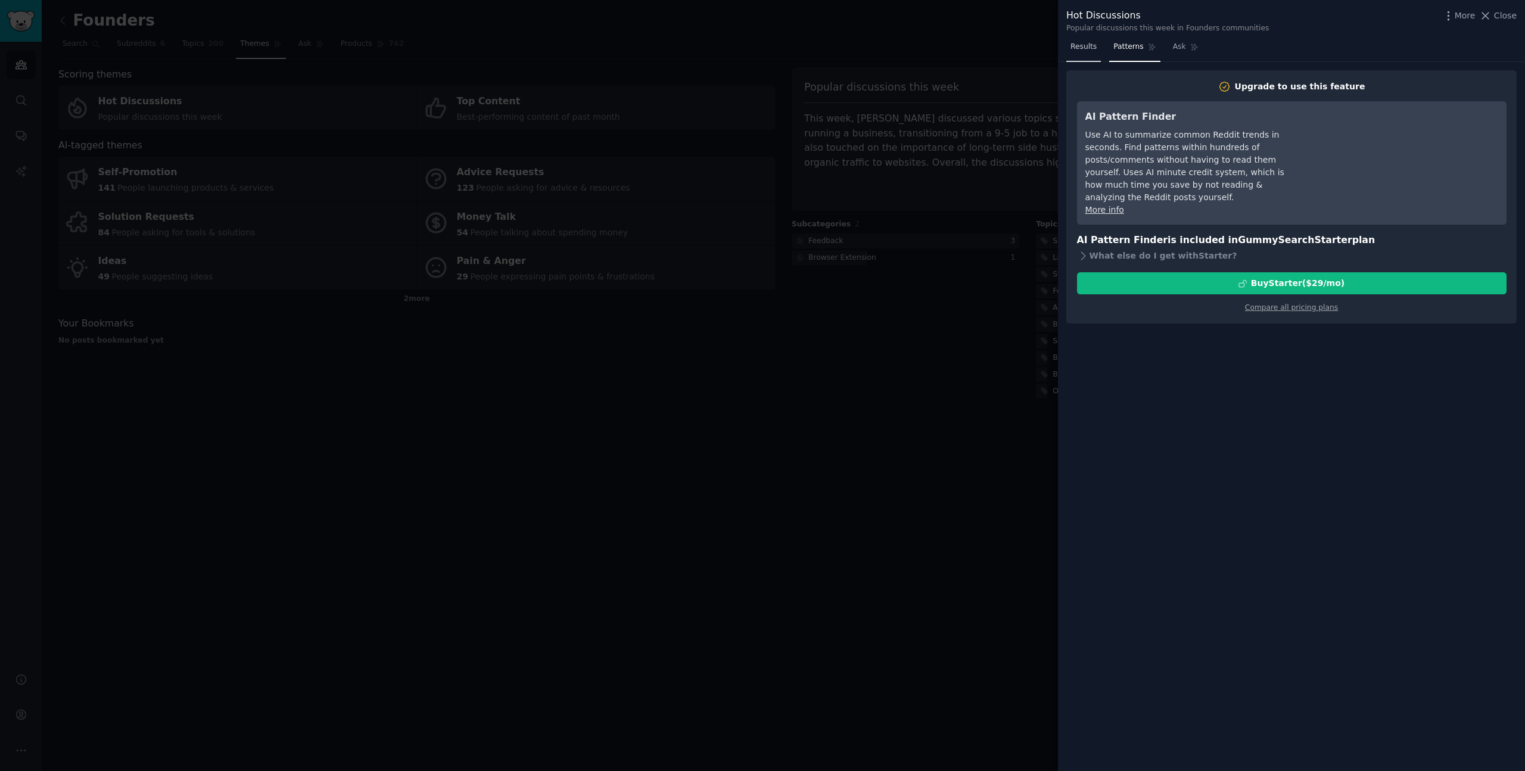
click at [1090, 45] on span "Results" at bounding box center [1084, 47] width 26 height 11
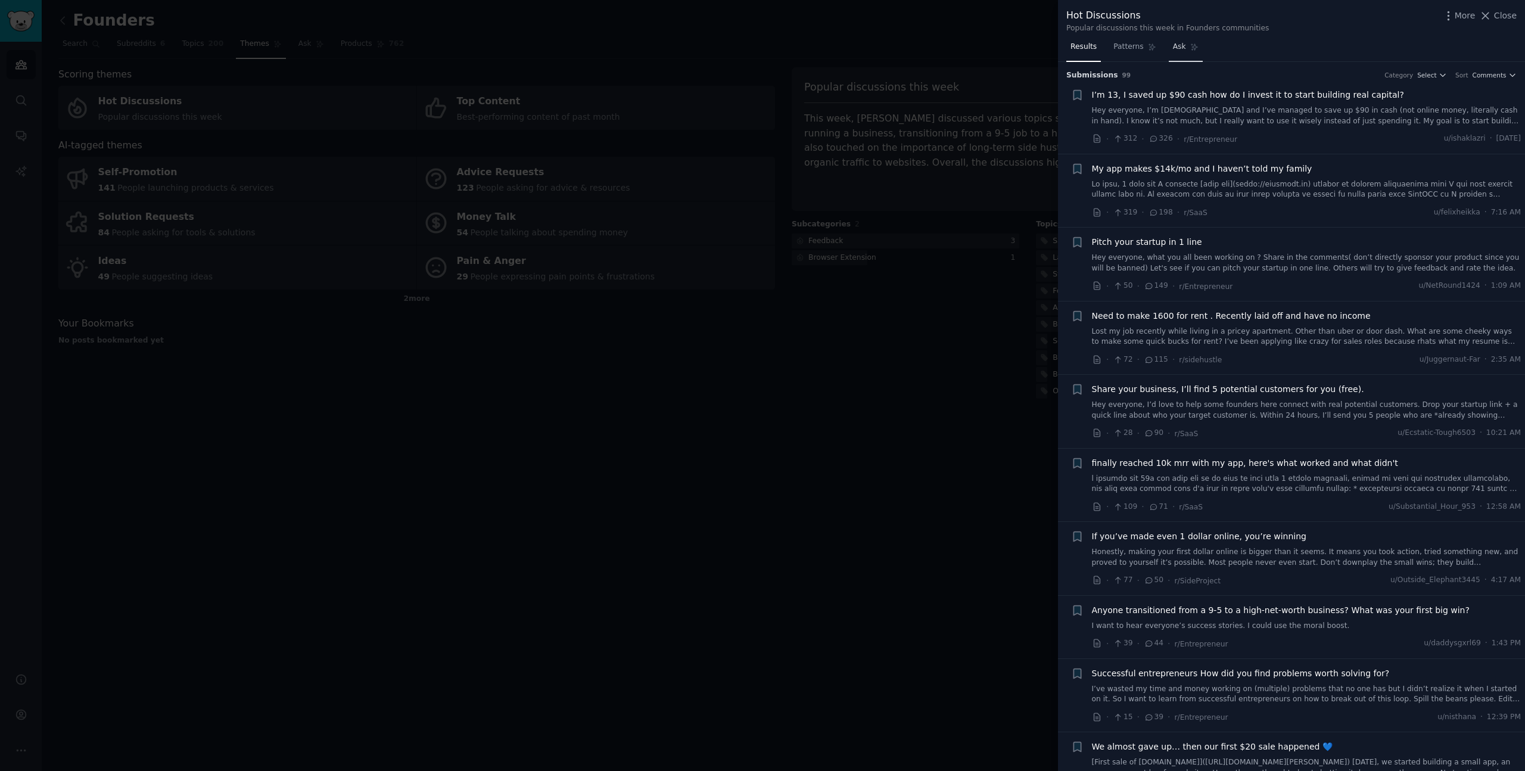
click at [1173, 46] on span "Ask" at bounding box center [1179, 47] width 13 height 11
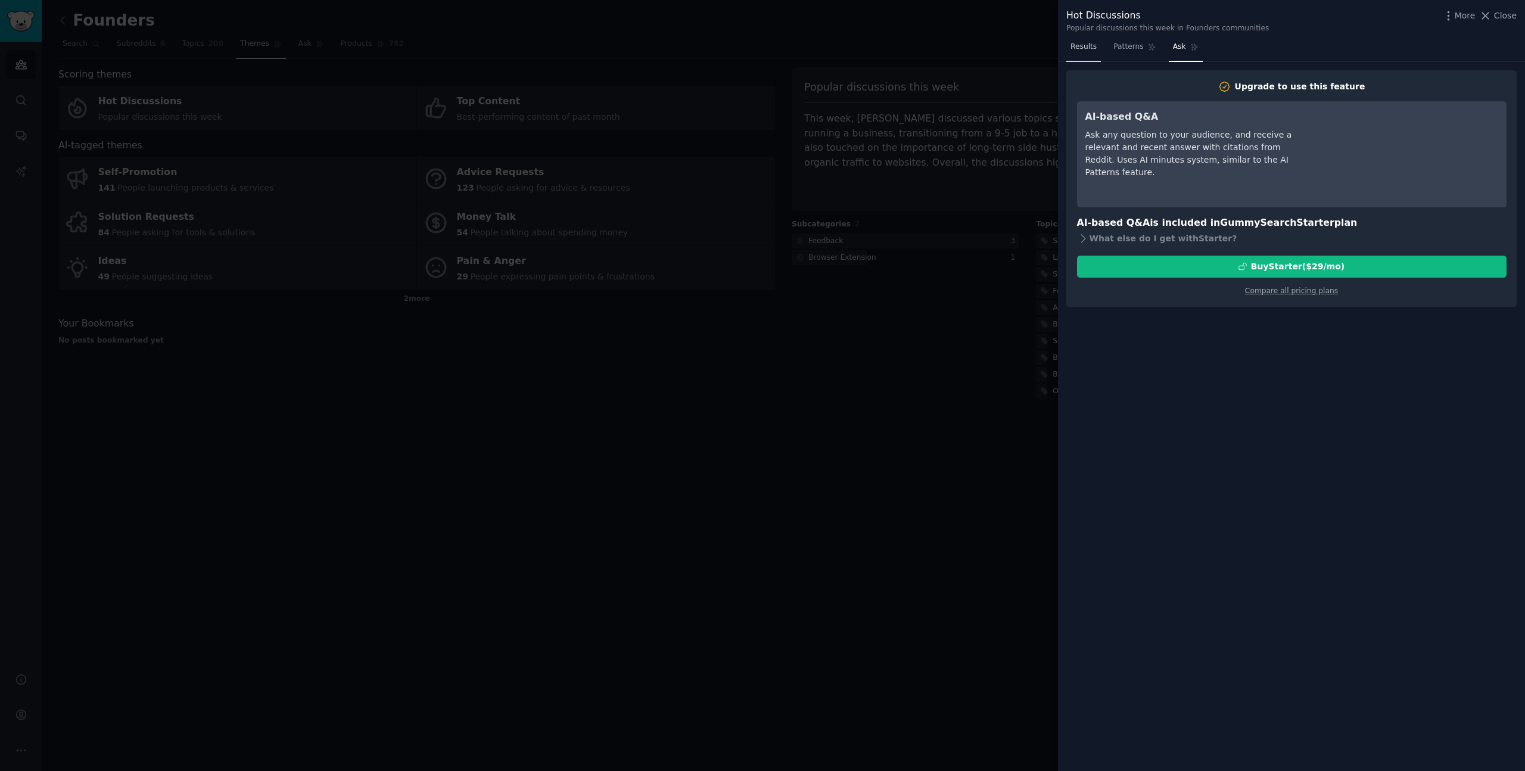
click at [1086, 46] on span "Results" at bounding box center [1084, 47] width 26 height 11
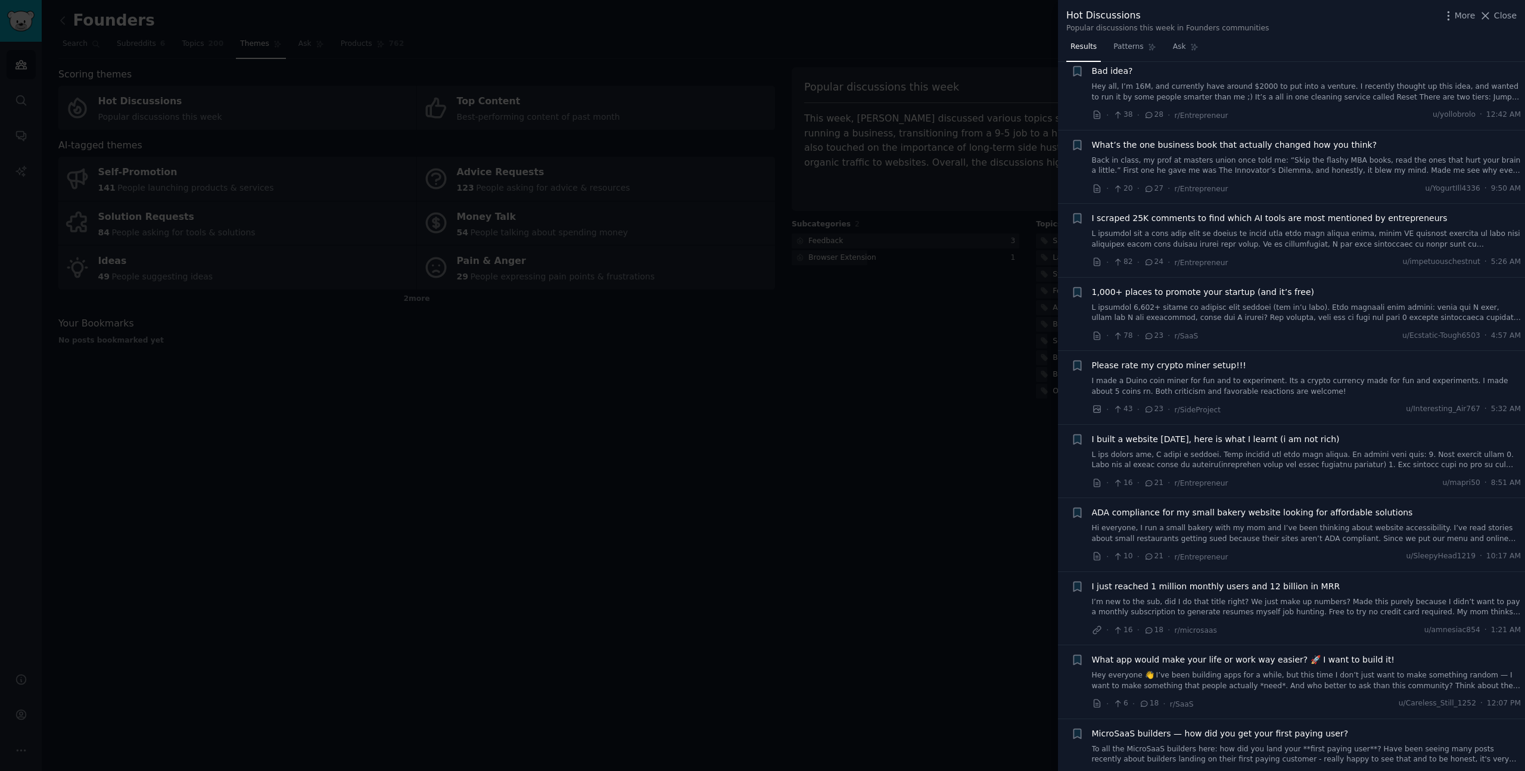
scroll to position [1463, 0]
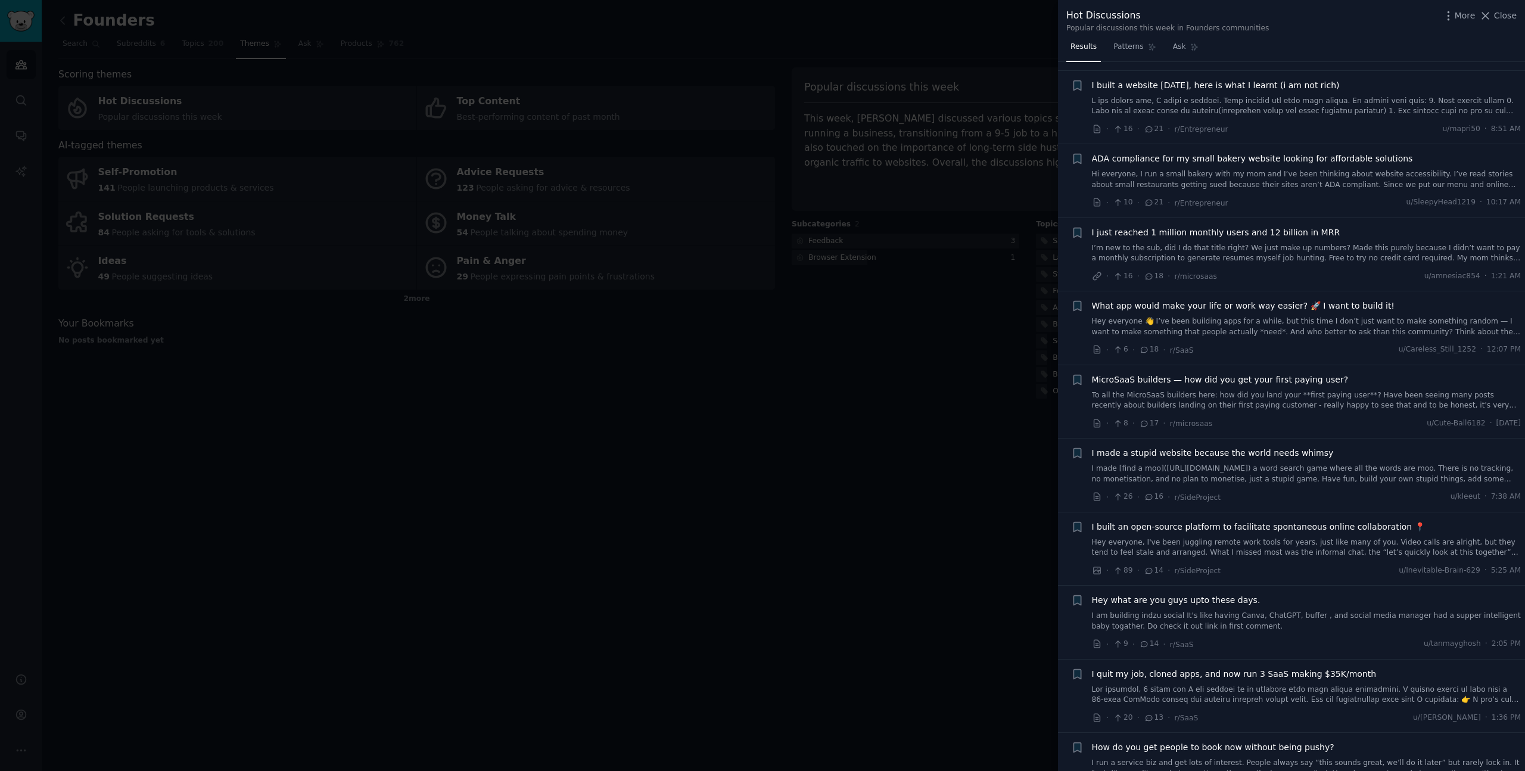
click at [435, 93] on div at bounding box center [762, 385] width 1525 height 771
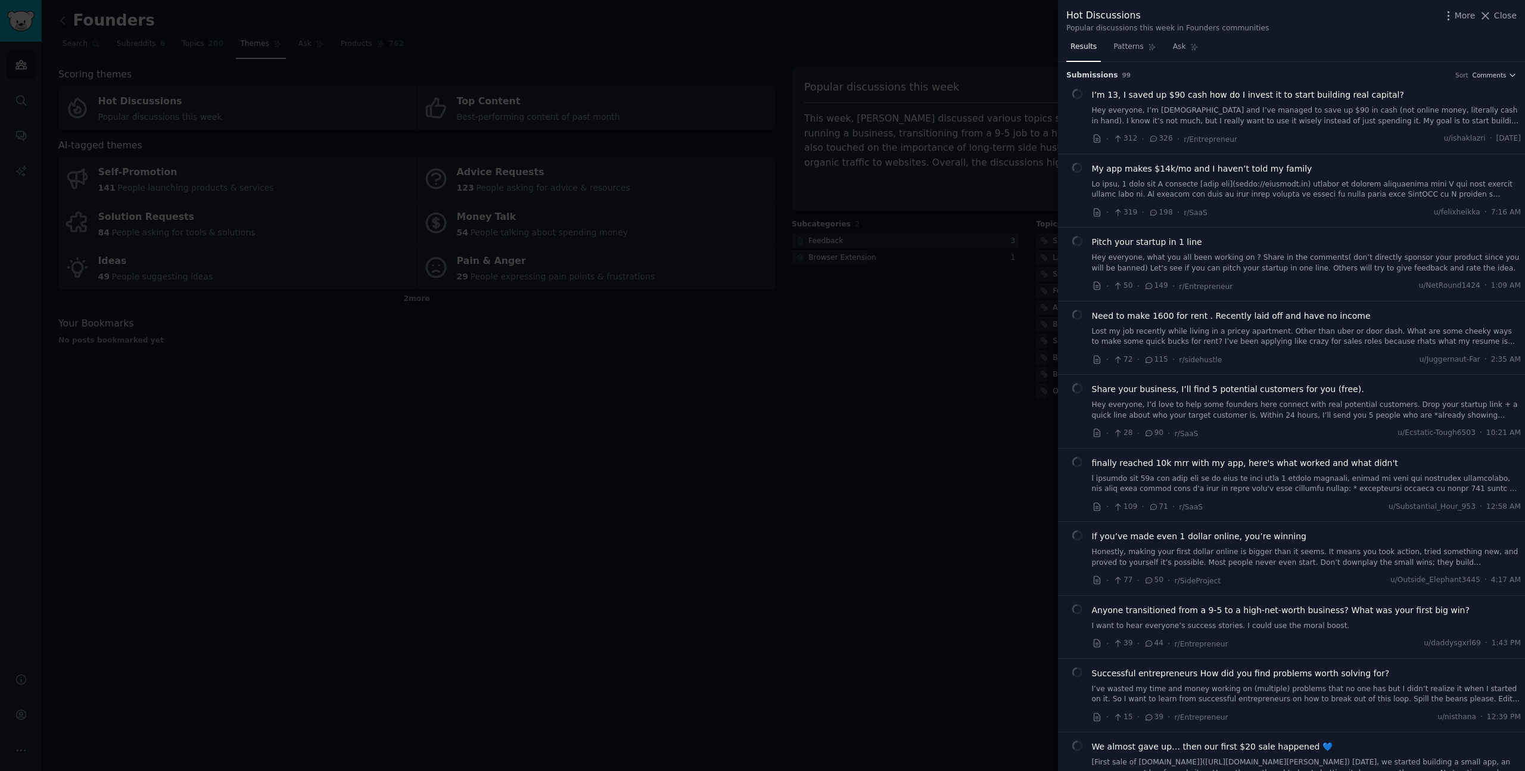
click at [384, 82] on div at bounding box center [762, 385] width 1525 height 771
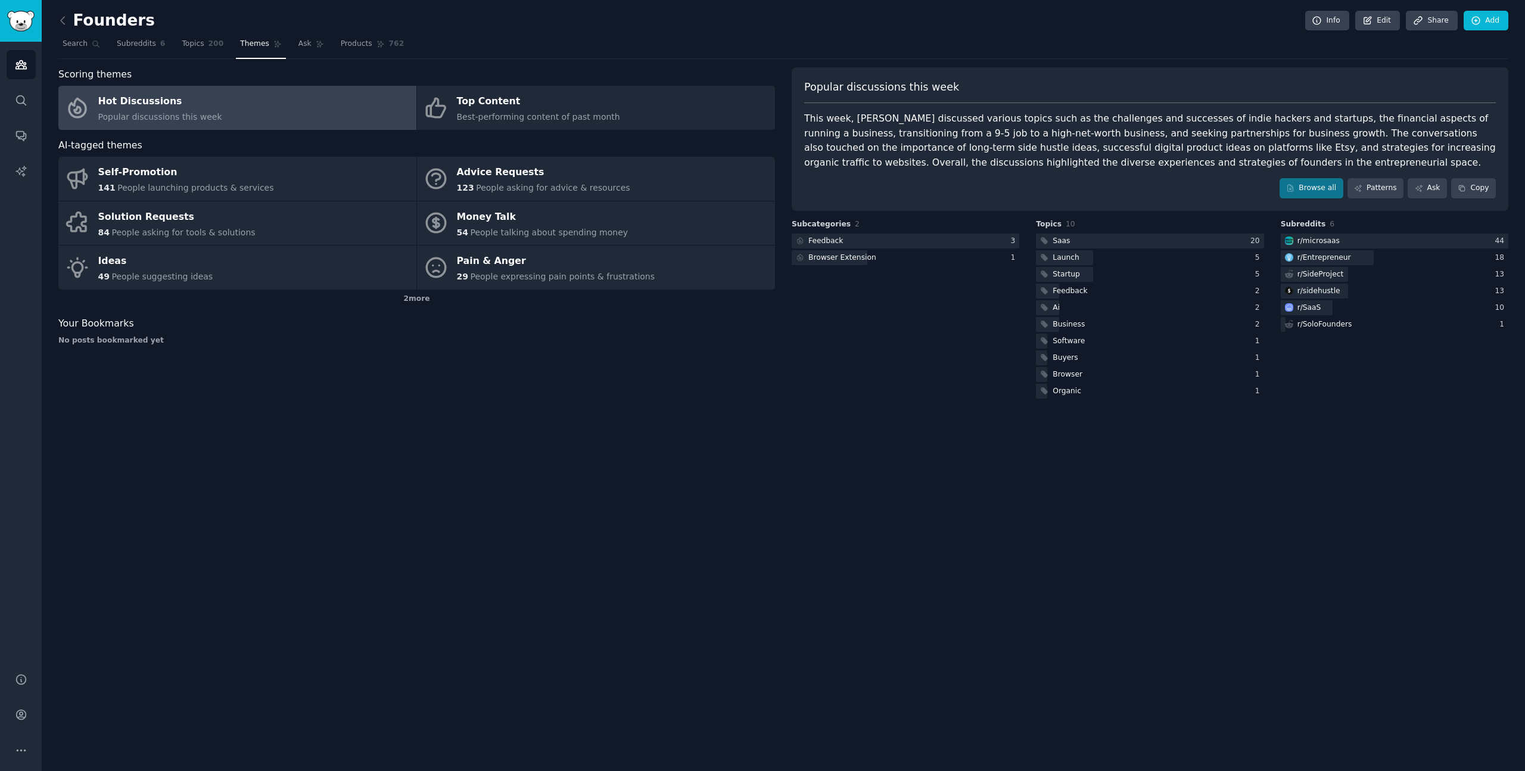
click at [912, 470] on div "Founders Info Edit Share Add Search Subreddits 6 Topics 200 Themes Ask Products…" at bounding box center [784, 385] width 1484 height 771
click at [301, 45] on span "Ask" at bounding box center [304, 44] width 13 height 11
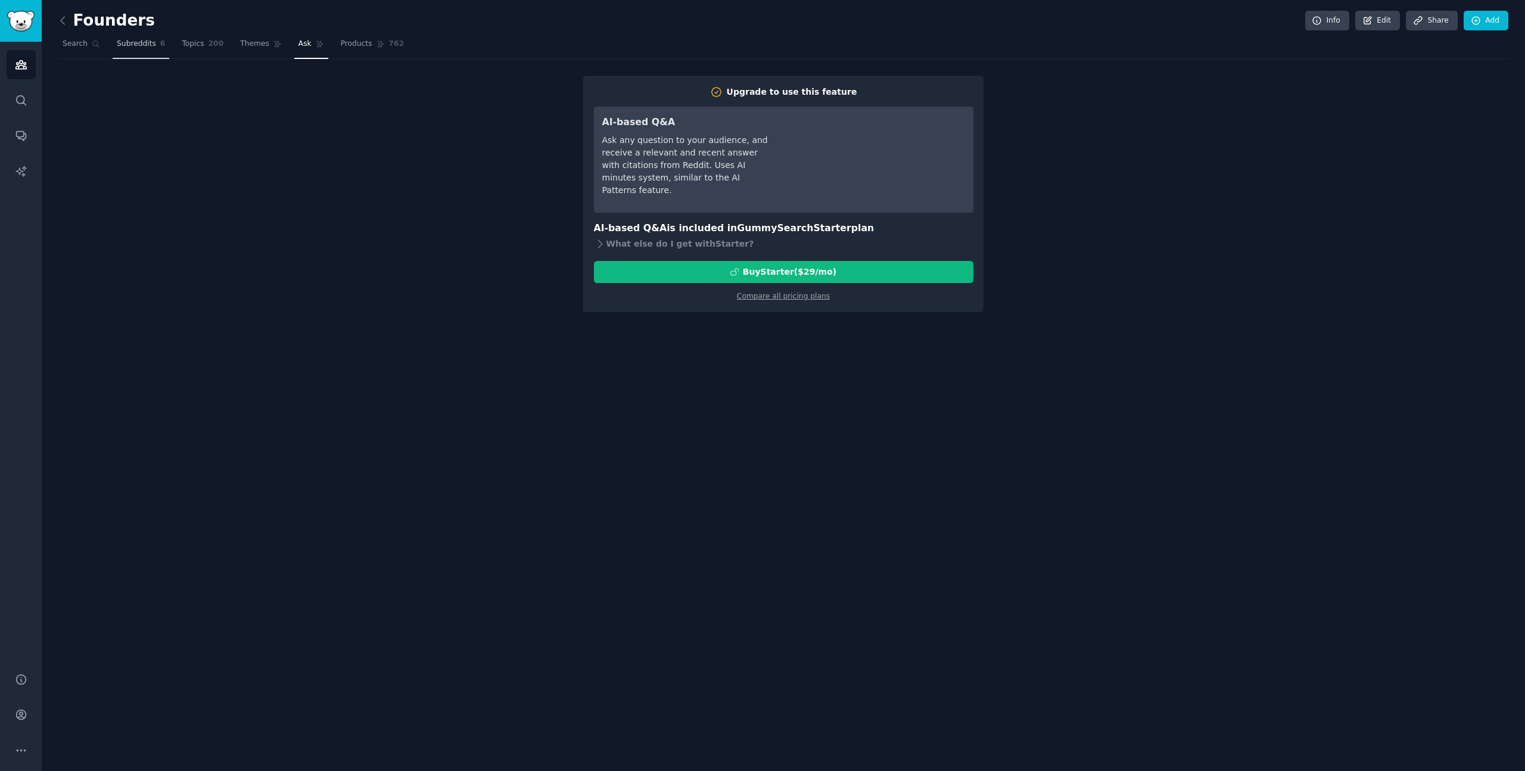
click at [139, 42] on span "Subreddits" at bounding box center [136, 44] width 39 height 11
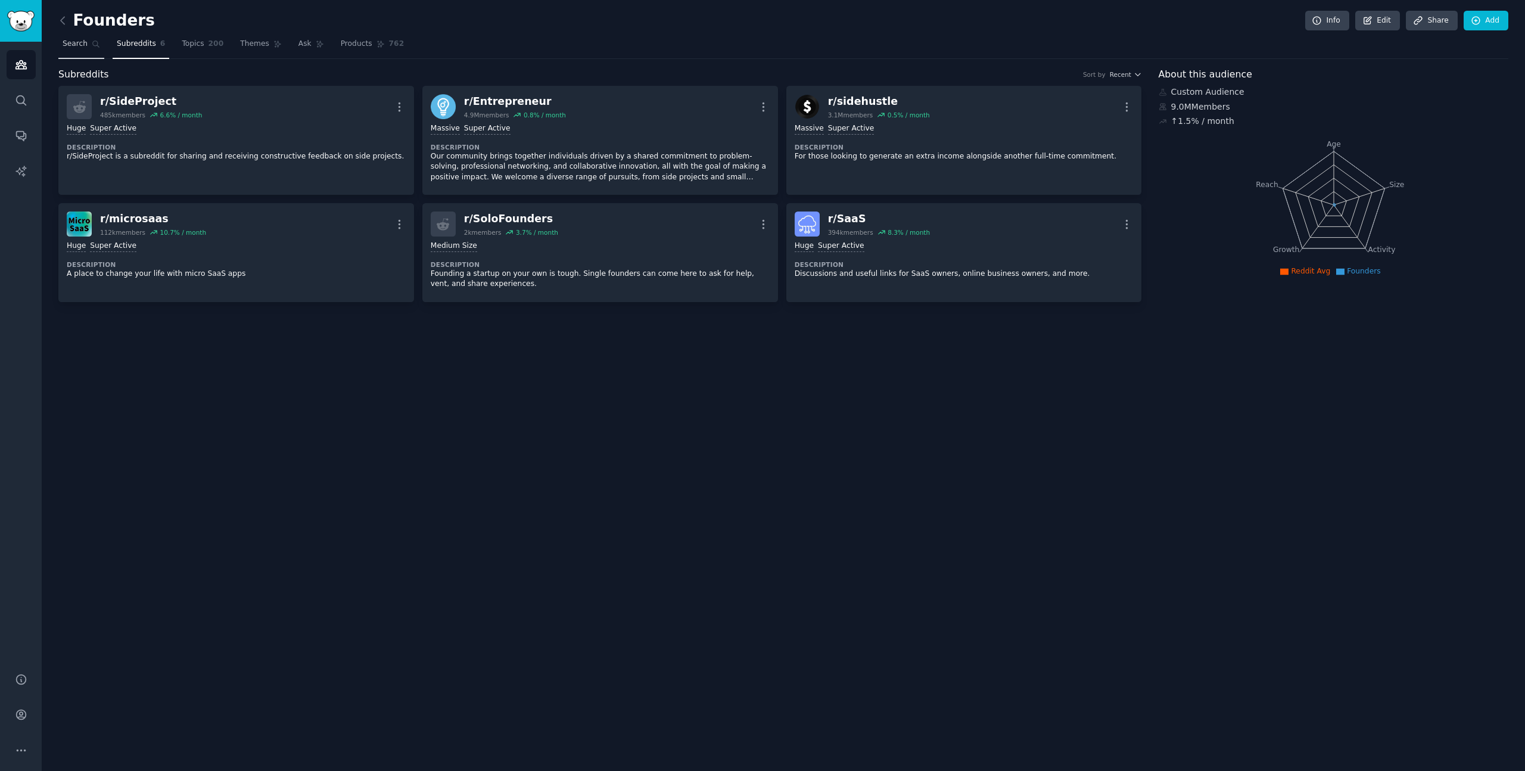
click at [70, 49] on link "Search" at bounding box center [81, 47] width 46 height 24
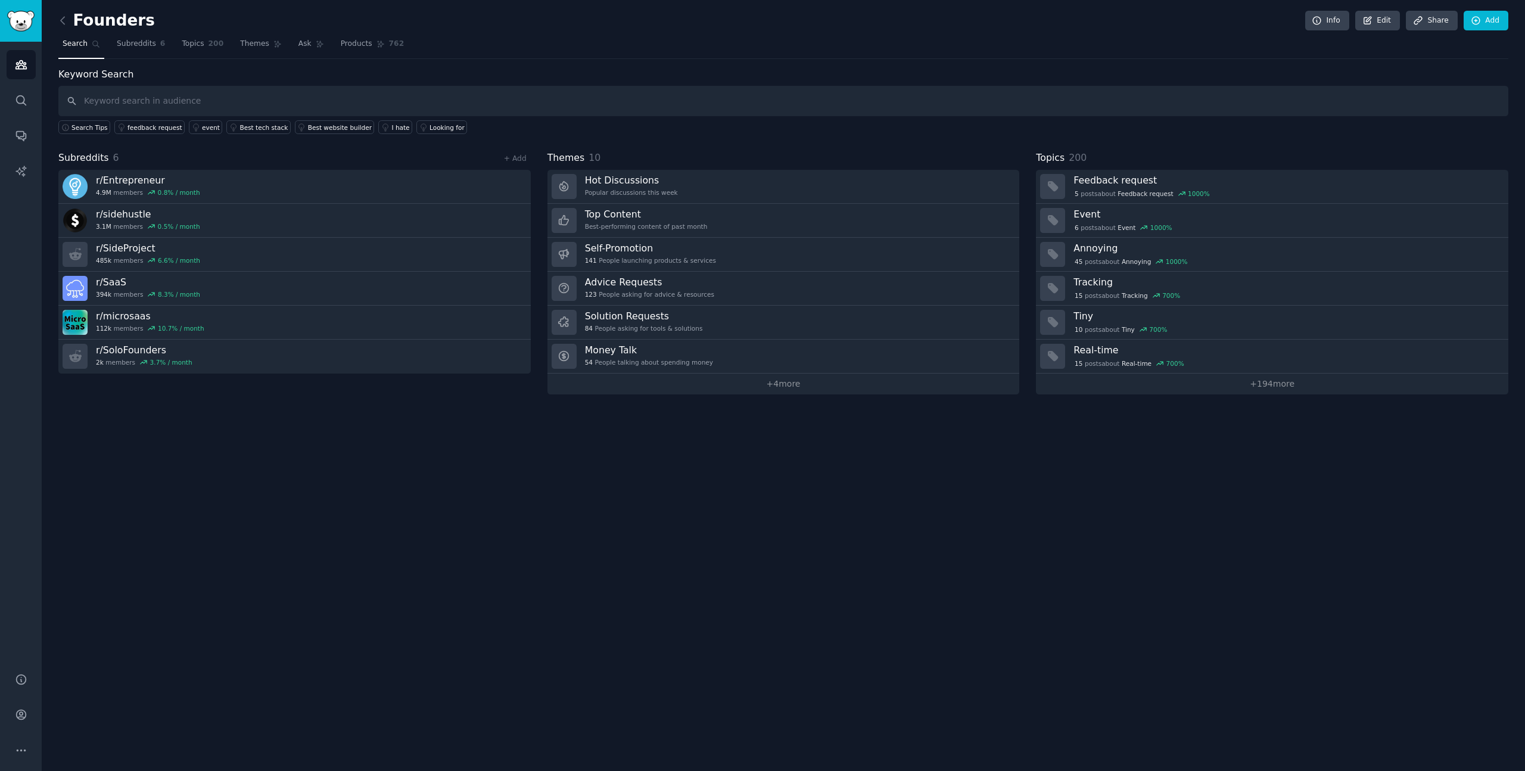
click at [174, 97] on input "text" at bounding box center [783, 101] width 1450 height 30
type input "ideal customer"
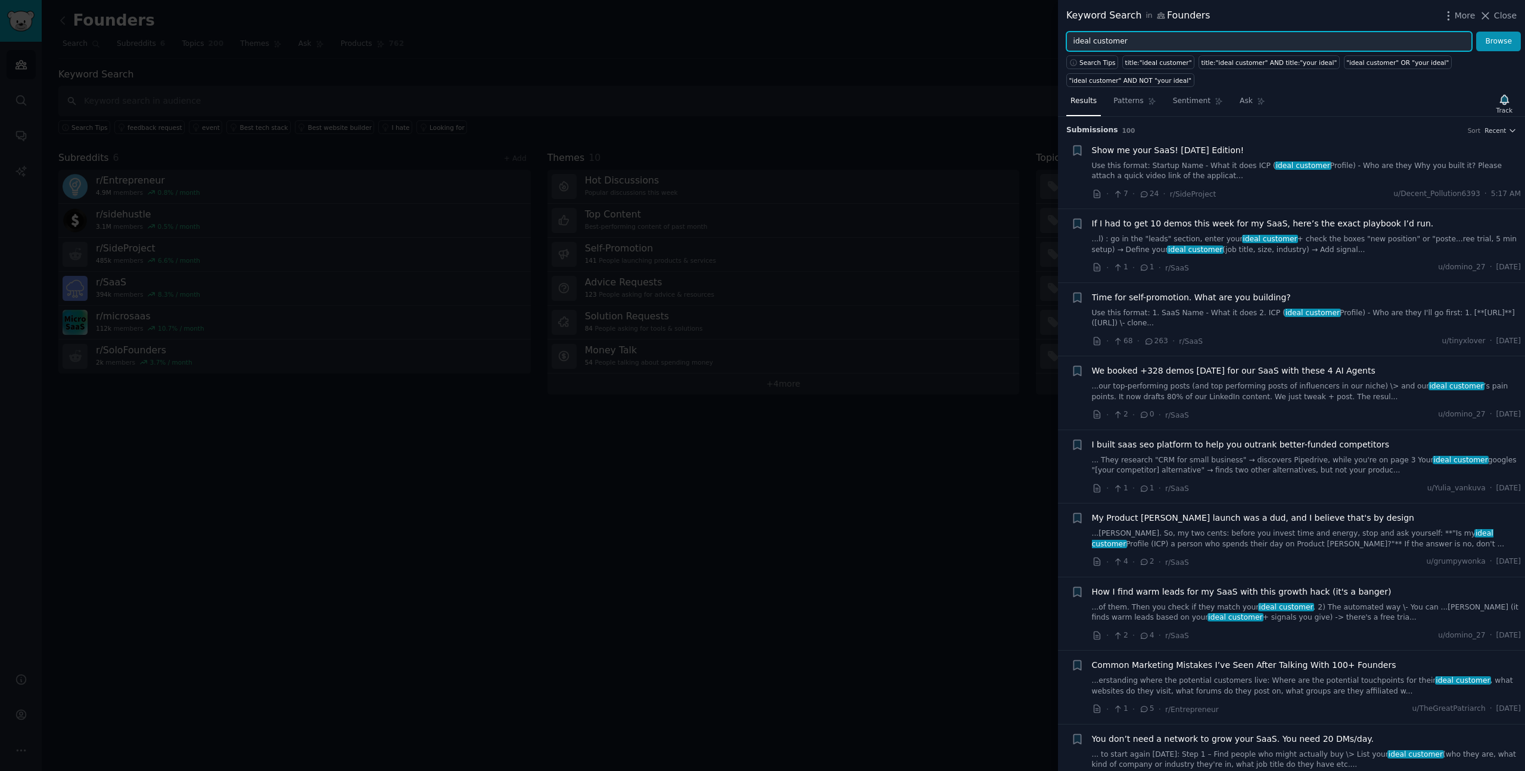
click at [1134, 41] on input "ideal customer" at bounding box center [1269, 42] width 406 height 20
drag, startPoint x: 1081, startPoint y: 38, endPoint x: 1047, endPoint y: 38, distance: 33.4
click at [1047, 38] on div "Keyword Search in Founders More Close ideal customer Browse Search Tips title:"…" at bounding box center [762, 385] width 1525 height 771
paste input "no replies"
type input "no replies"
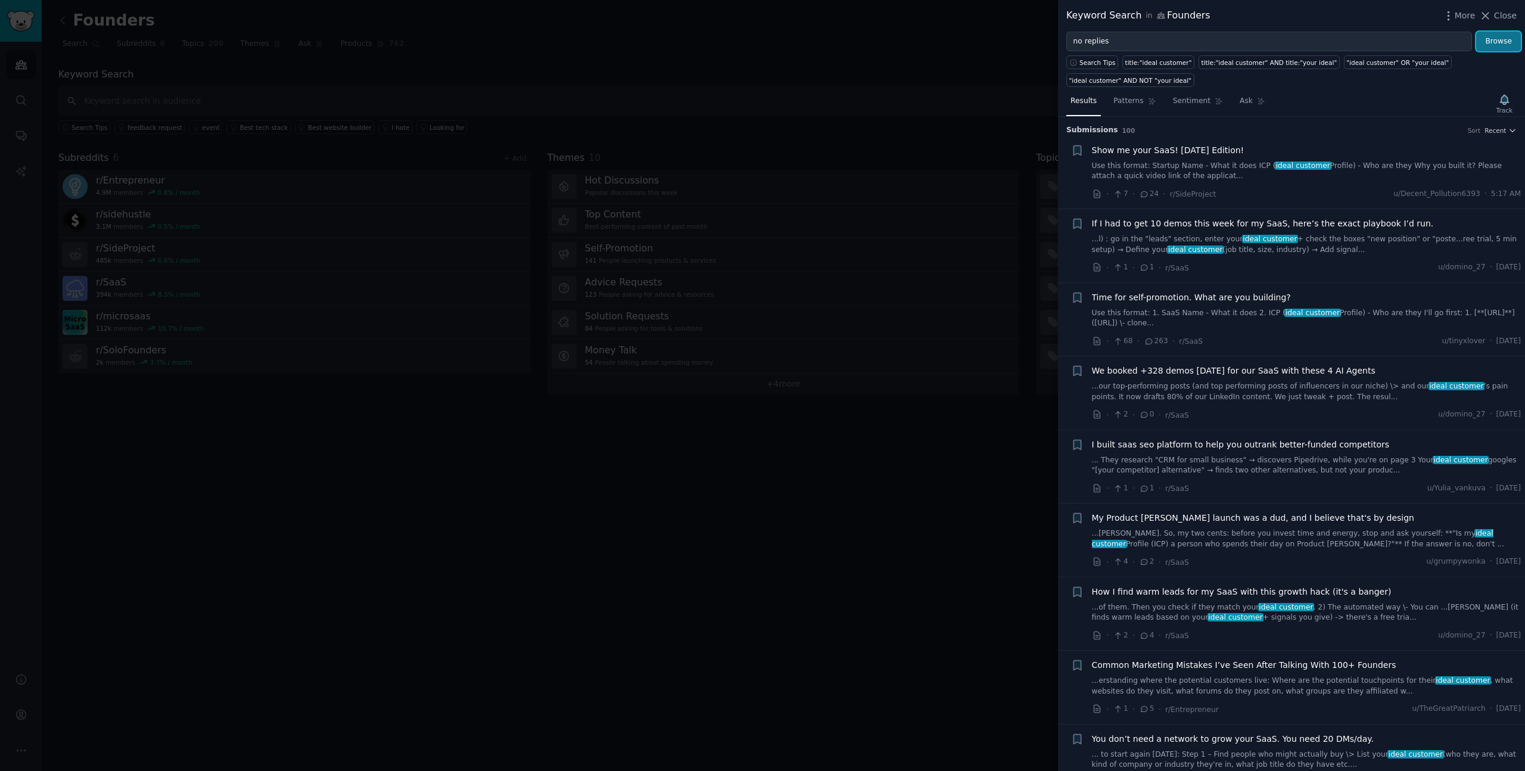
click at [1506, 41] on button "Browse" at bounding box center [1498, 42] width 45 height 20
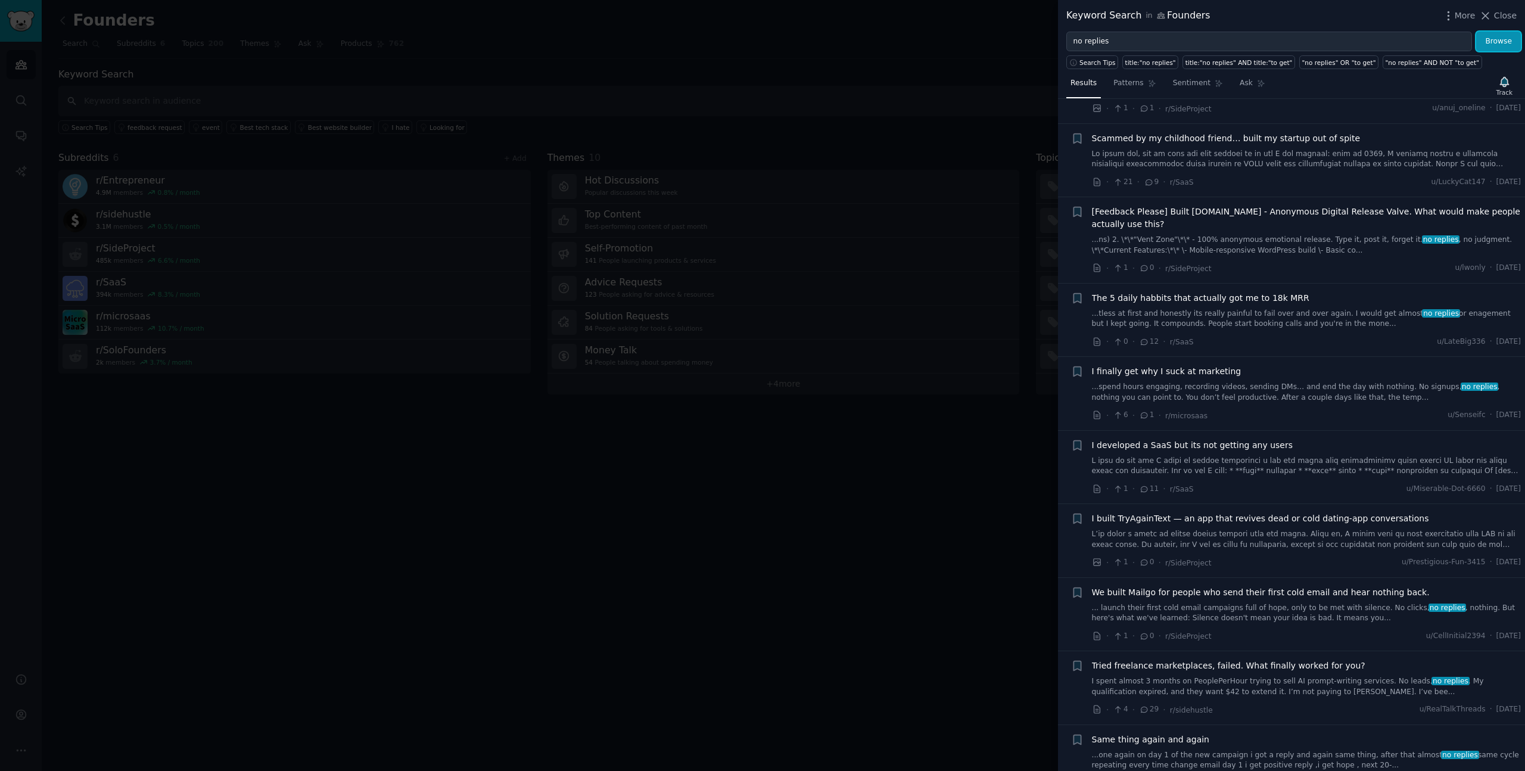
scroll to position [304, 0]
click at [1192, 444] on span "I developed a SaaS but its not getting any users" at bounding box center [1192, 442] width 201 height 13
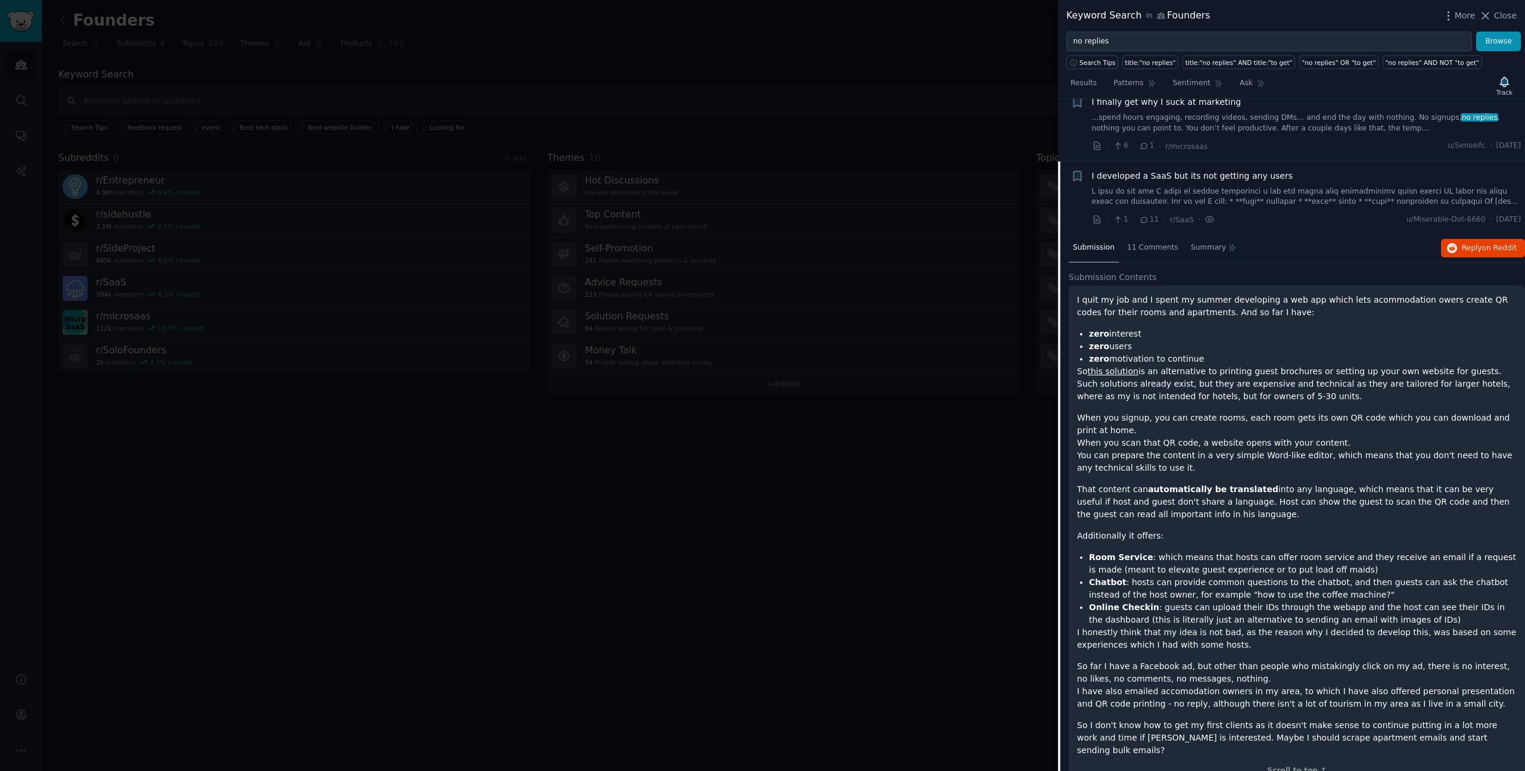
scroll to position [475, 0]
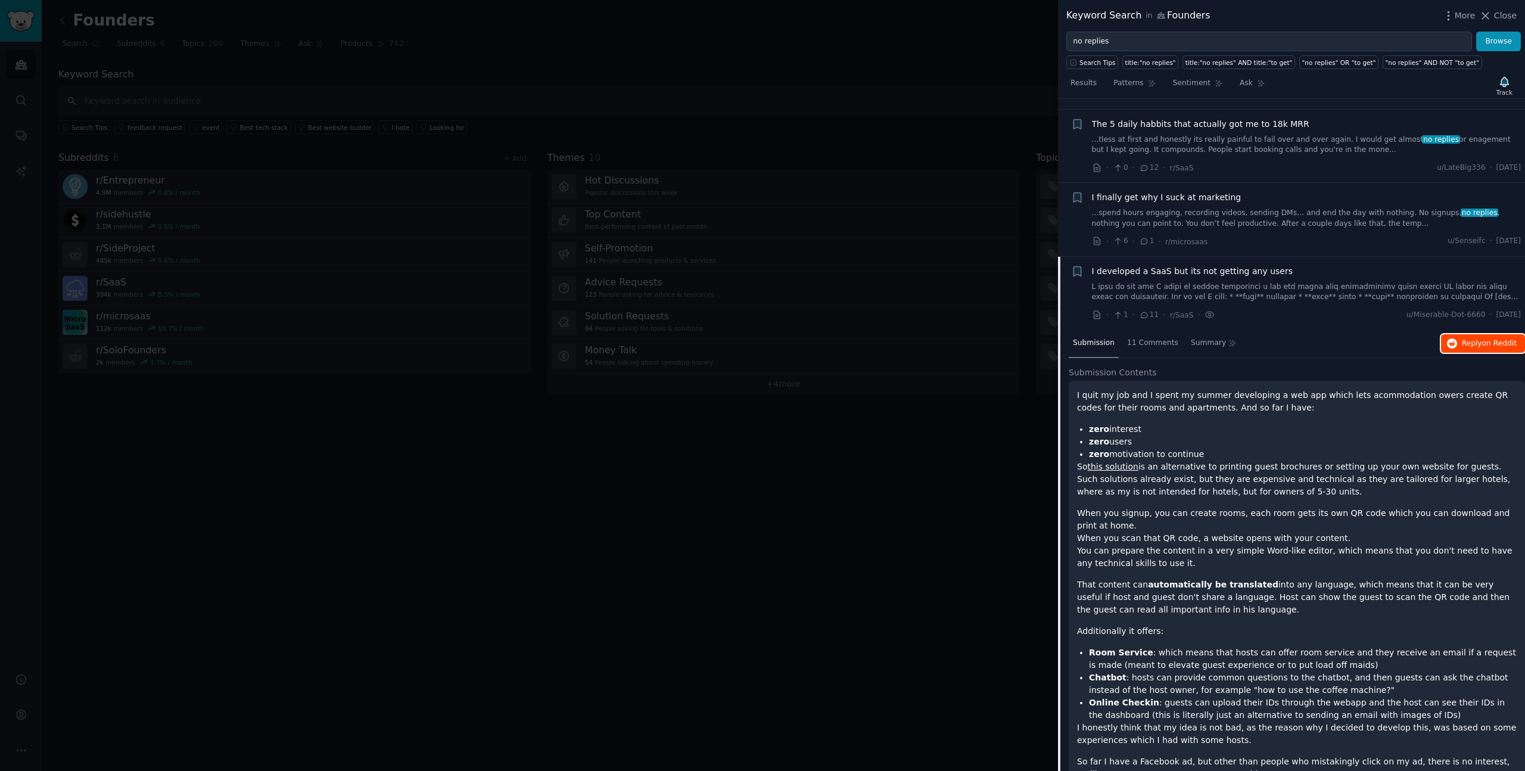
click at [1466, 343] on span "Reply on Reddit" at bounding box center [1489, 343] width 55 height 11
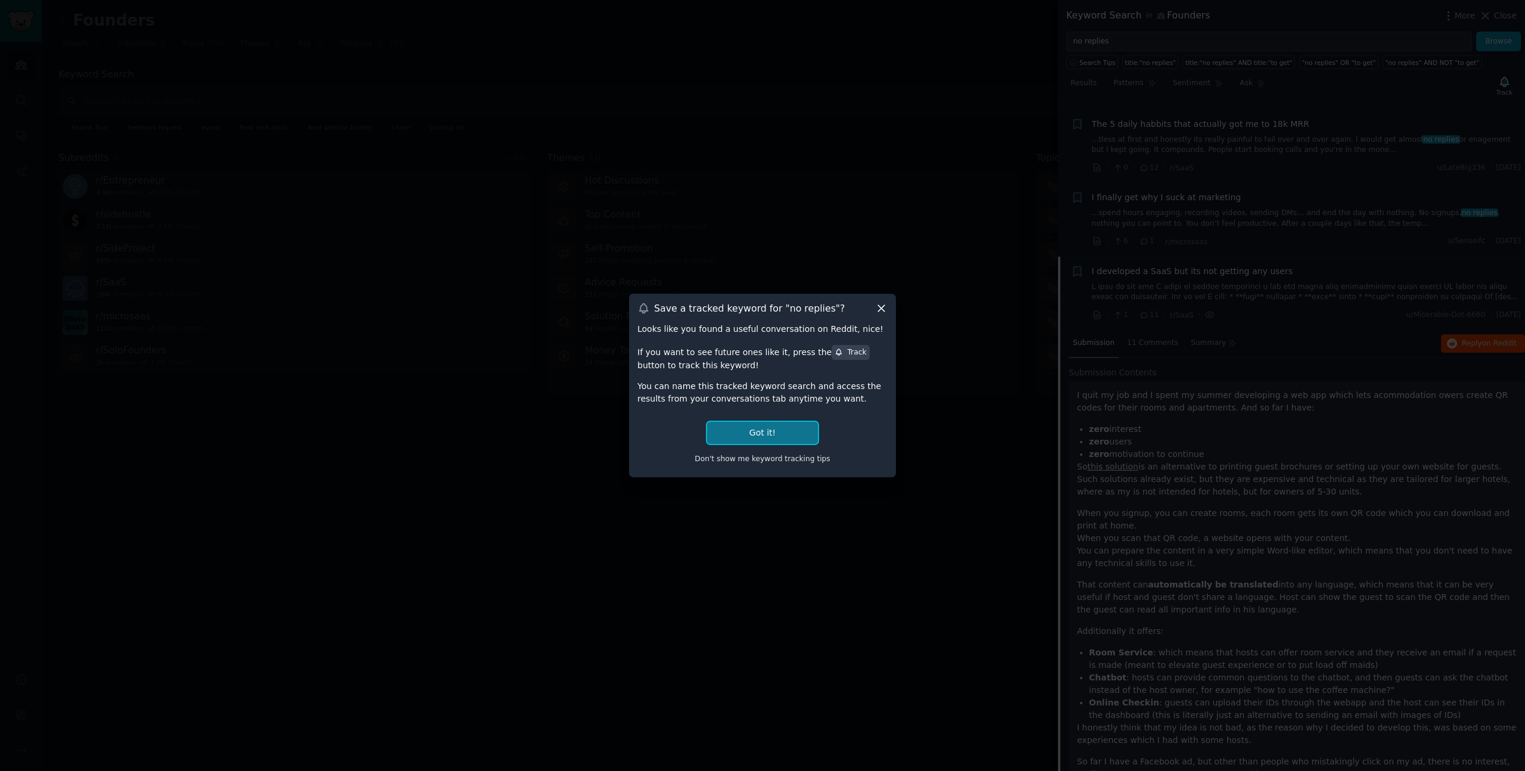
click at [770, 422] on button "Got it!" at bounding box center [762, 433] width 111 height 22
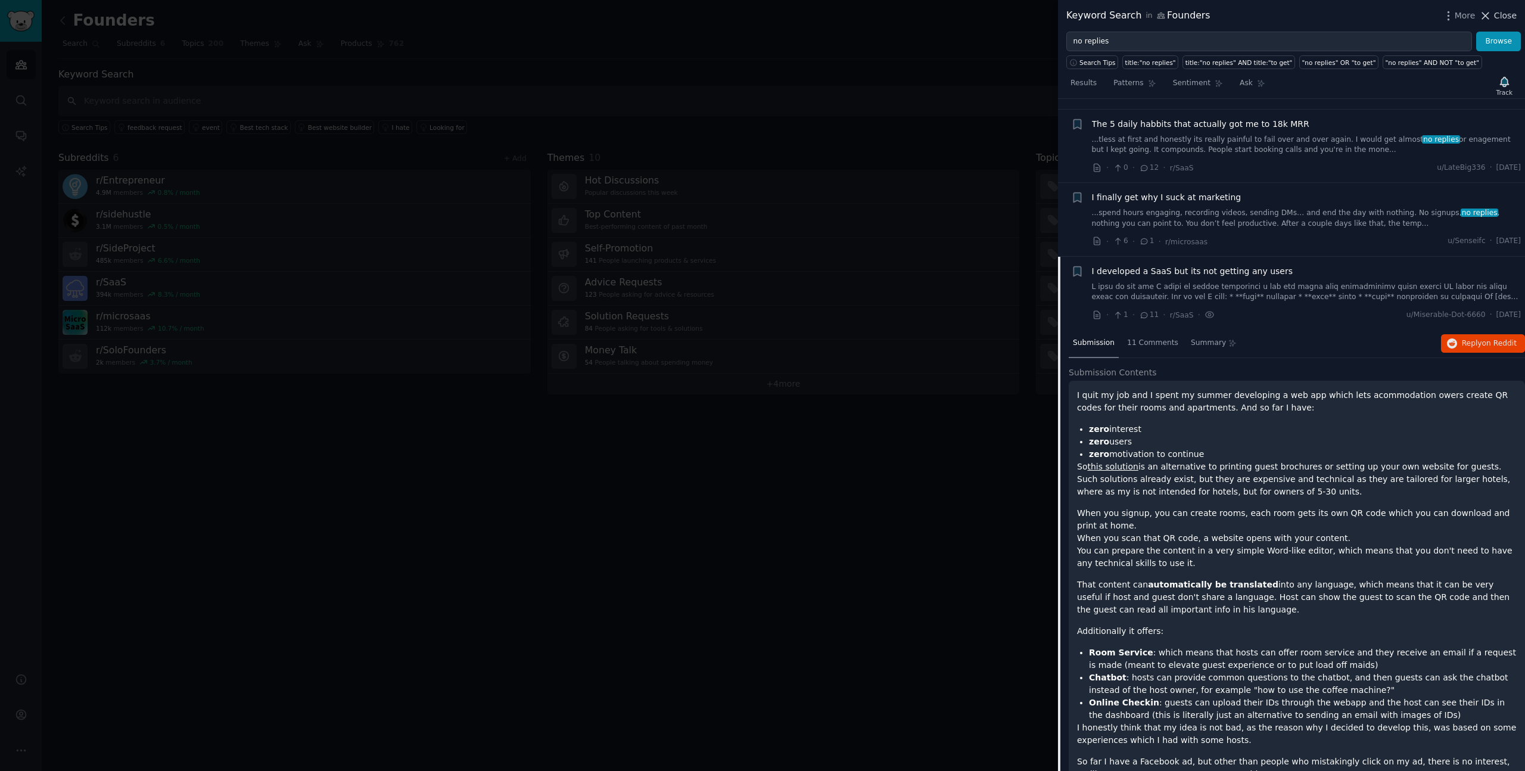
click at [1502, 12] on span "Close" at bounding box center [1505, 16] width 23 height 13
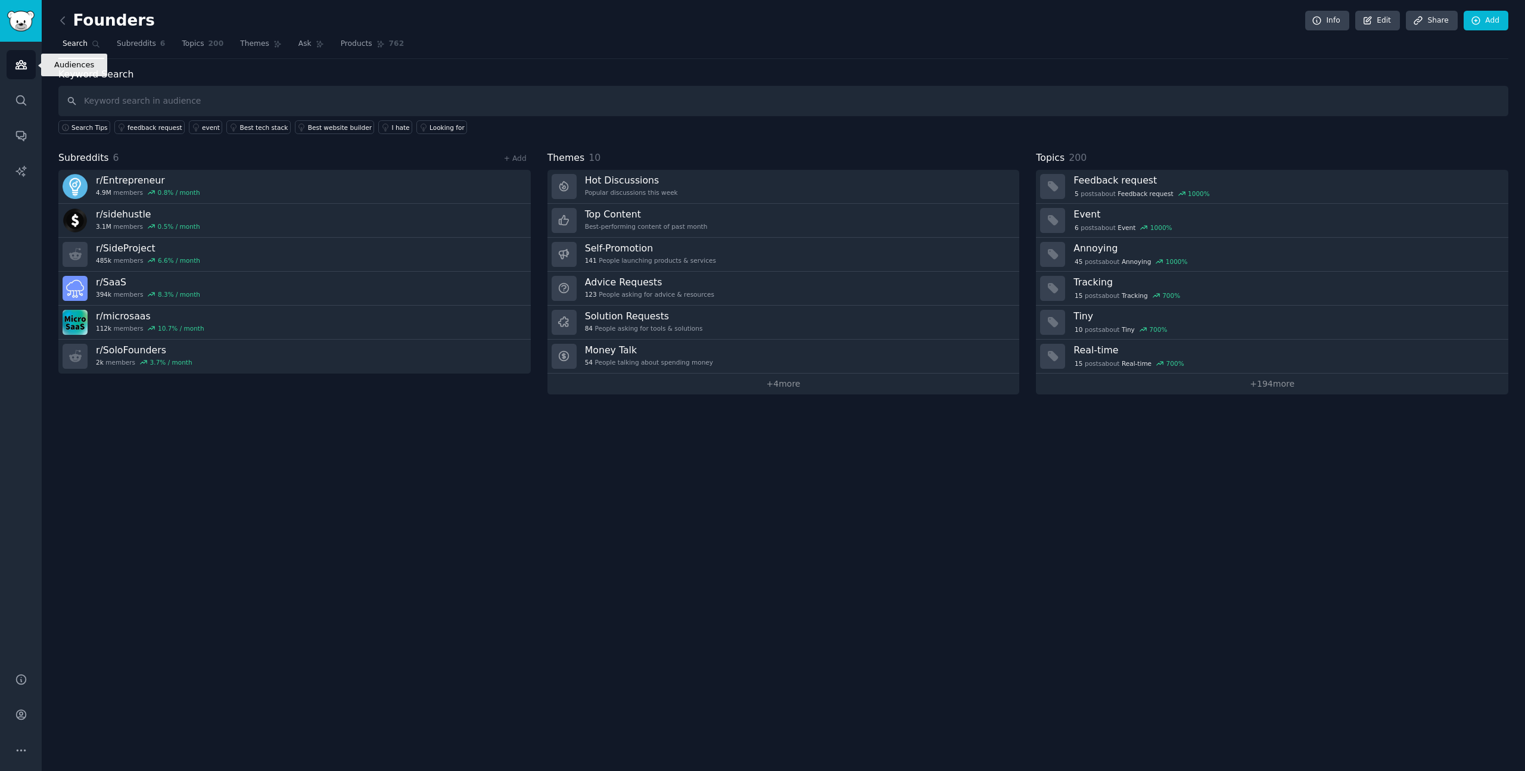
click at [23, 55] on link "Audiences" at bounding box center [21, 64] width 29 height 29
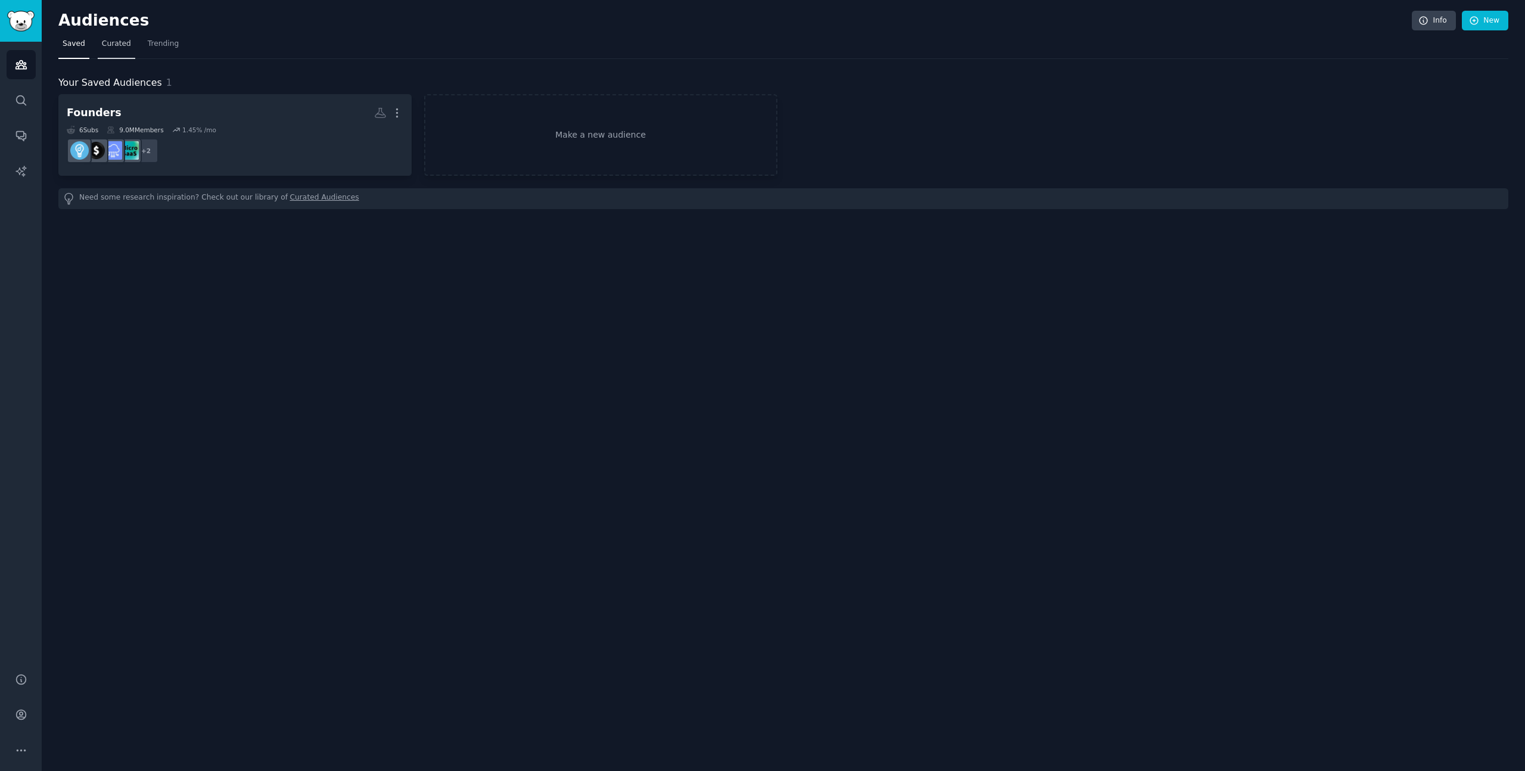
click at [105, 45] on span "Curated" at bounding box center [116, 44] width 29 height 11
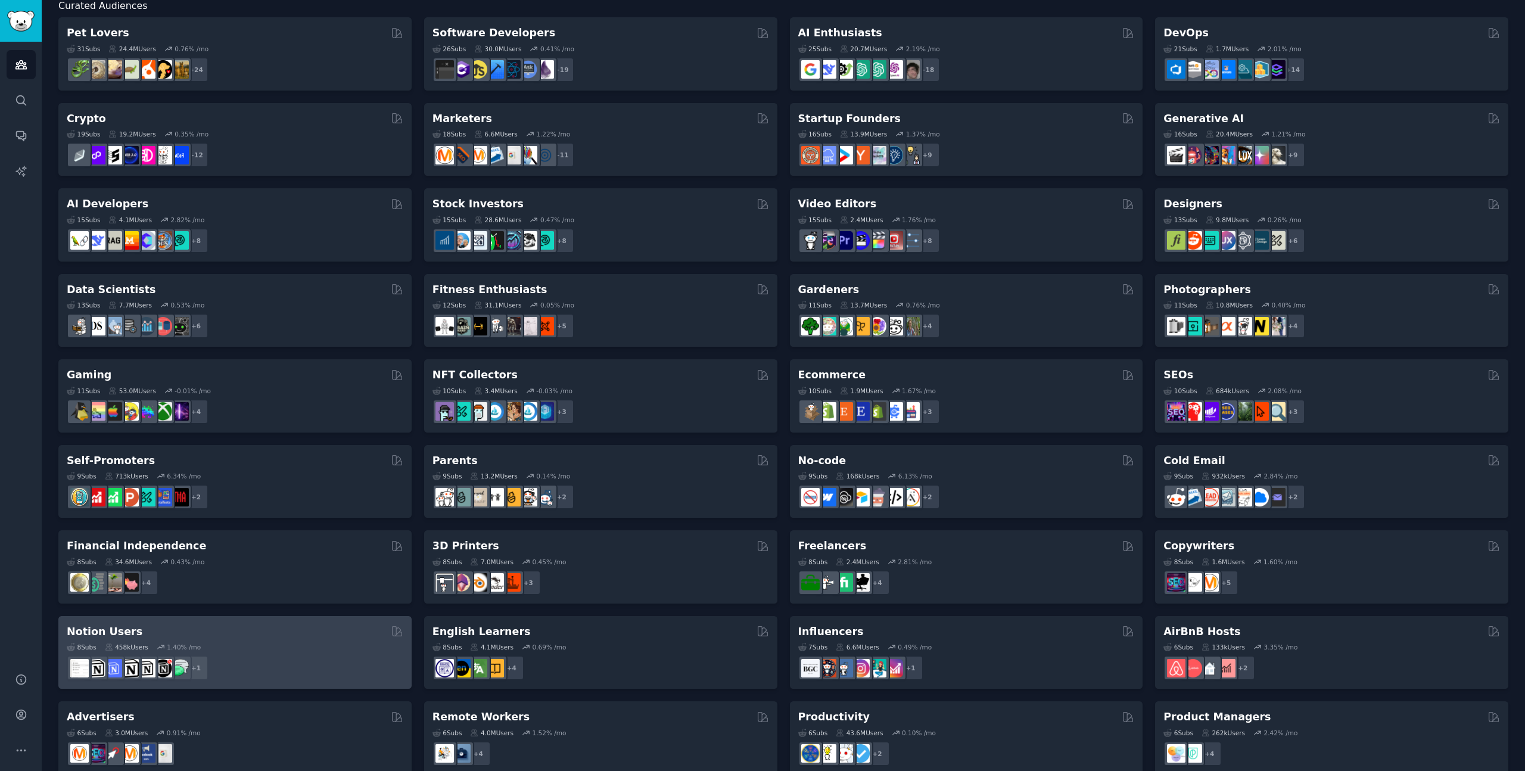
scroll to position [182, 0]
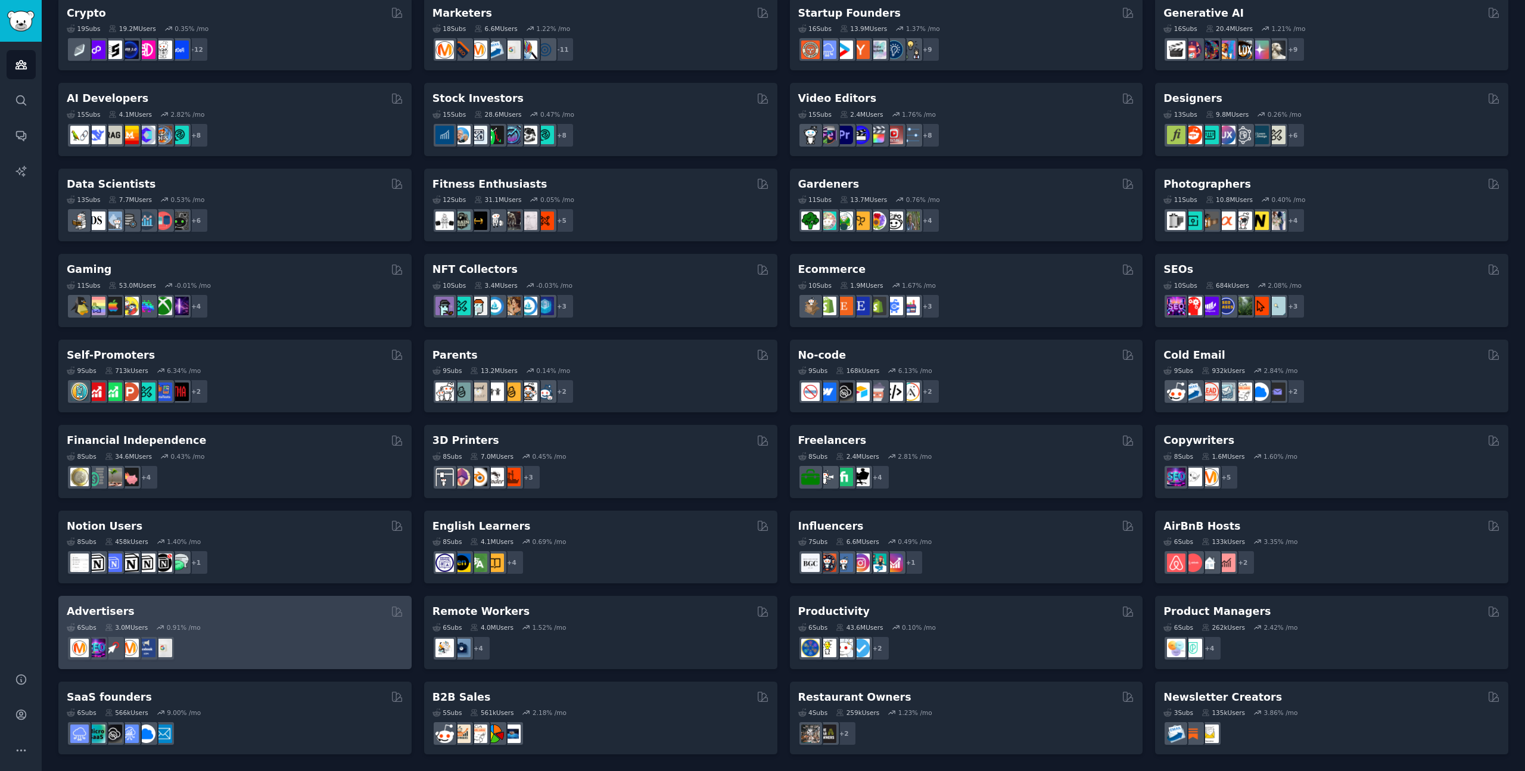
click at [225, 627] on div "6 Sub s 3.0M Users 0.91 % /mo" at bounding box center [235, 627] width 337 height 8
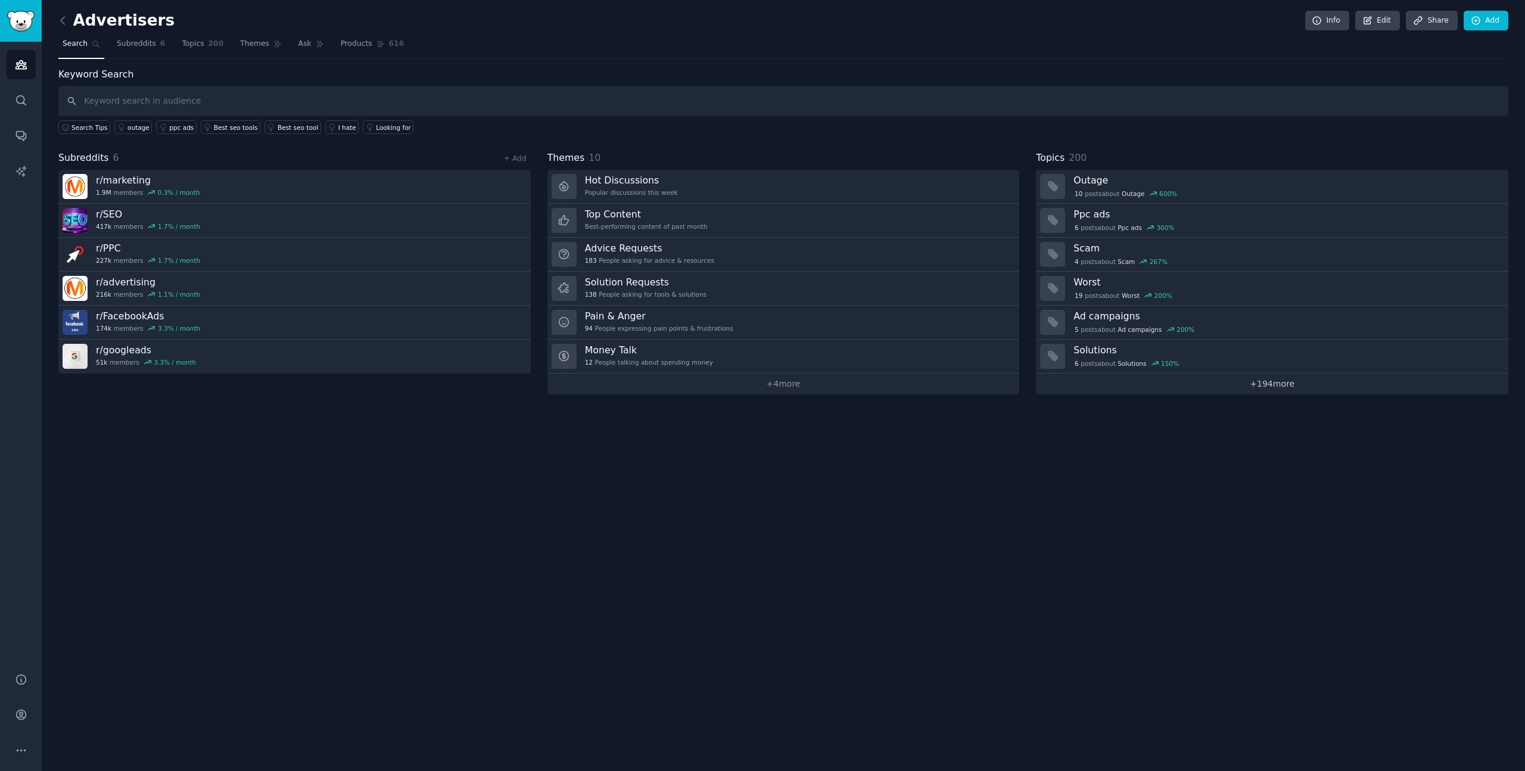
click at [1270, 387] on link "+ 194 more" at bounding box center [1272, 384] width 472 height 21
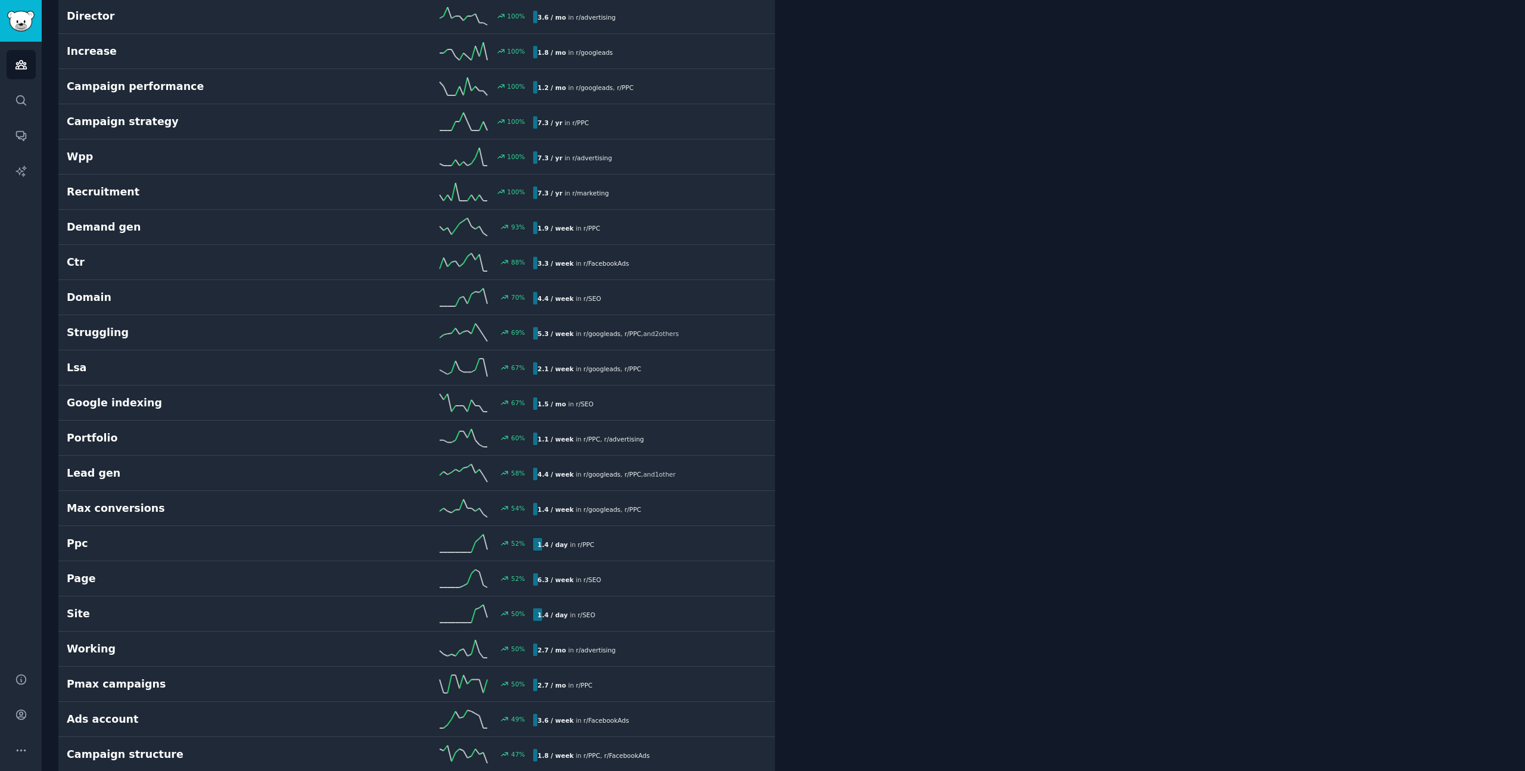
scroll to position [504, 0]
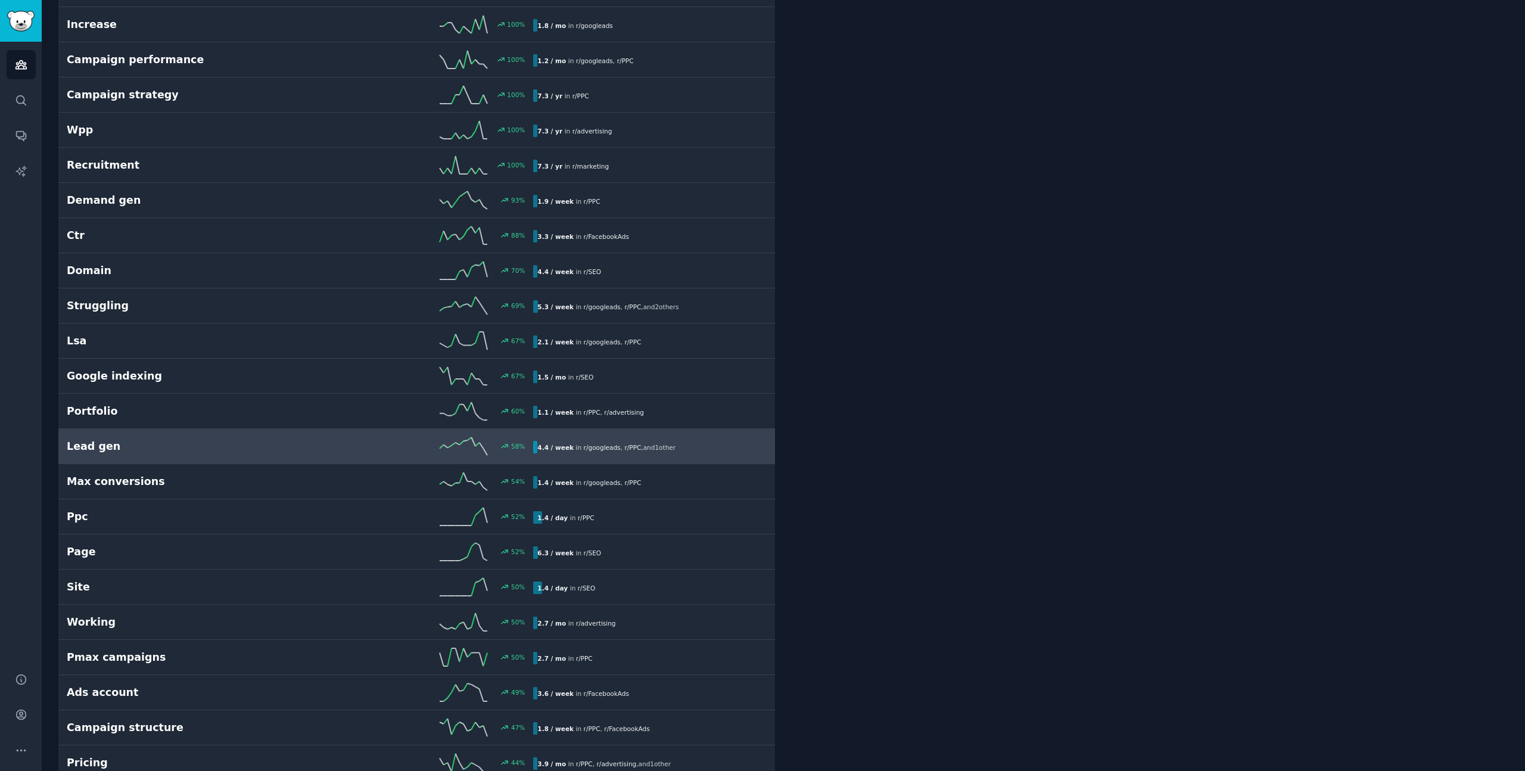
click at [108, 451] on h2 "Lead gen" at bounding box center [184, 446] width 234 height 15
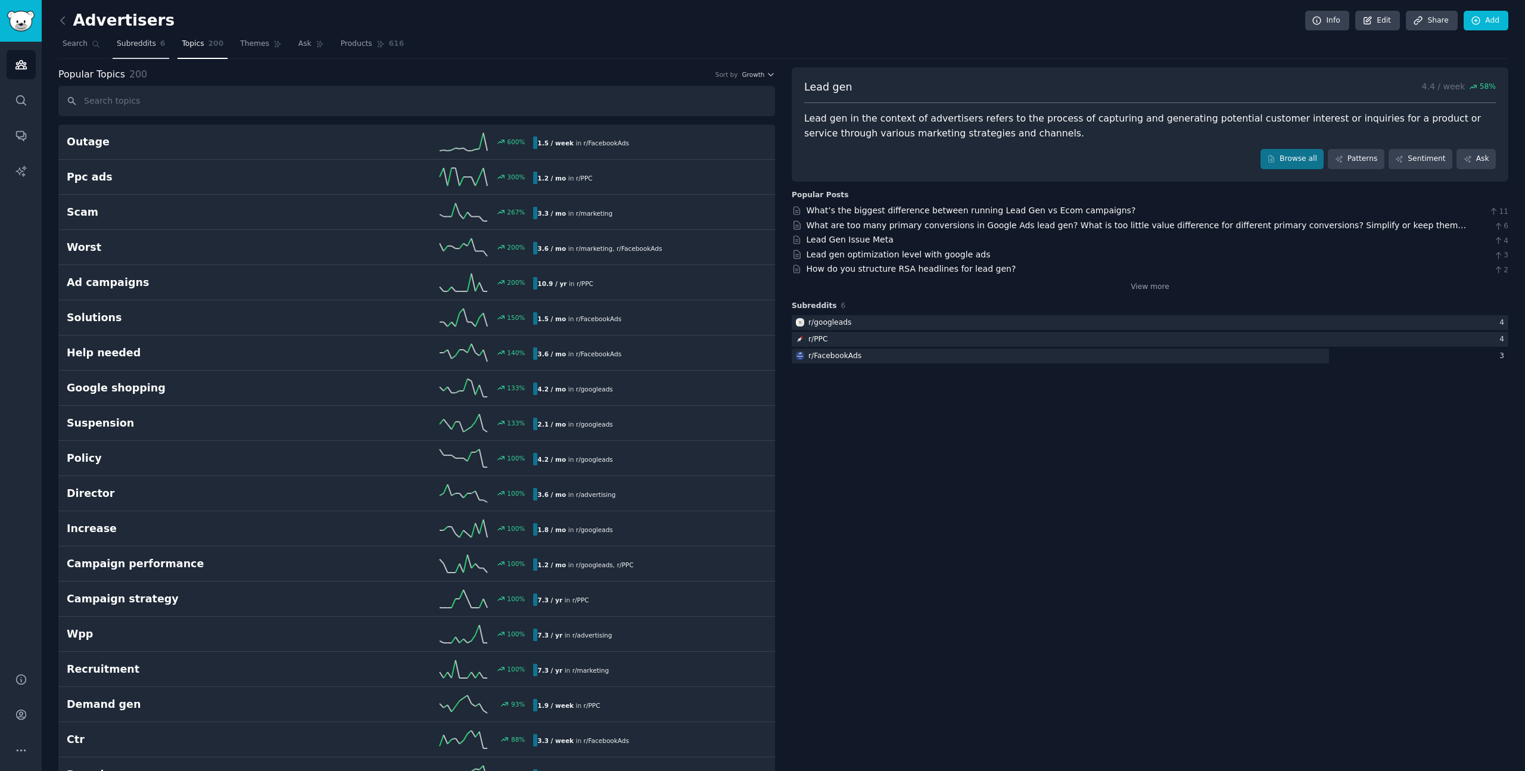
click at [138, 44] on span "Subreddits" at bounding box center [136, 44] width 39 height 11
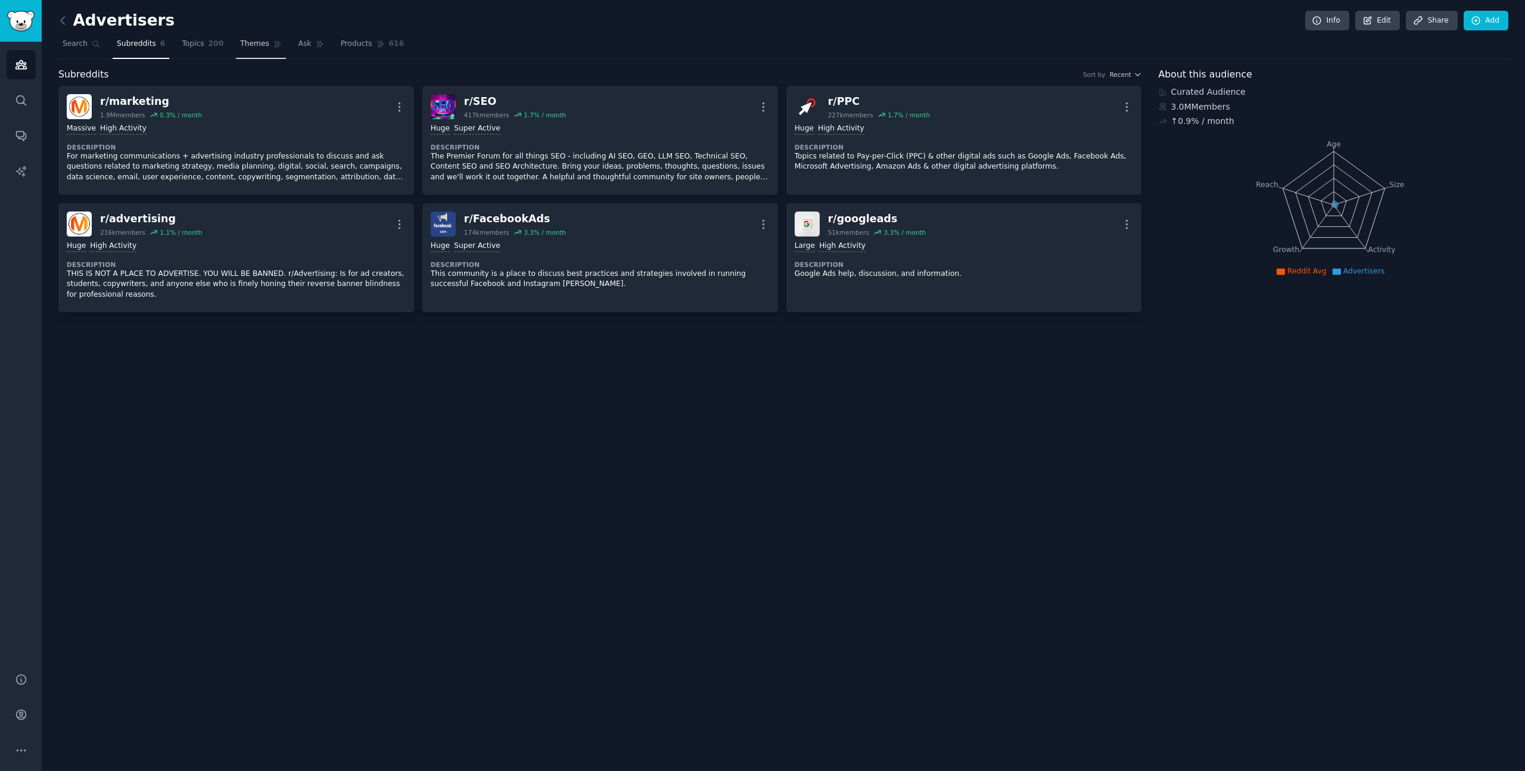
click at [255, 45] on span "Themes" at bounding box center [254, 44] width 29 height 11
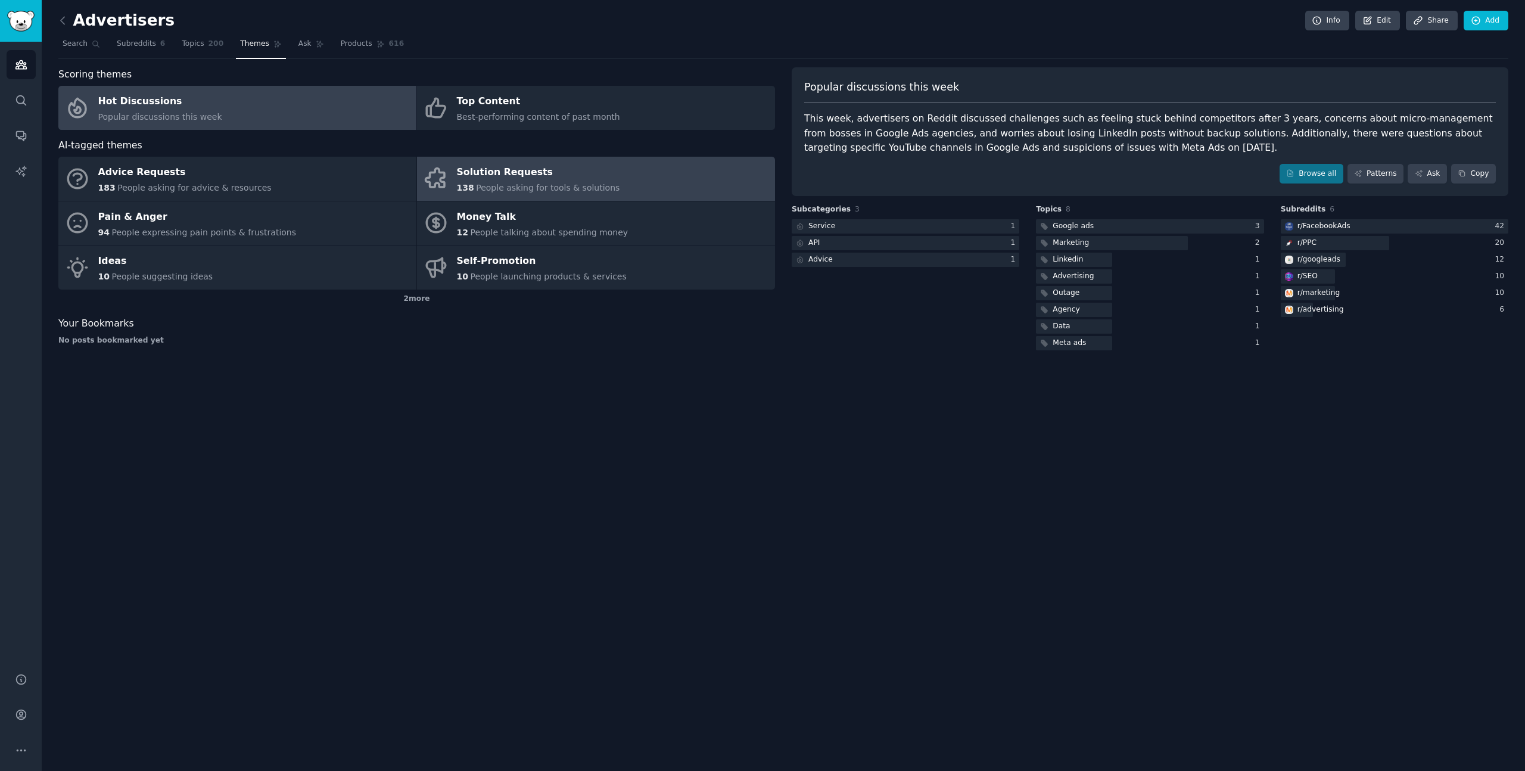
click at [494, 176] on div "Solution Requests" at bounding box center [538, 172] width 163 height 19
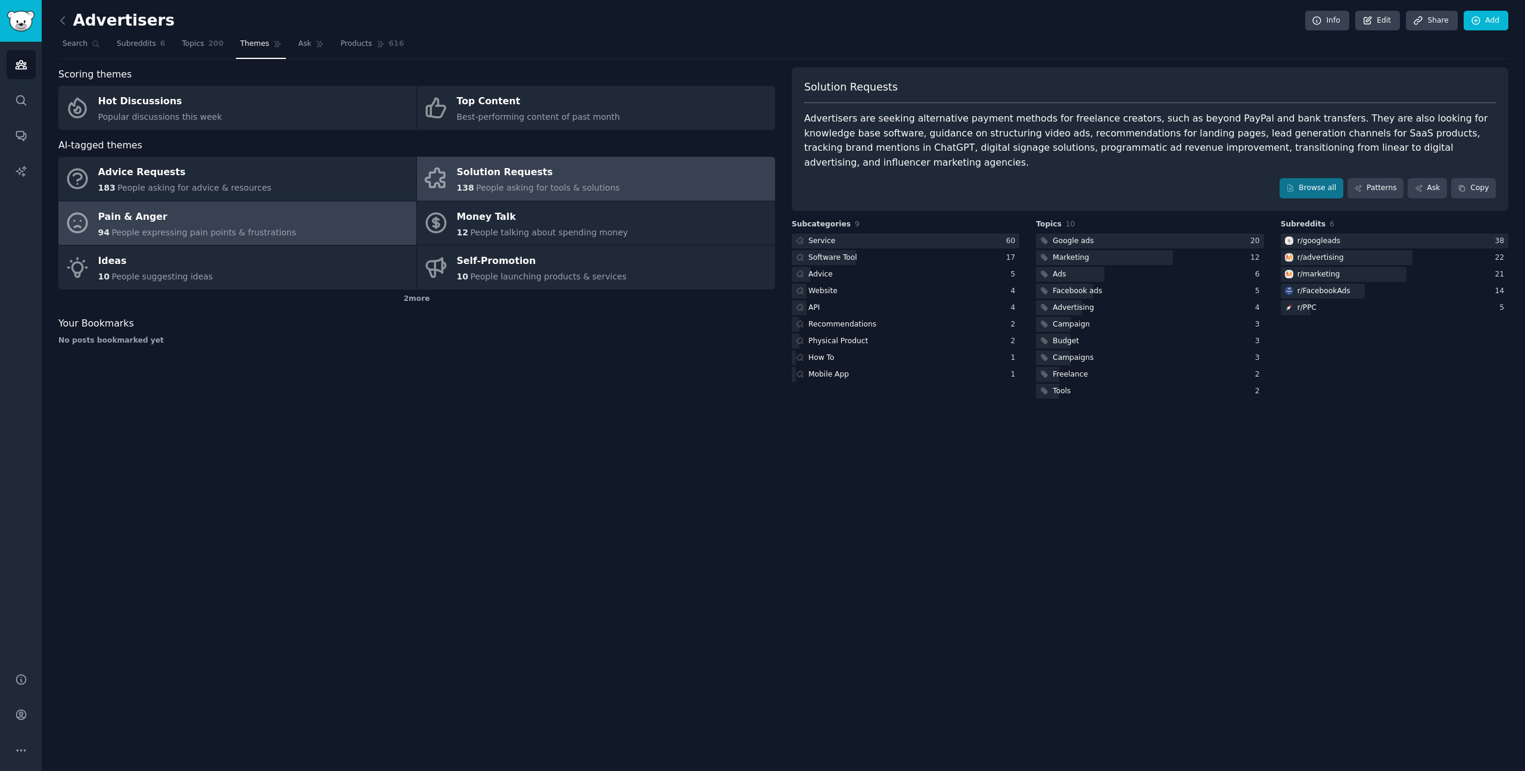
click at [216, 225] on div "Pain & Anger" at bounding box center [197, 216] width 198 height 19
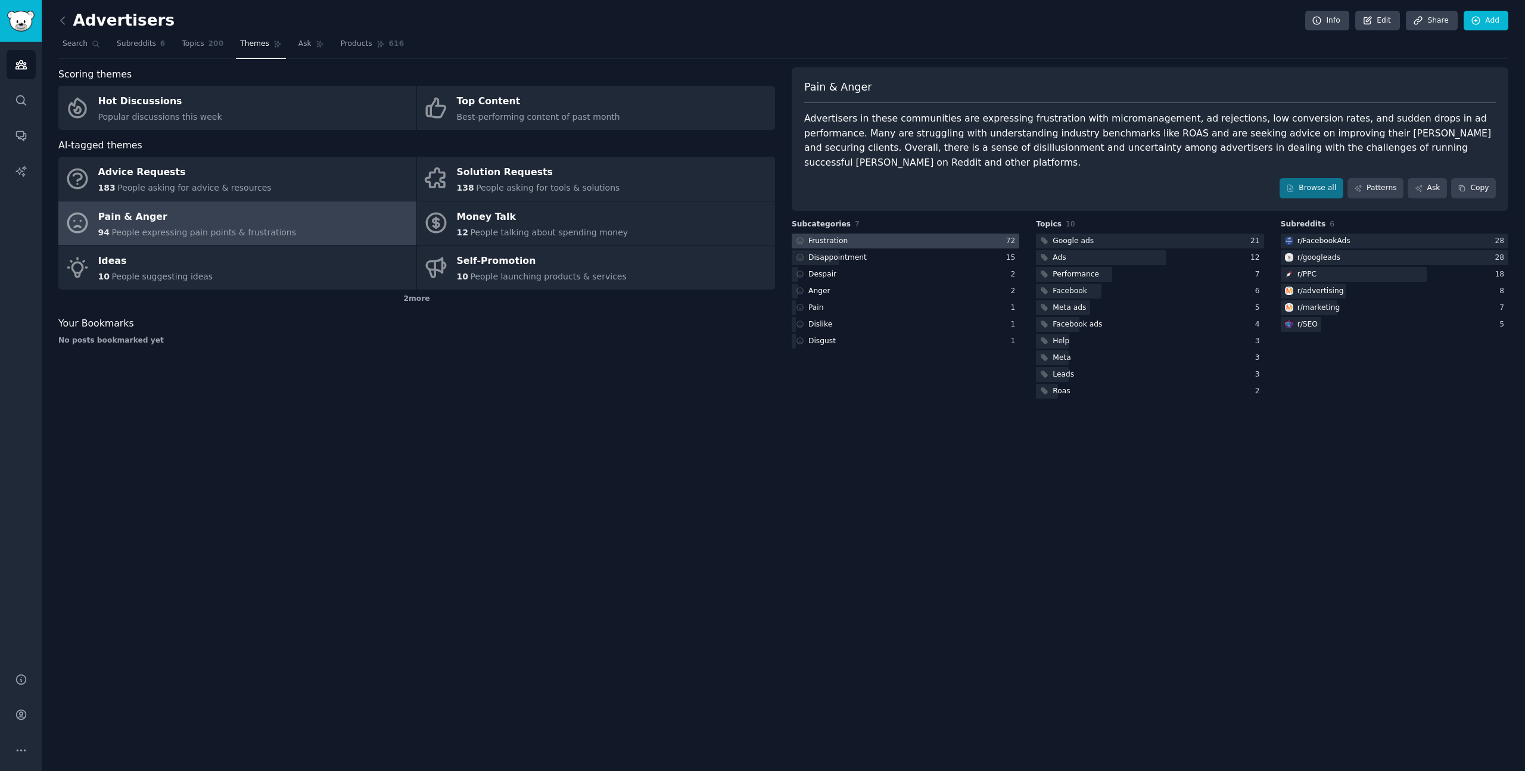
click at [962, 243] on div at bounding box center [906, 241] width 228 height 15
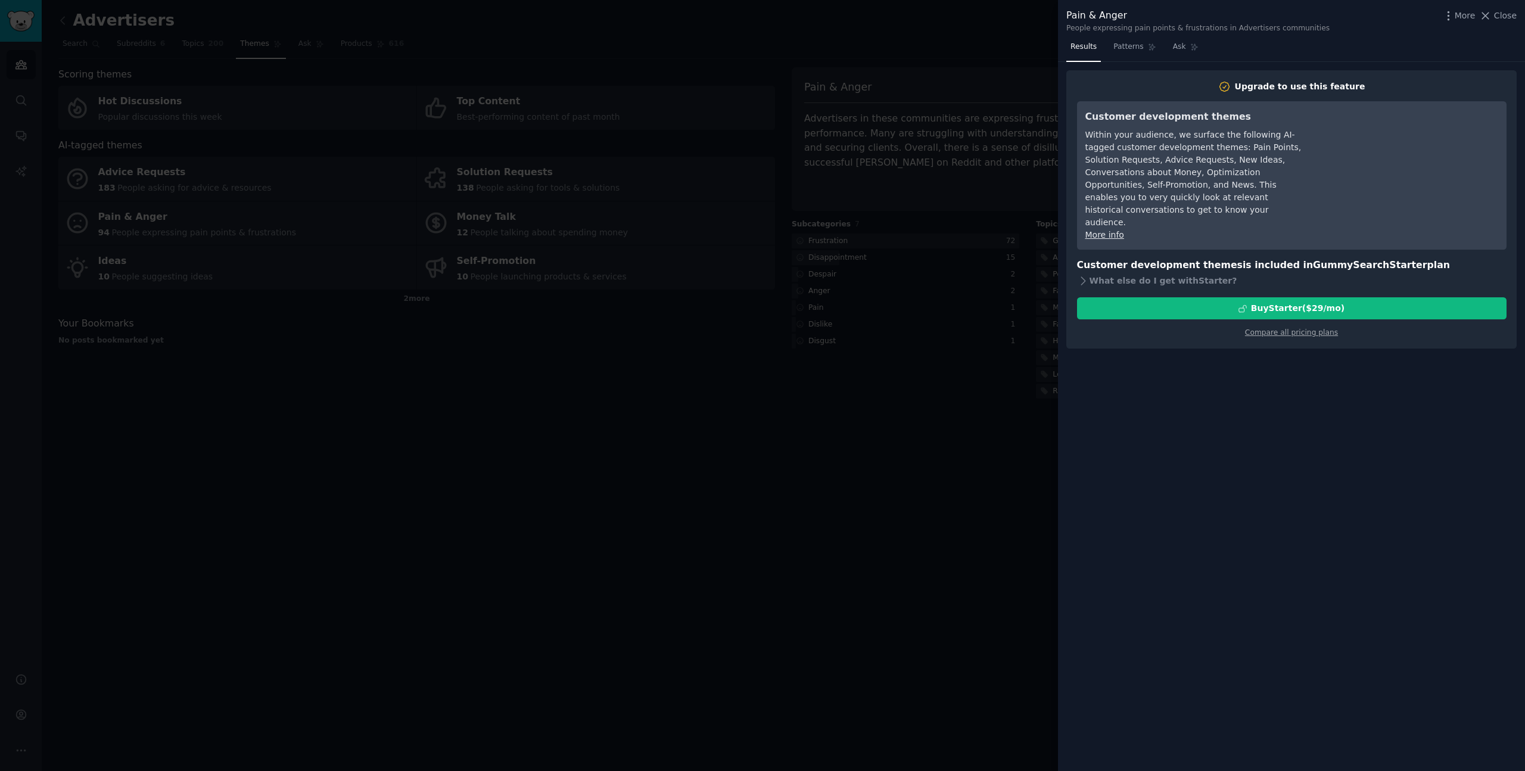
click at [1034, 57] on div at bounding box center [762, 385] width 1525 height 771
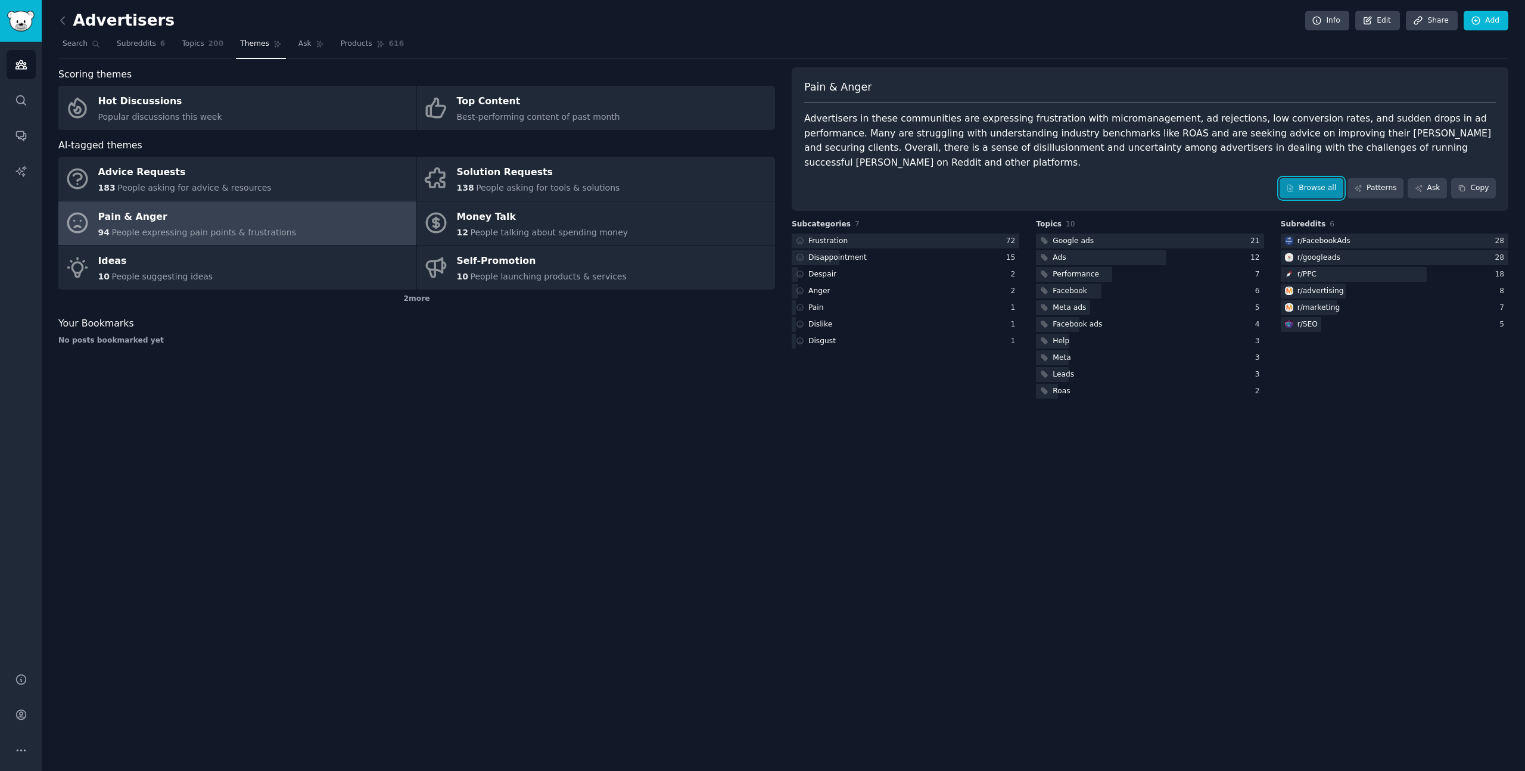
click at [1313, 187] on link "Browse all" at bounding box center [1312, 188] width 64 height 20
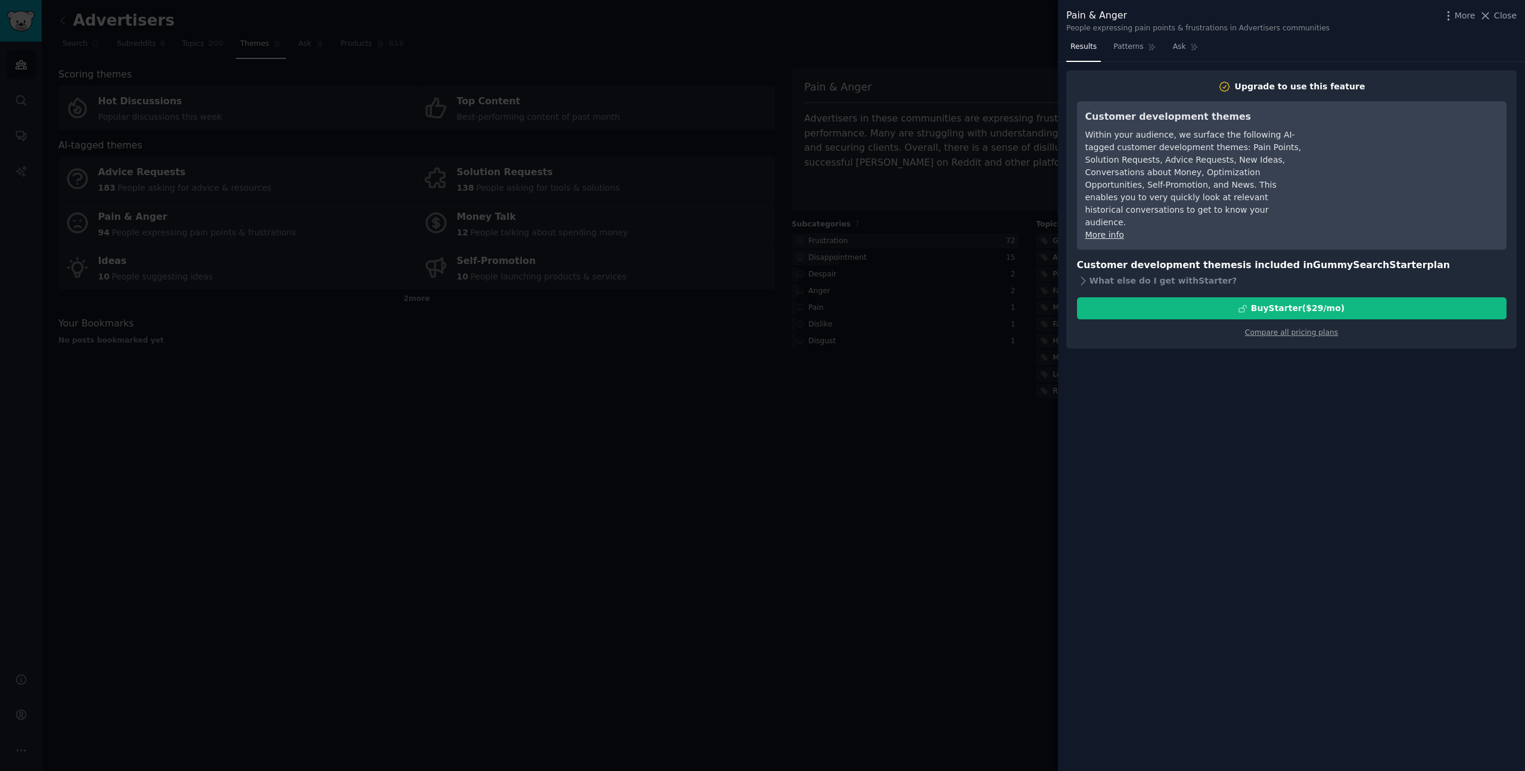
click at [1009, 53] on div at bounding box center [762, 385] width 1525 height 771
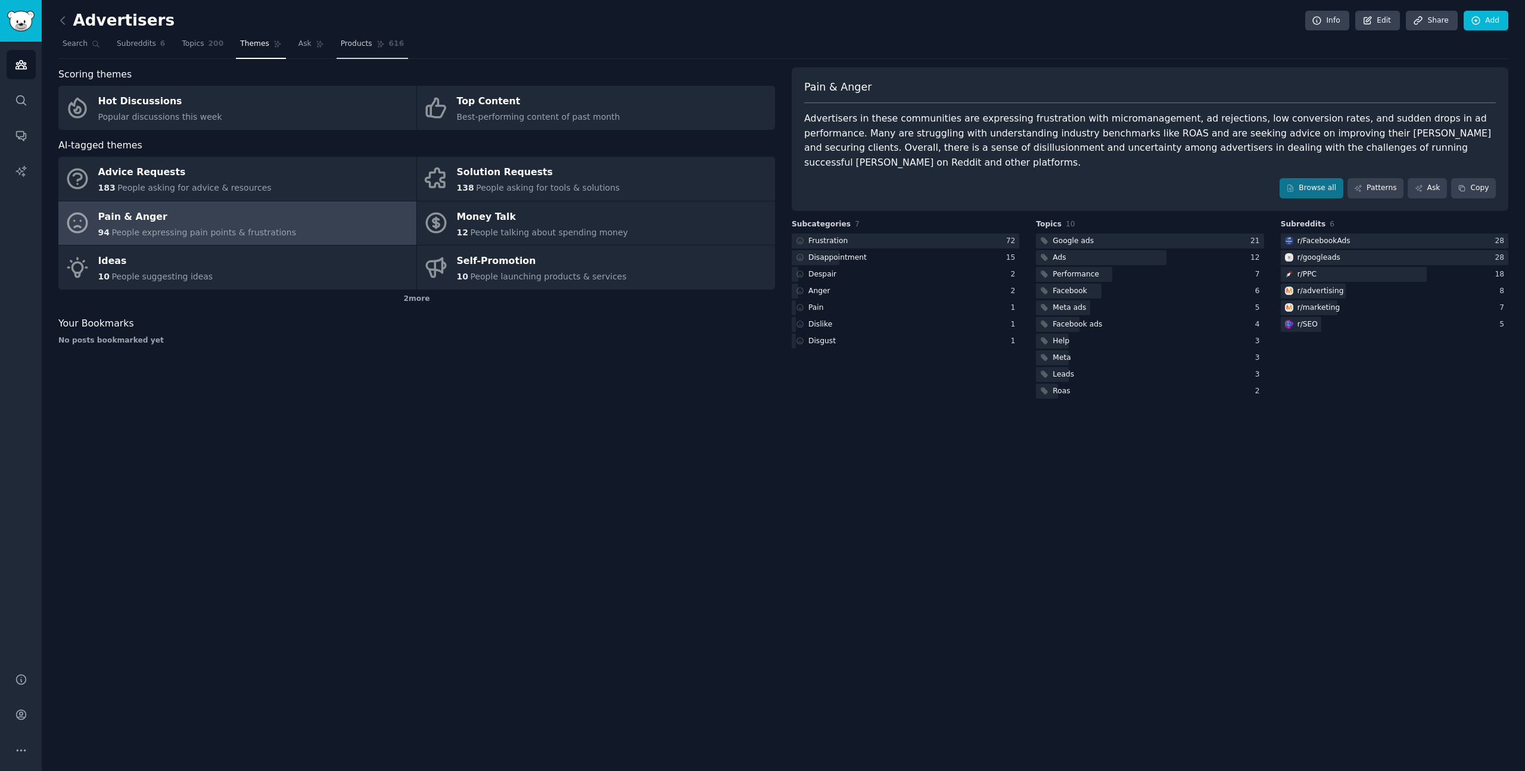
click at [363, 47] on span "Products" at bounding box center [357, 44] width 32 height 11
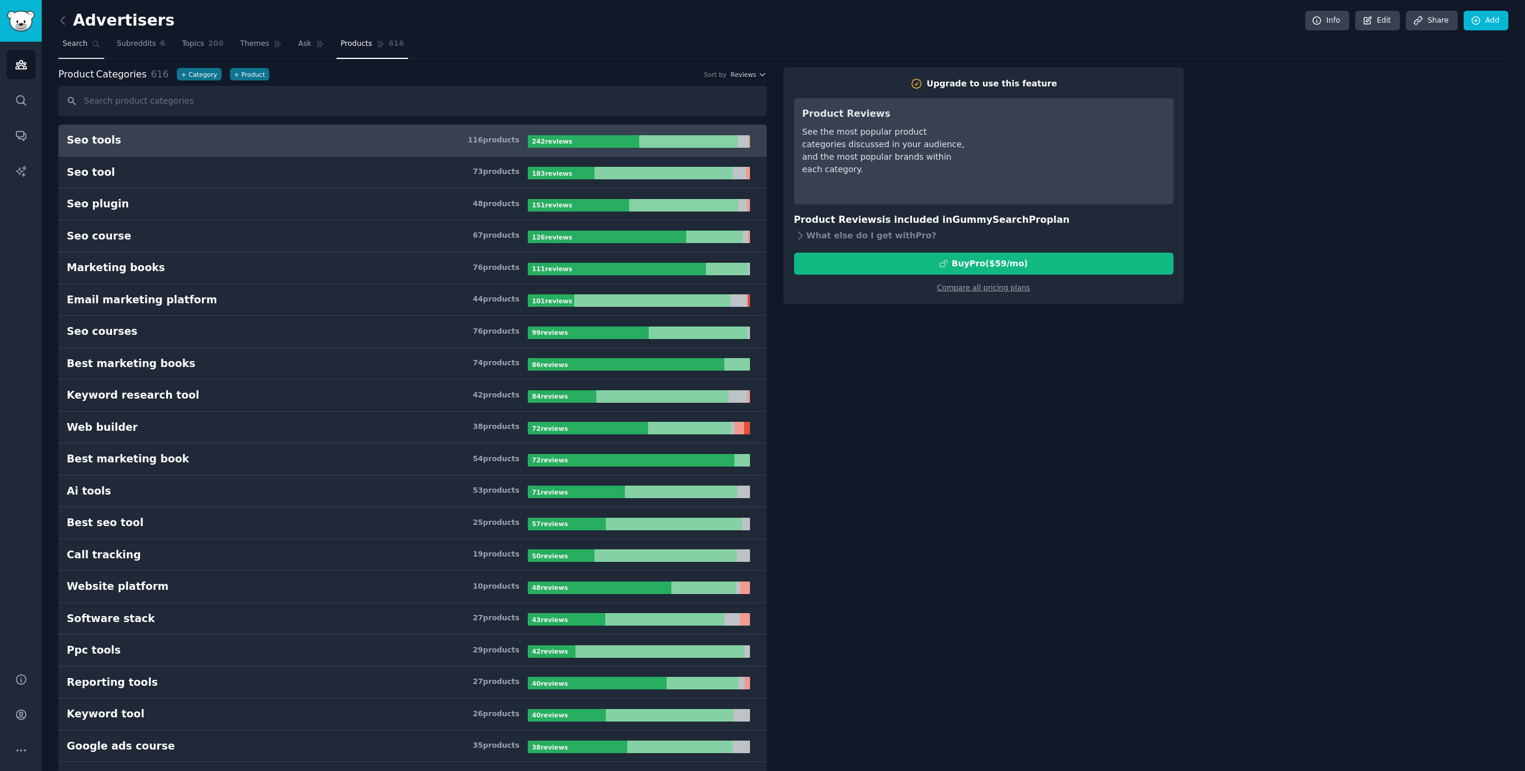
click at [72, 49] on link "Search" at bounding box center [81, 47] width 46 height 24
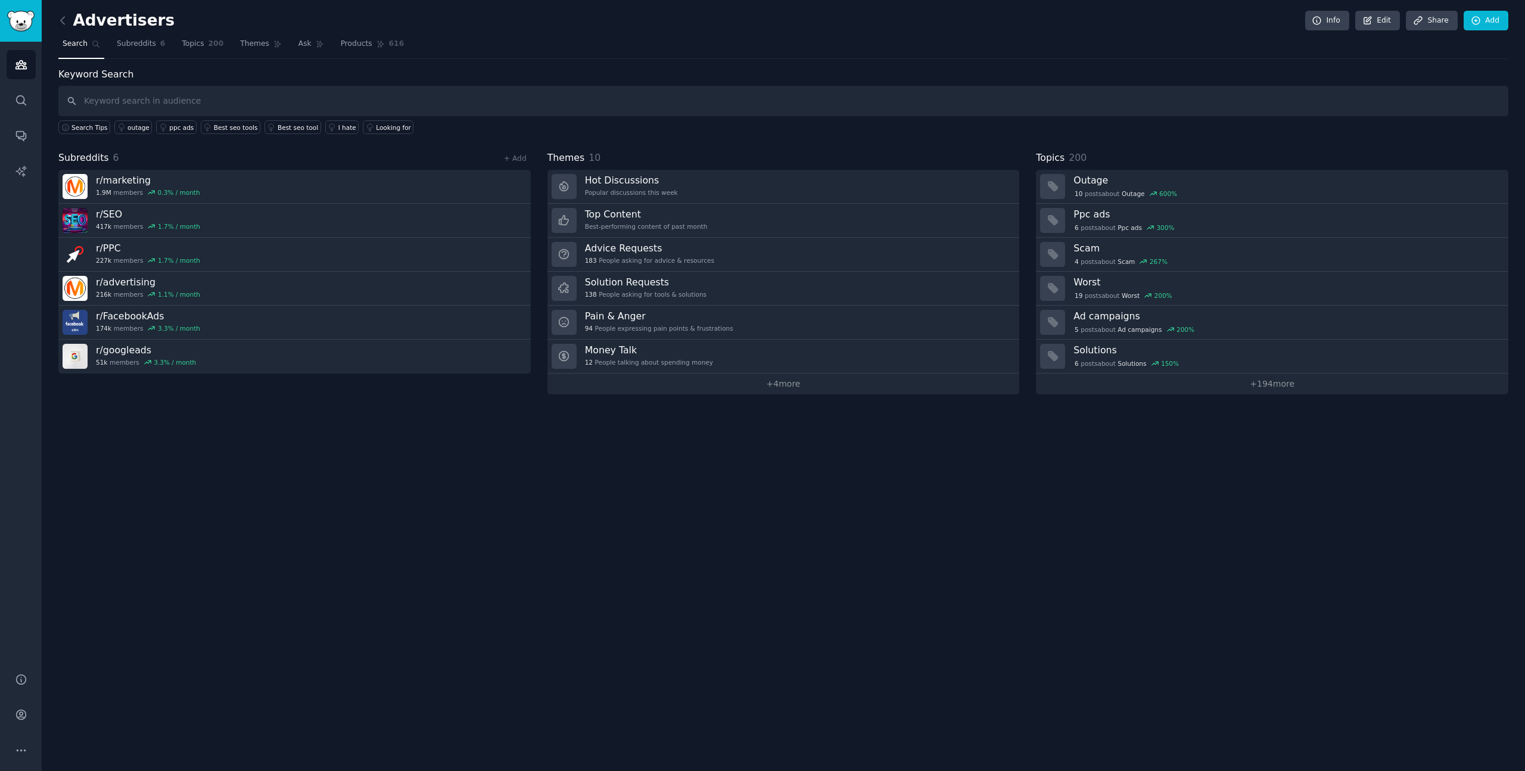
click at [137, 98] on input "text" at bounding box center [783, 101] width 1450 height 30
type input "I hate"
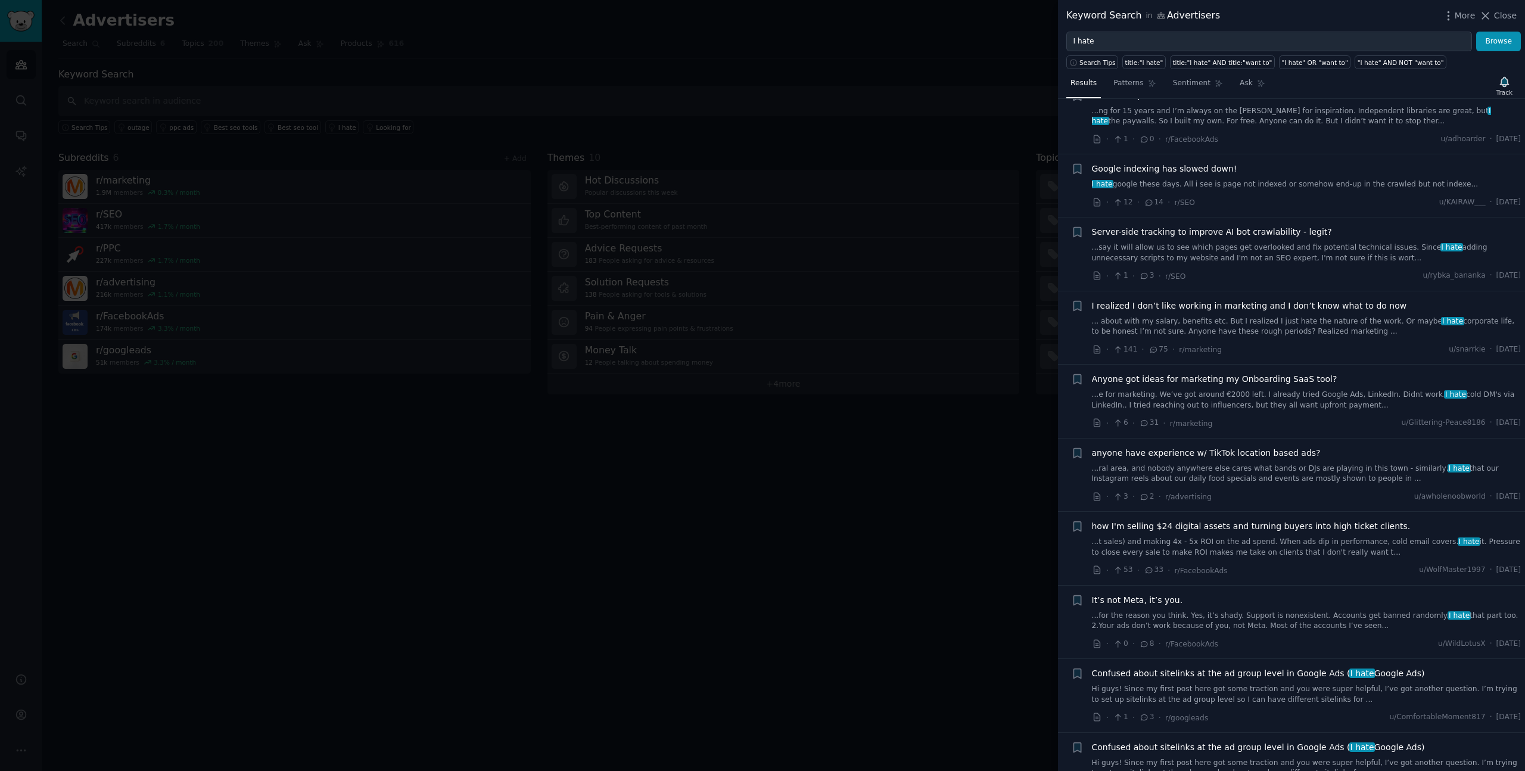
scroll to position [41, 0]
click at [1165, 300] on span "I realized I don’t like working in marketing and I don’t know what to do now" at bounding box center [1249, 302] width 315 height 13
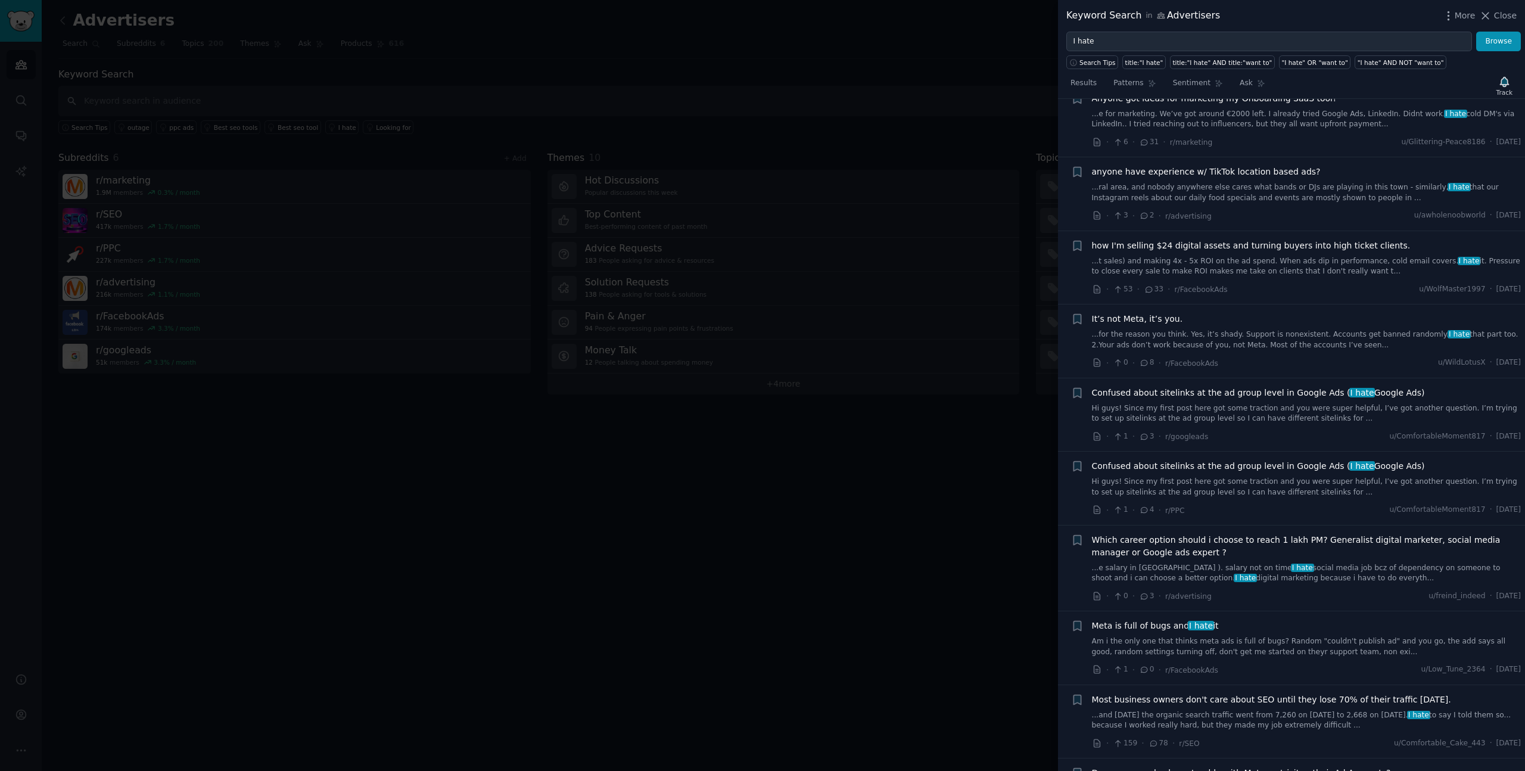
scroll to position [770, 0]
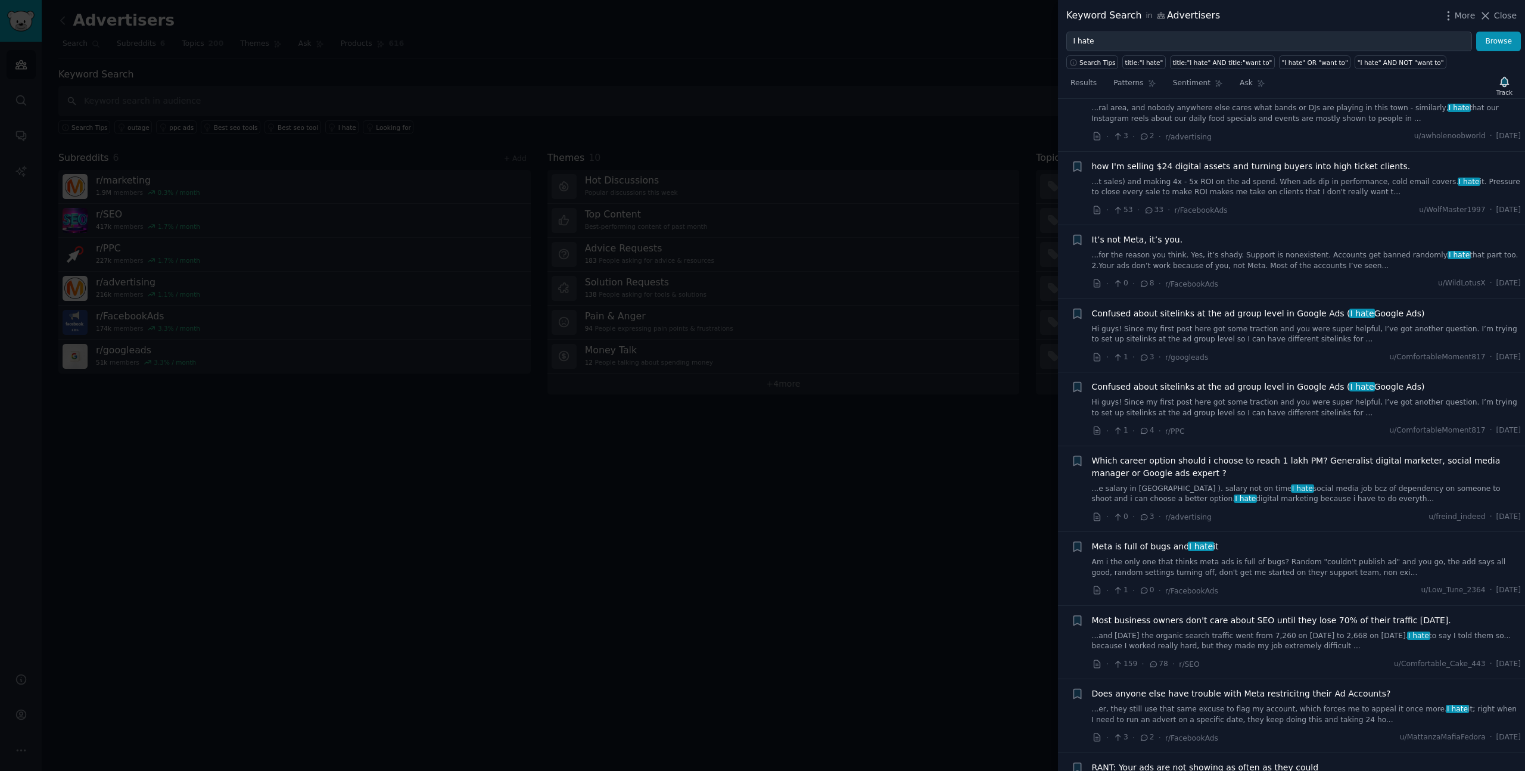
click at [1166, 455] on span "Which career option should i choose to reach 1 lakh PM? Generalist digital mark…" at bounding box center [1307, 467] width 430 height 25
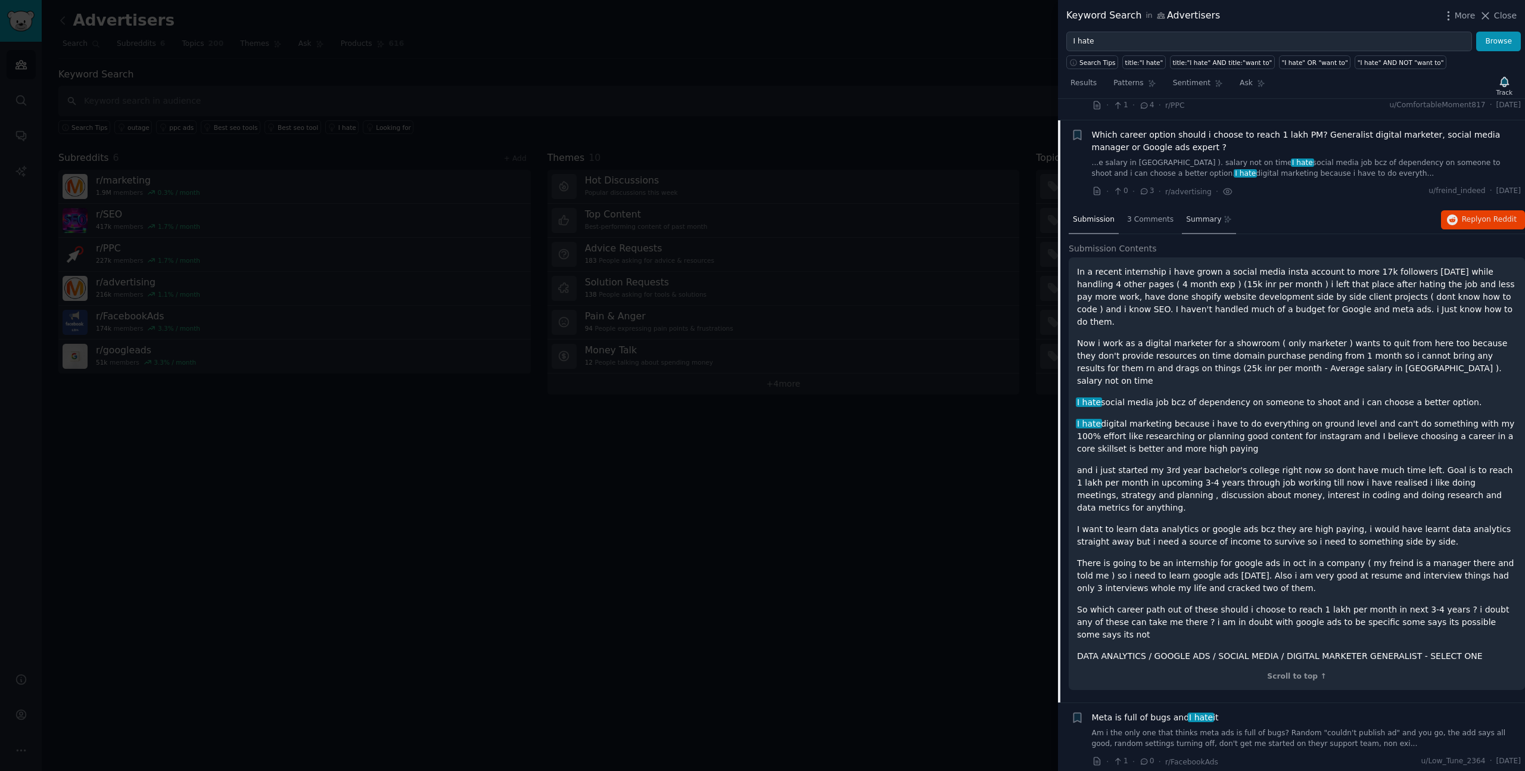
scroll to position [744, 0]
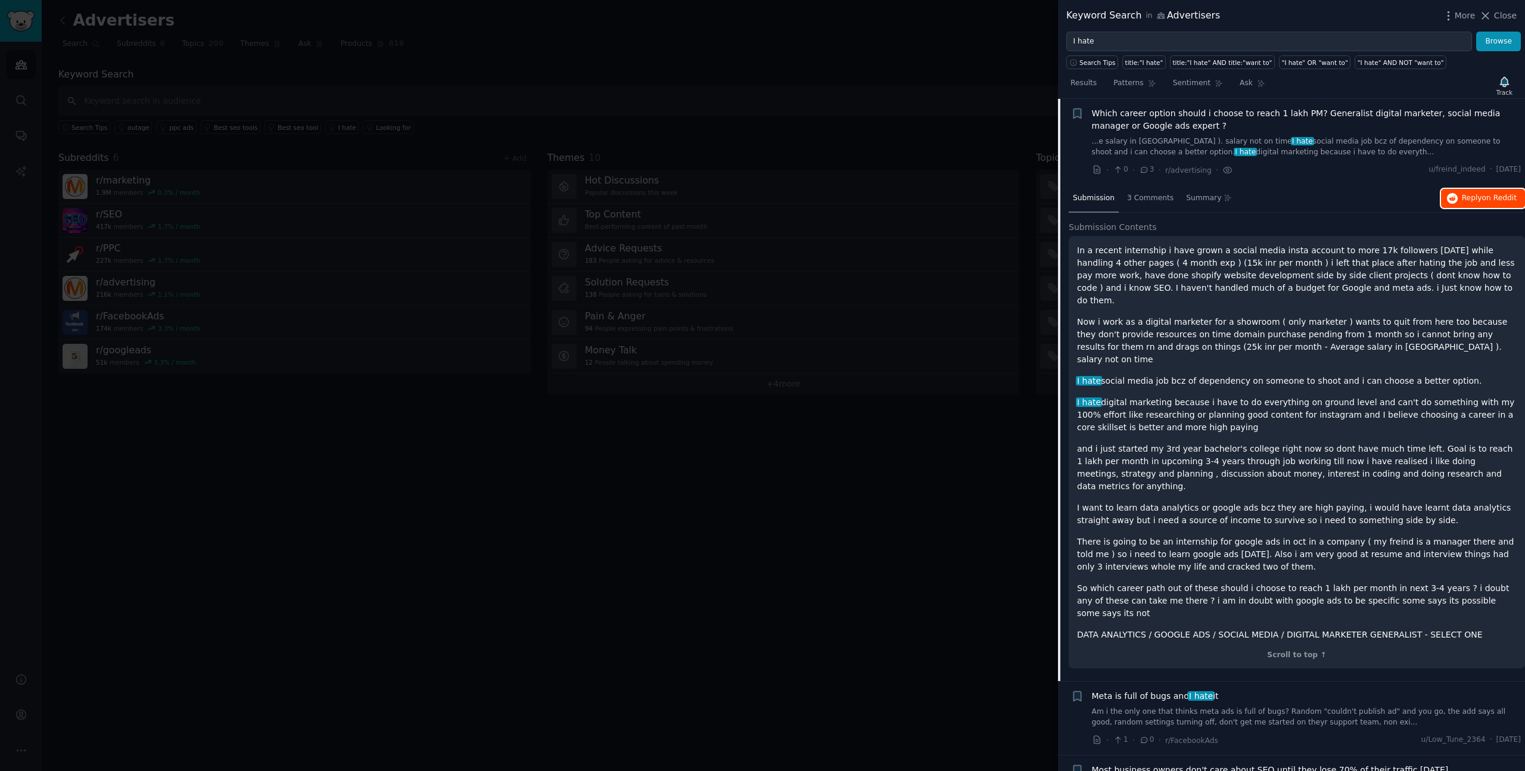
click at [1469, 200] on span "Reply on Reddit" at bounding box center [1489, 198] width 55 height 11
